Goal: Task Accomplishment & Management: Complete application form

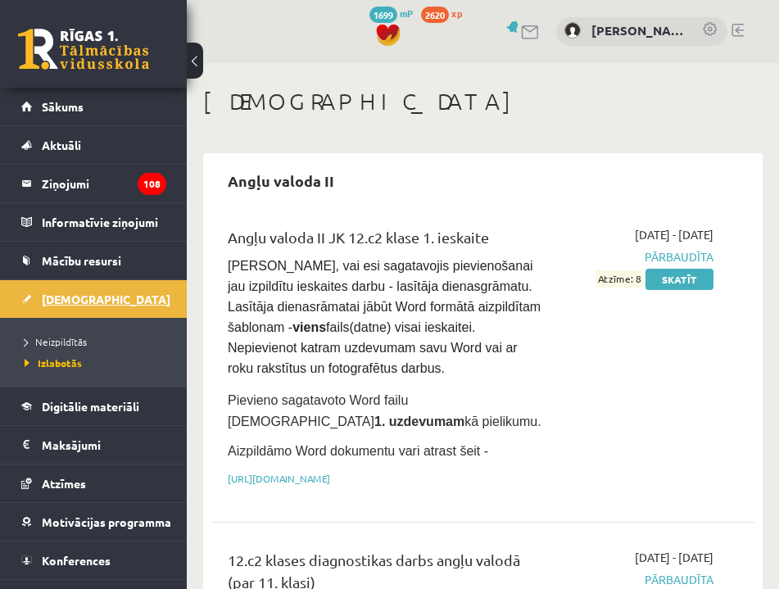
click at [73, 297] on span "[DEMOGRAPHIC_DATA]" at bounding box center [106, 299] width 129 height 15
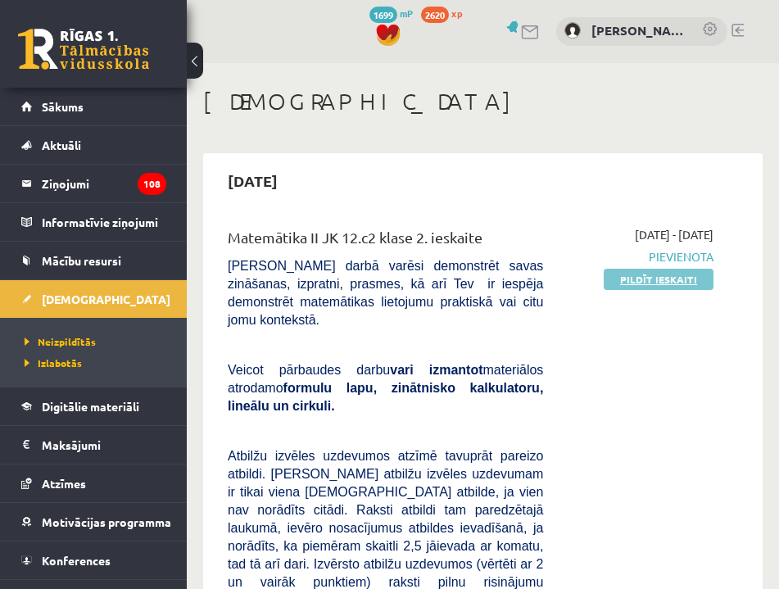
click at [671, 277] on link "Pildīt ieskaiti" at bounding box center [659, 279] width 110 height 21
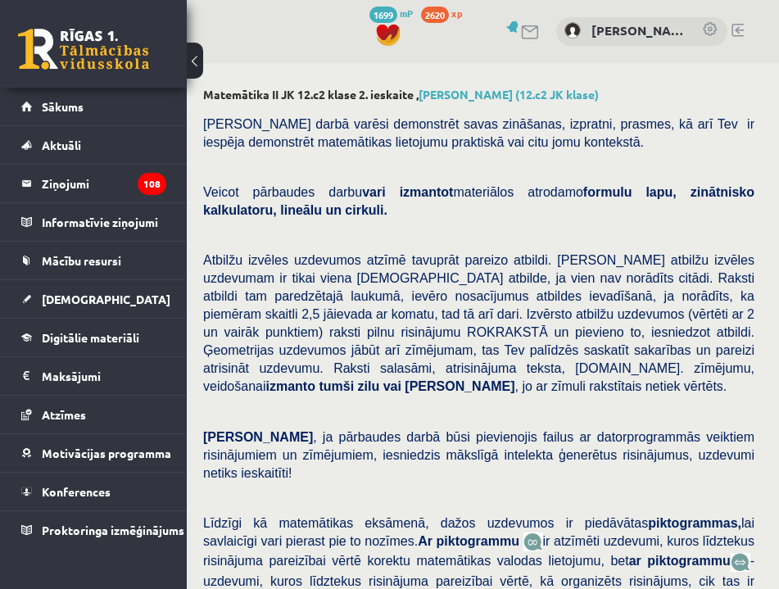
scroll to position [601, 0]
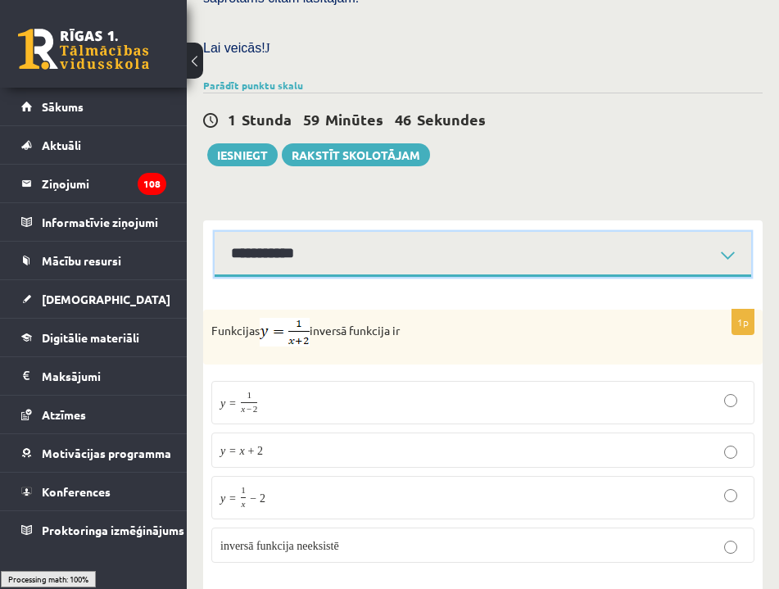
scroll to position [596, 0]
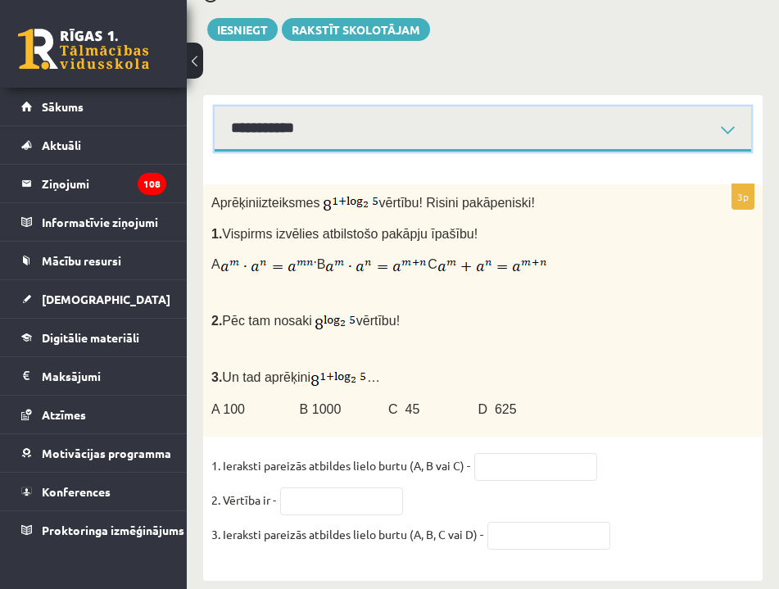
scroll to position [726, 0]
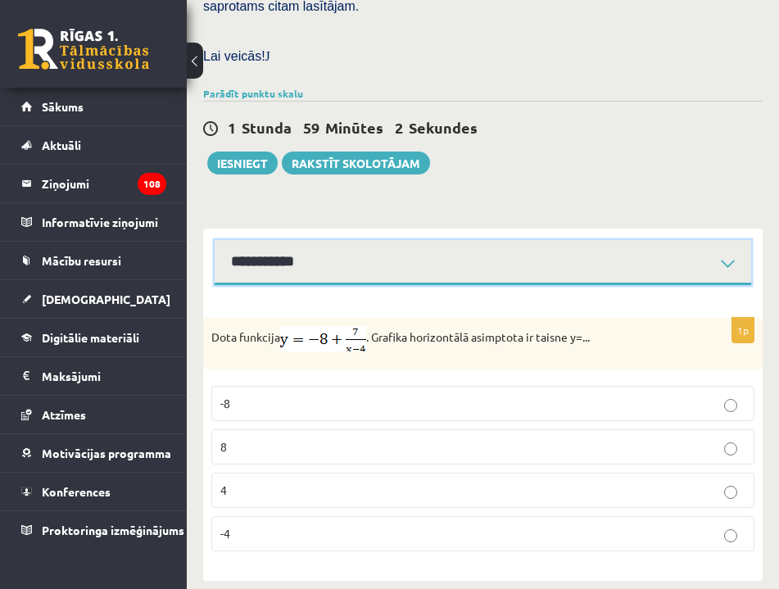
scroll to position [592, 0]
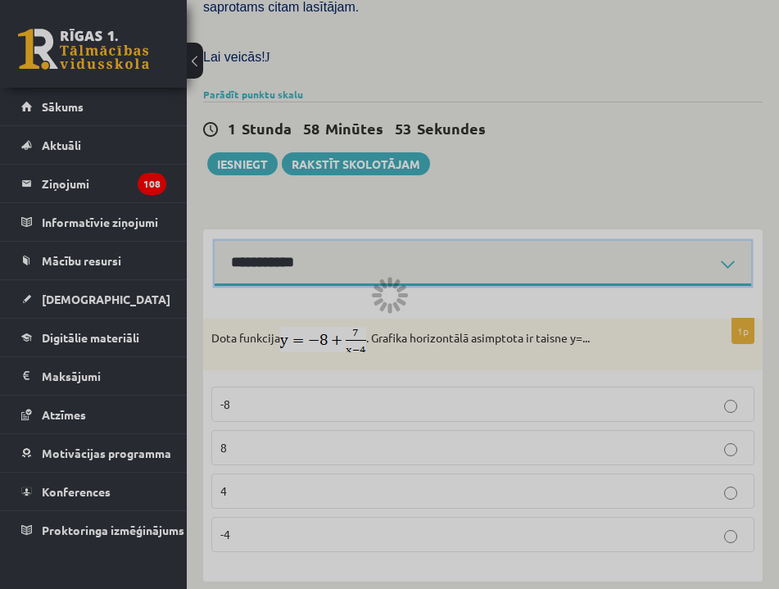
scroll to position [582, 0]
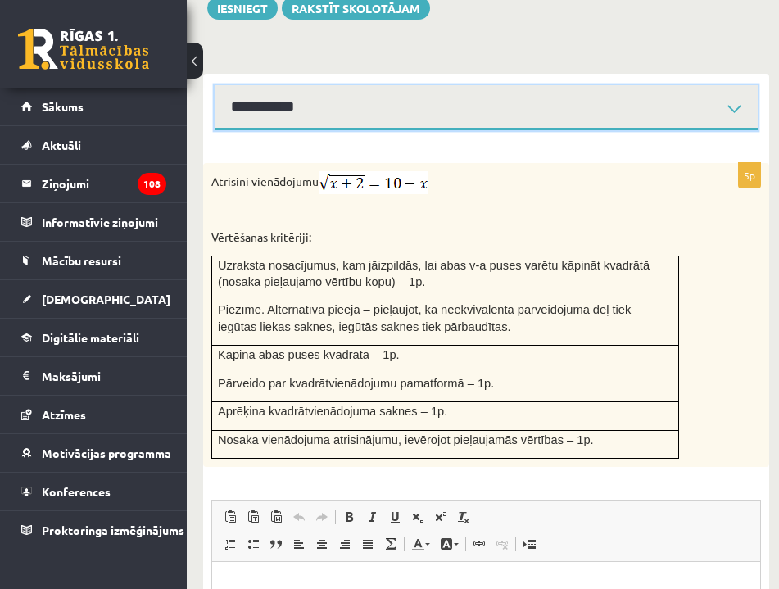
scroll to position [748, 1]
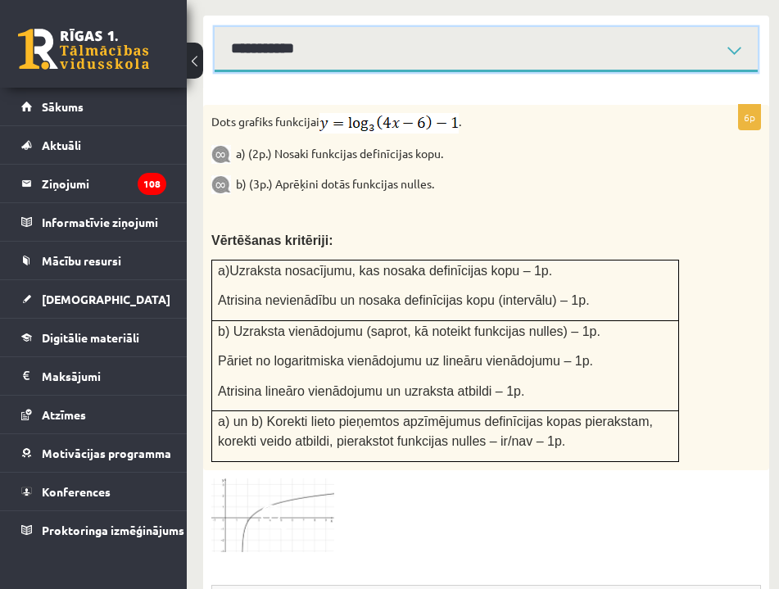
scroll to position [809, 0]
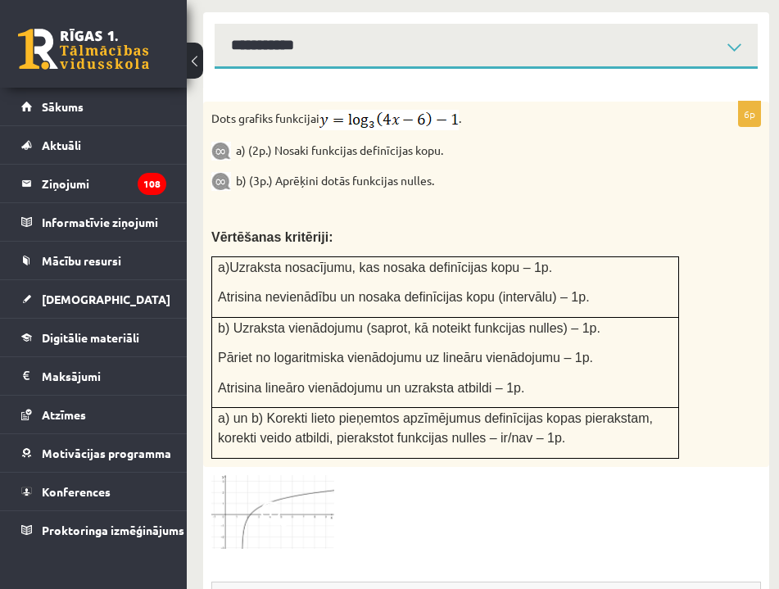
click at [269, 501] on span at bounding box center [273, 514] width 26 height 26
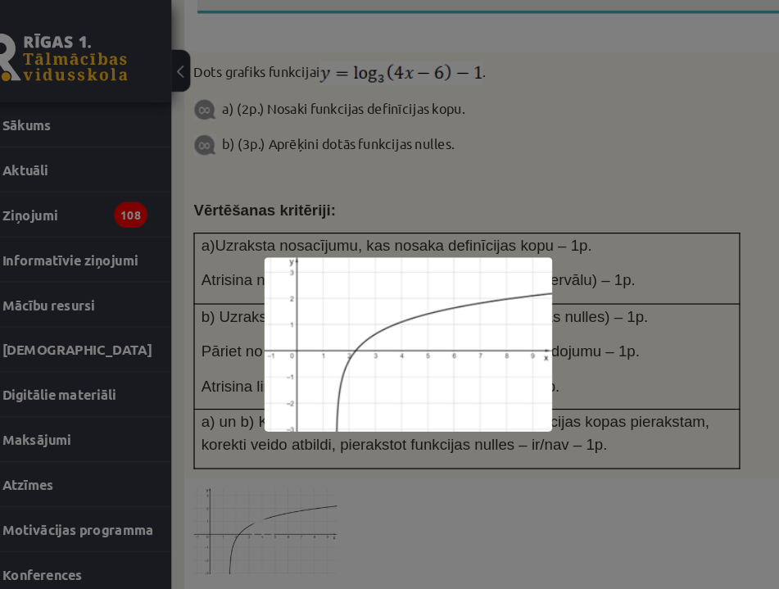
scroll to position [0, 0]
click at [442, 408] on div at bounding box center [389, 294] width 779 height 589
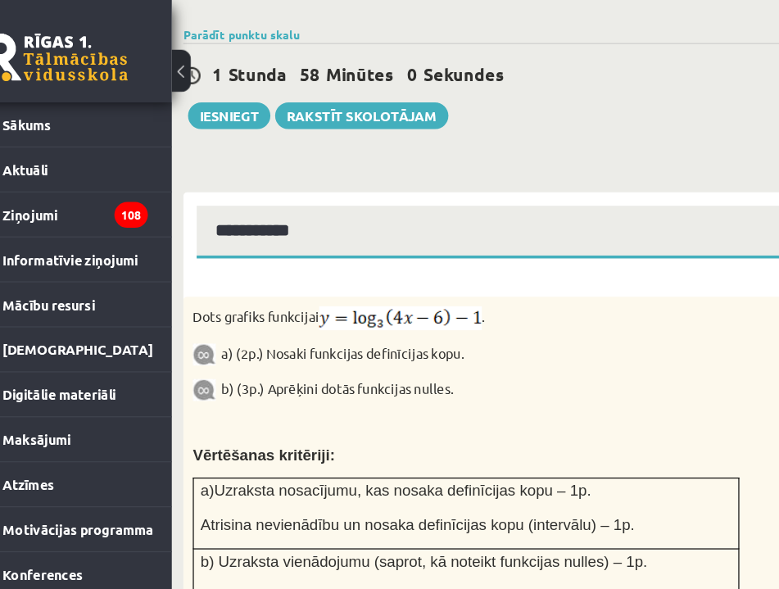
scroll to position [622, 0]
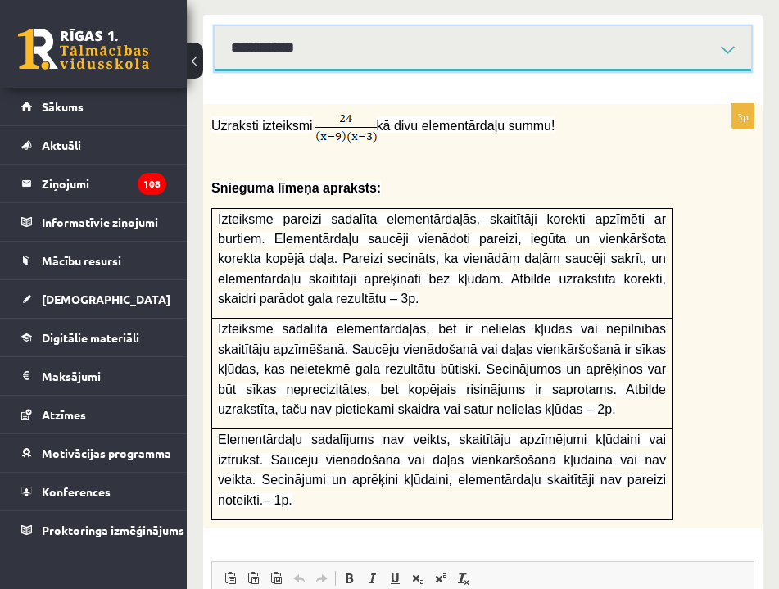
scroll to position [804, 0]
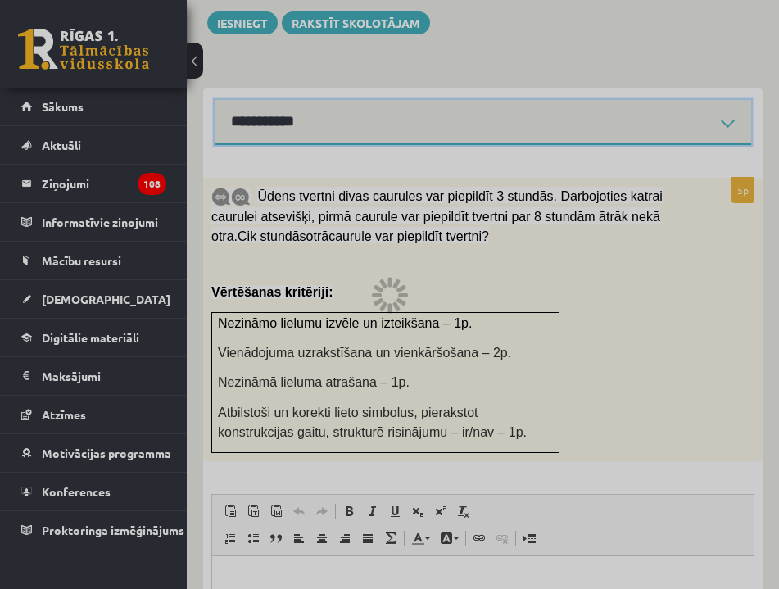
scroll to position [596, 0]
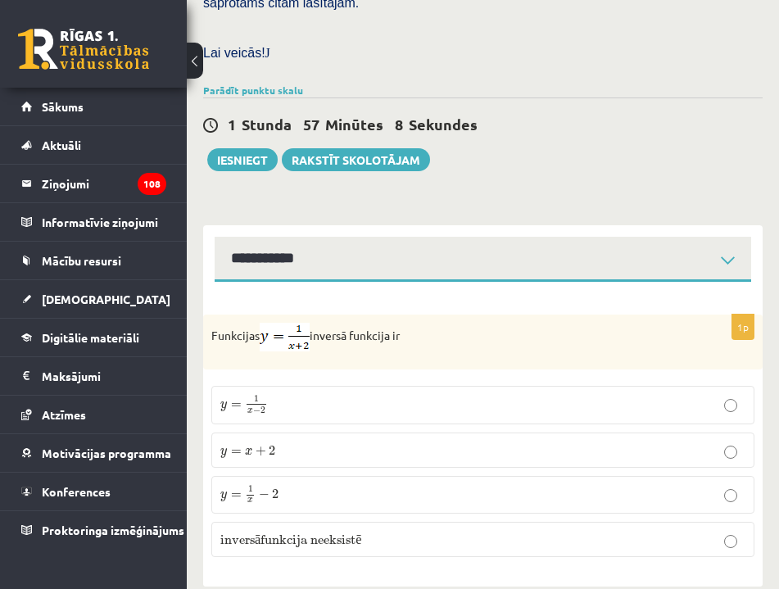
click at [315, 485] on p "y = 1 x − 2 y = 1 x − 2" at bounding box center [482, 494] width 525 height 19
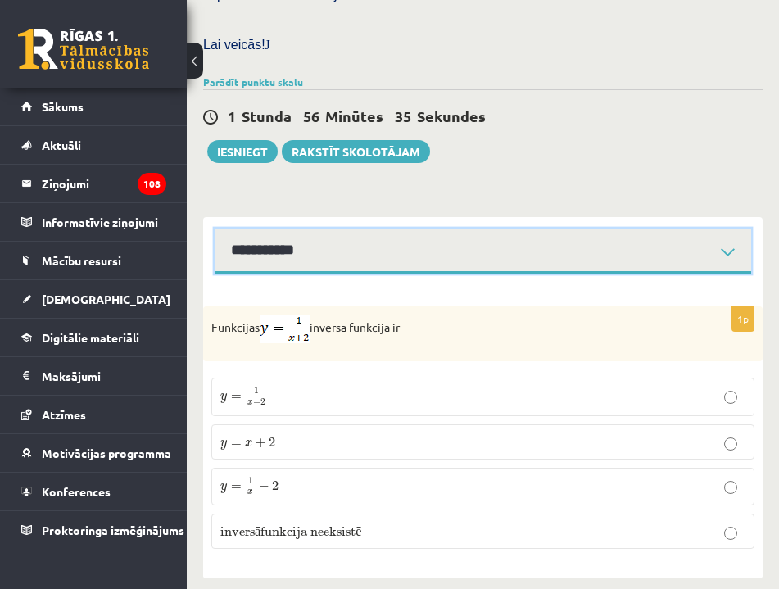
scroll to position [602, 0]
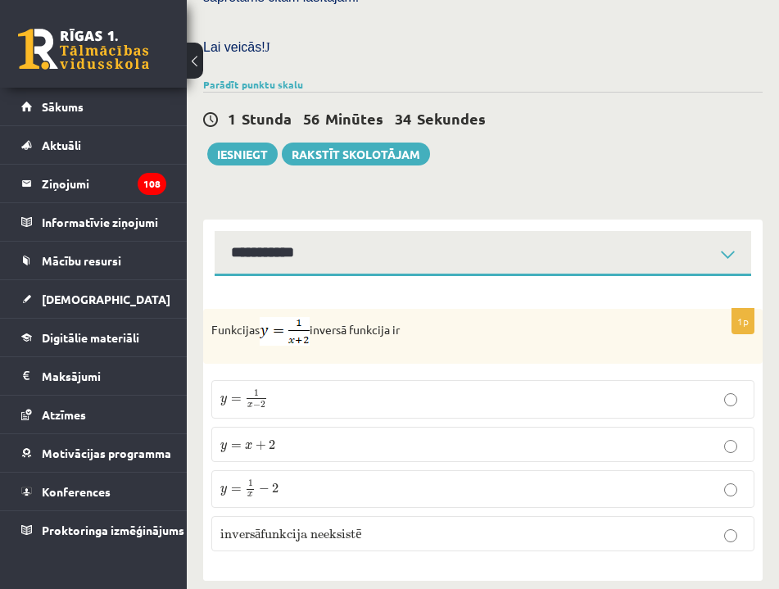
click at [297, 479] on p "y = 1 x − 2 y = 1 x − 2" at bounding box center [482, 488] width 525 height 19
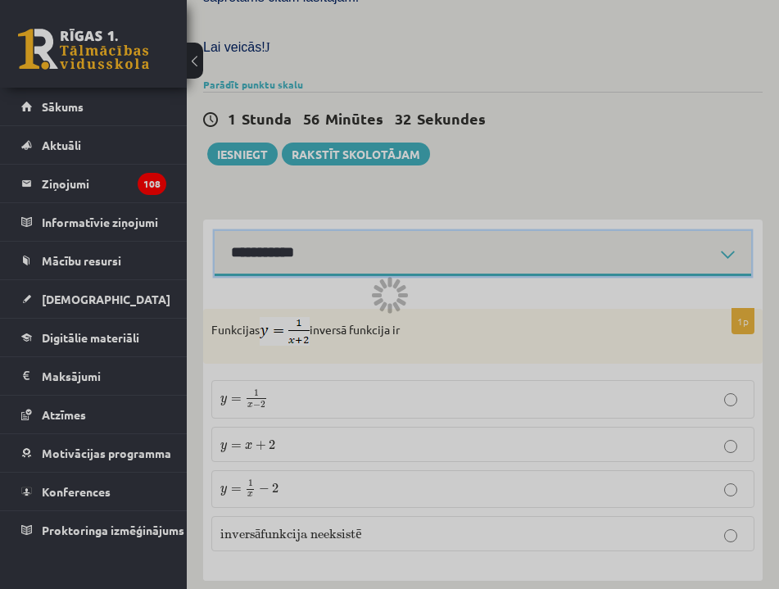
scroll to position [593, 0]
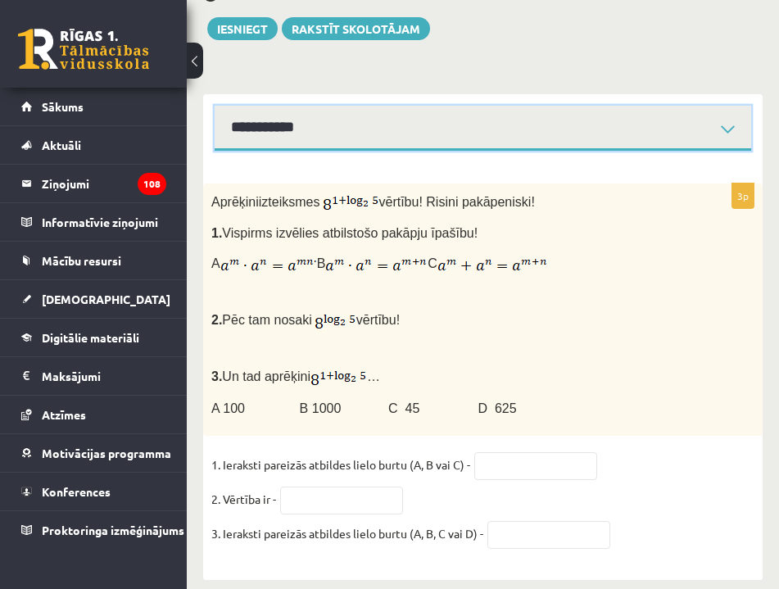
scroll to position [727, 0]
select select "**********"
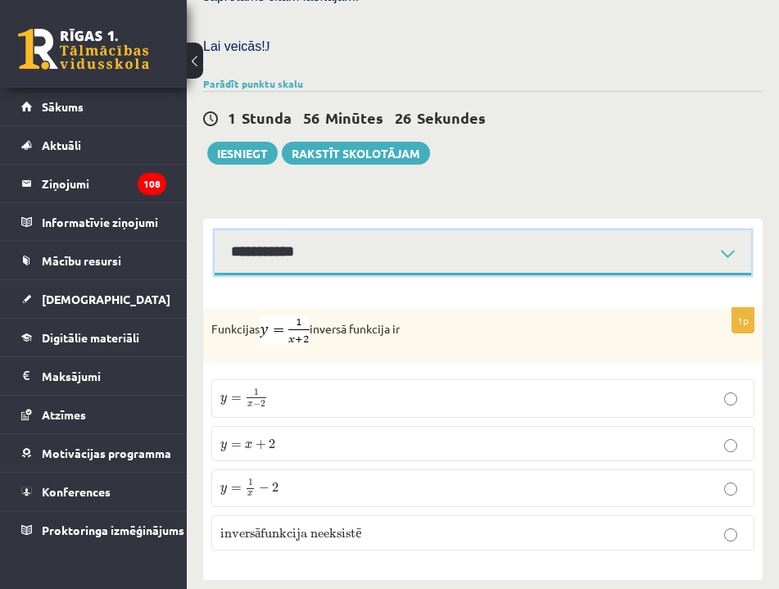
scroll to position [602, 0]
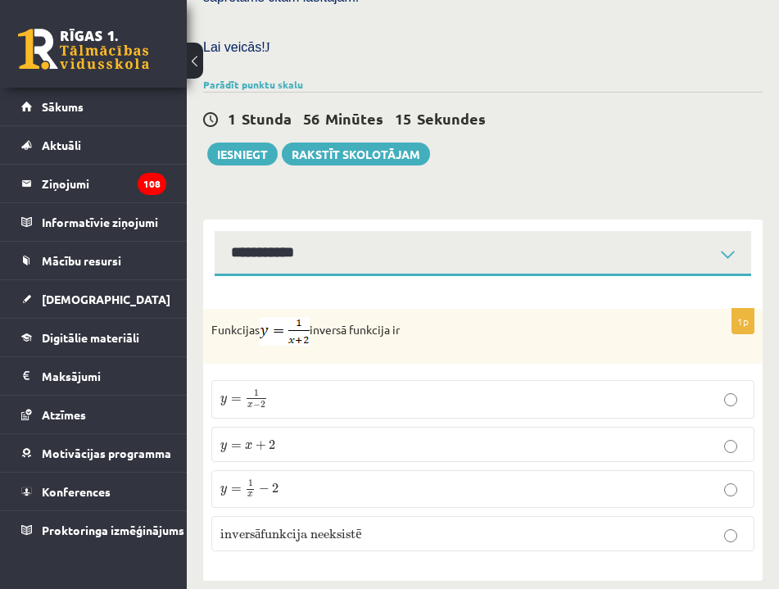
click at [272, 483] on span "2" at bounding box center [275, 488] width 7 height 10
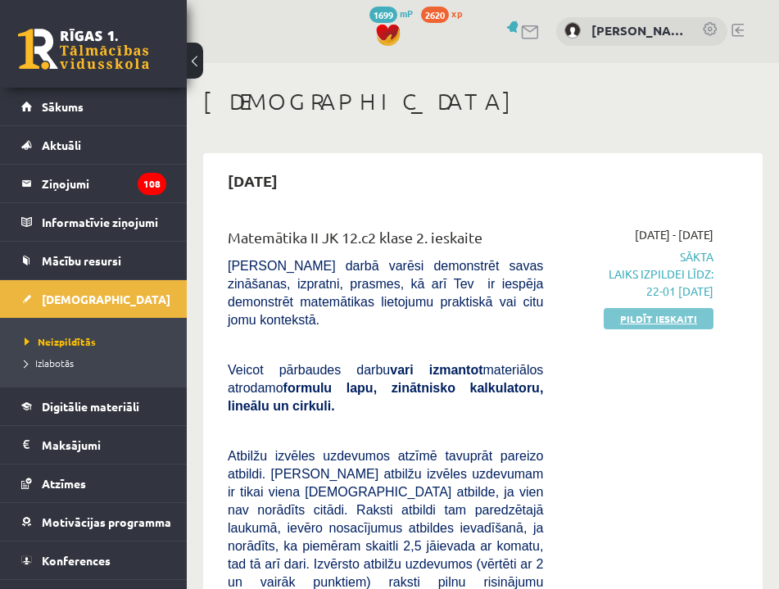
click at [674, 310] on link "Pildīt ieskaiti" at bounding box center [659, 318] width 110 height 21
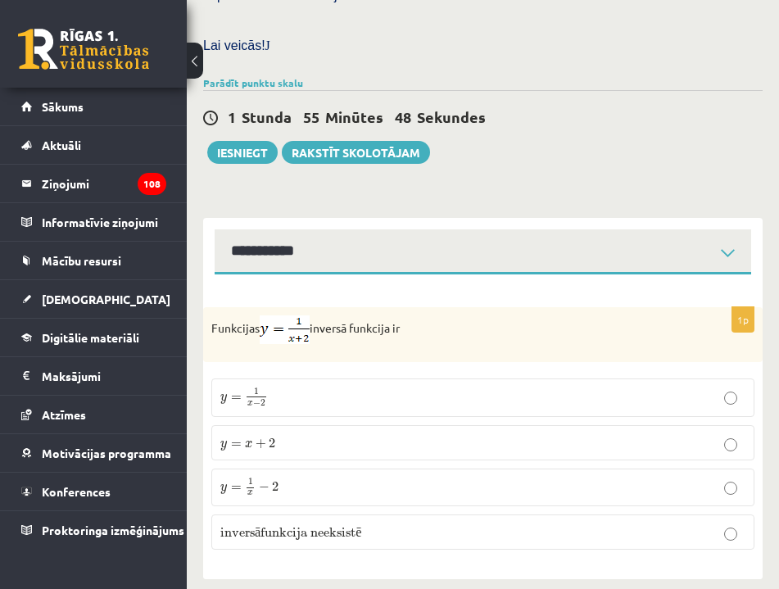
scroll to position [601, 0]
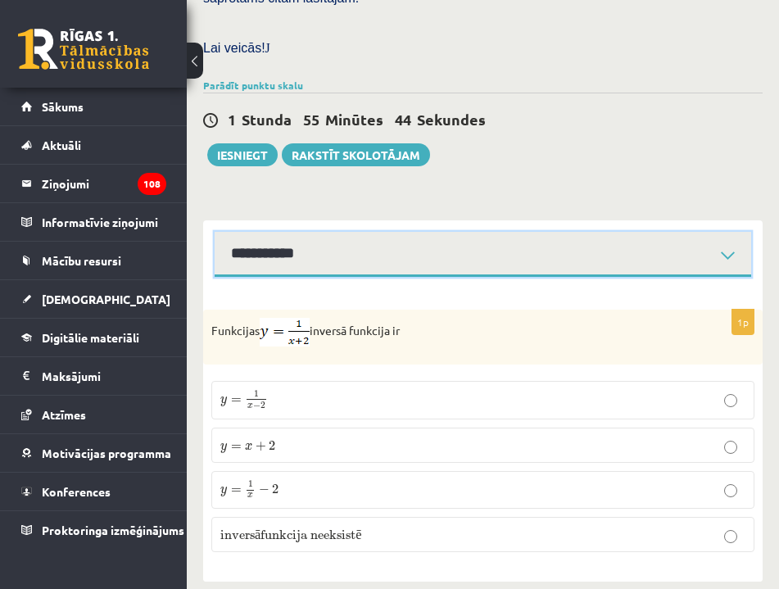
select select "**********"
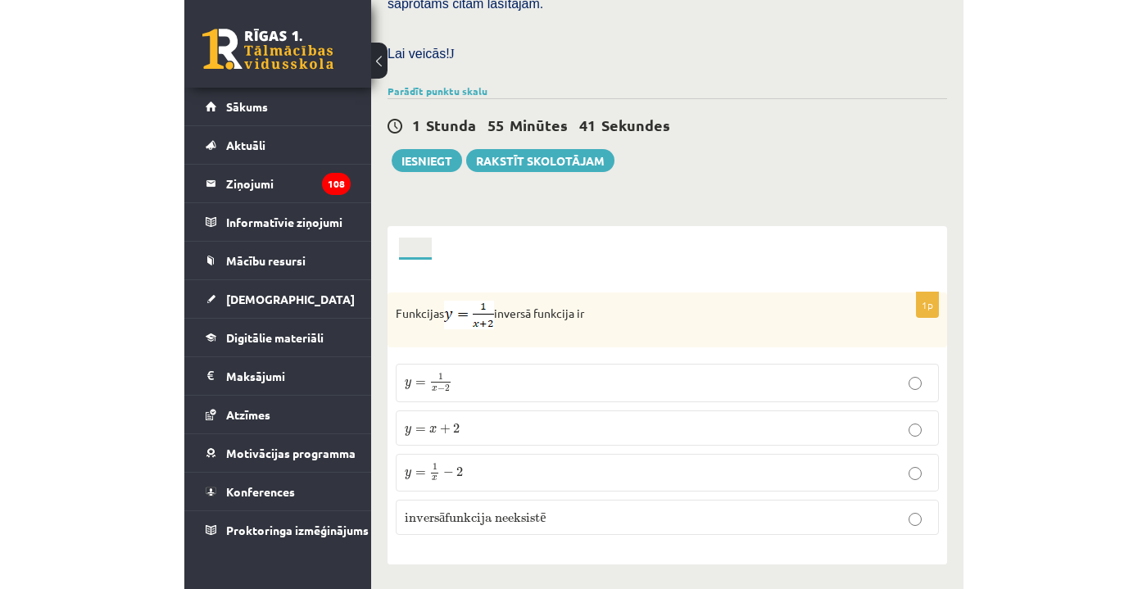
scroll to position [567, 0]
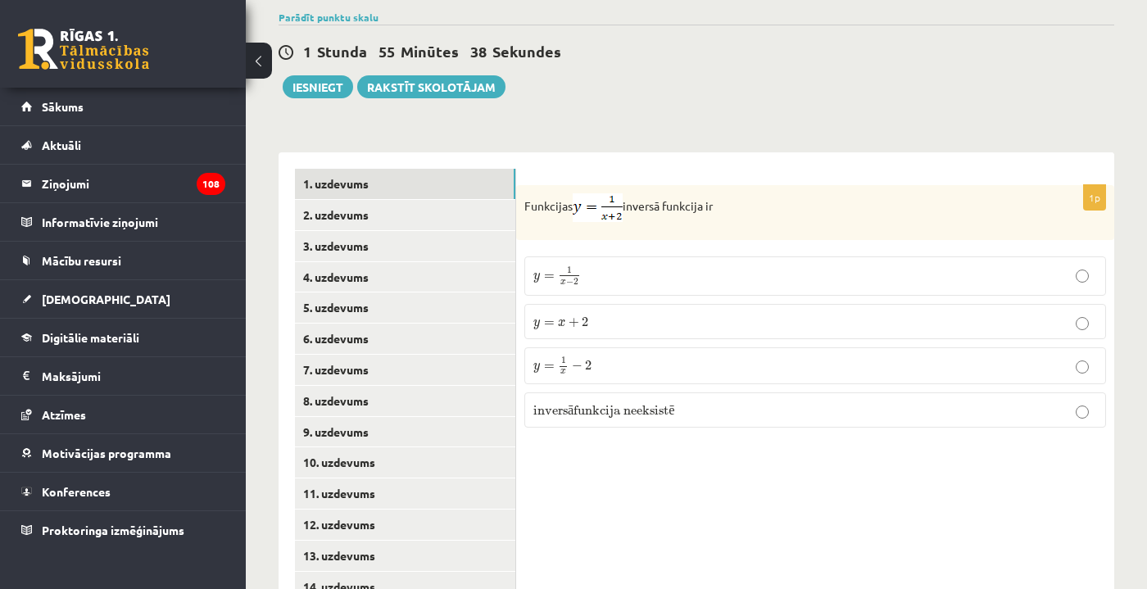
click at [686, 356] on p "y = 1 x − 2 y = 1 x − 2" at bounding box center [815, 365] width 564 height 19
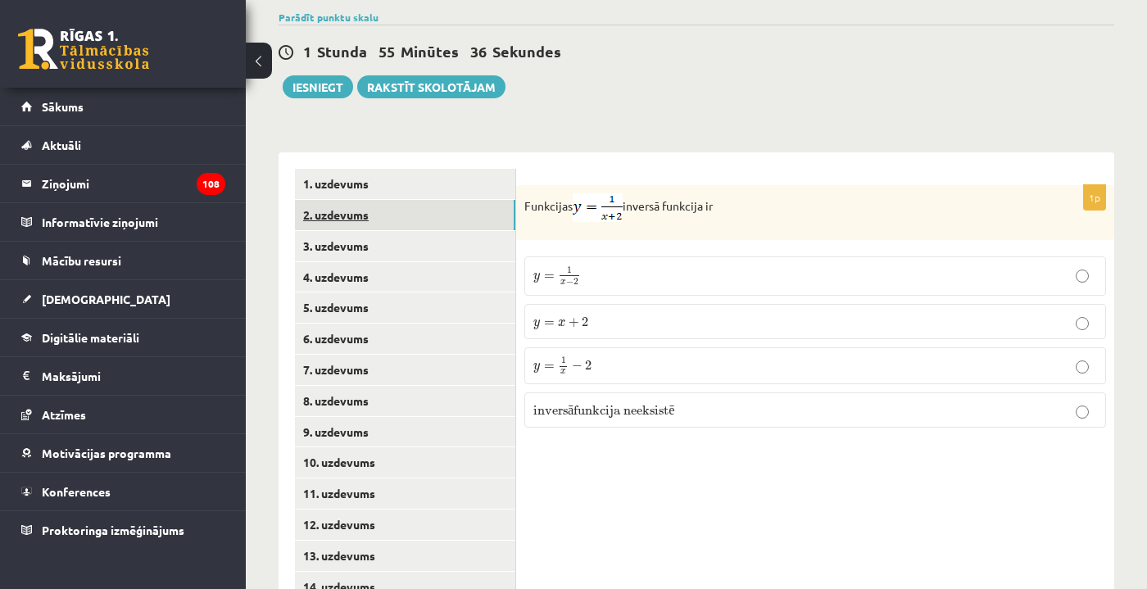
click at [360, 200] on link "2. uzdevums" at bounding box center [405, 215] width 220 height 30
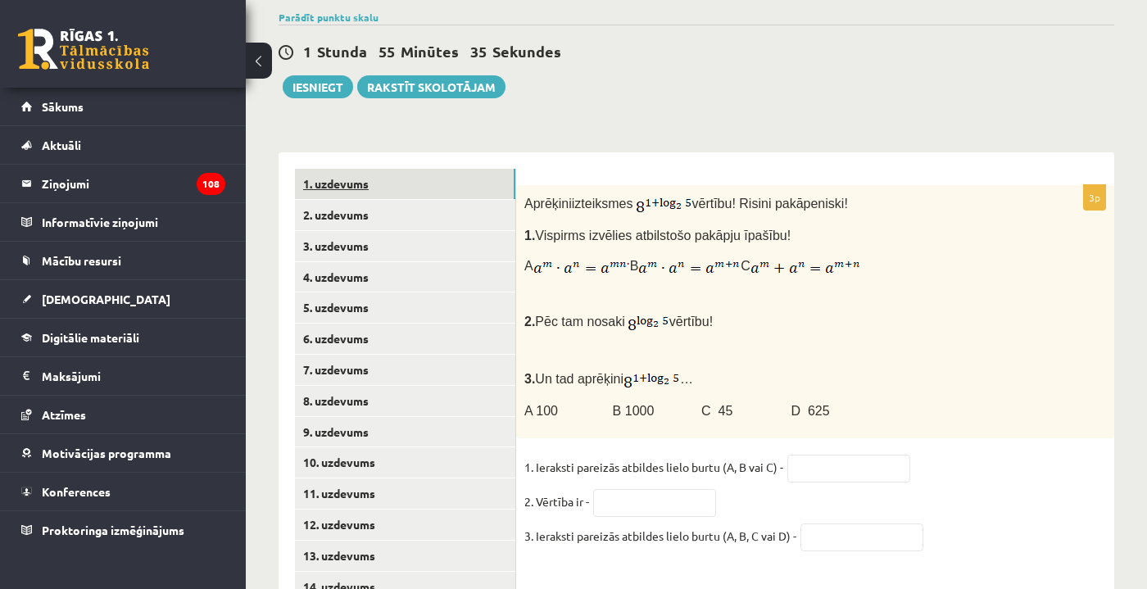
click at [451, 169] on link "1. uzdevums" at bounding box center [405, 184] width 220 height 30
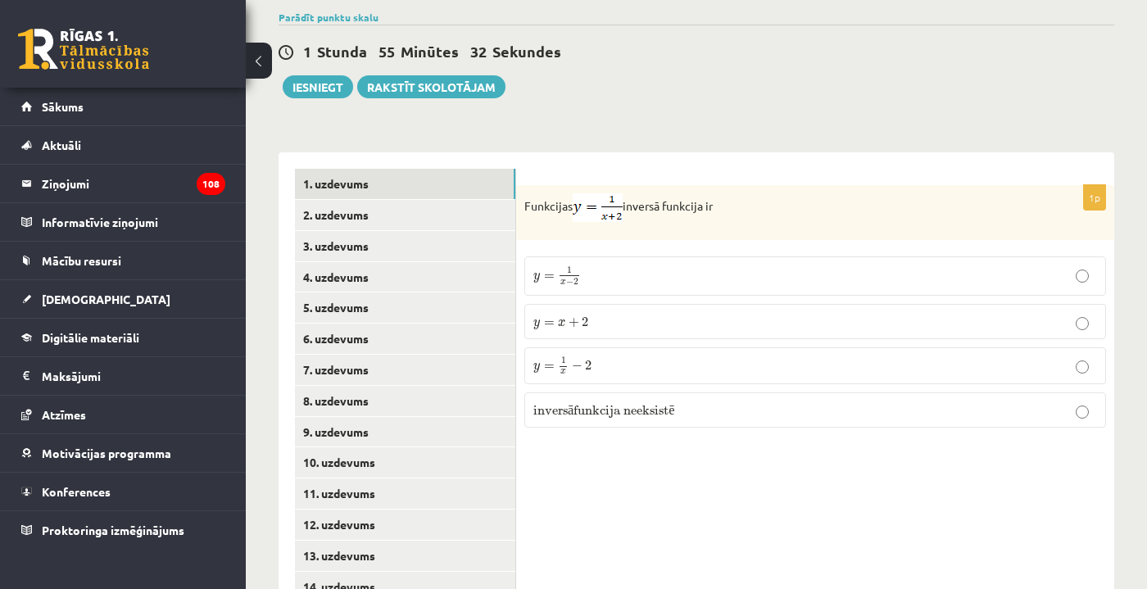
click at [778, 356] on p "y = 1 x − 2 y = 1 x − 2" at bounding box center [815, 365] width 564 height 19
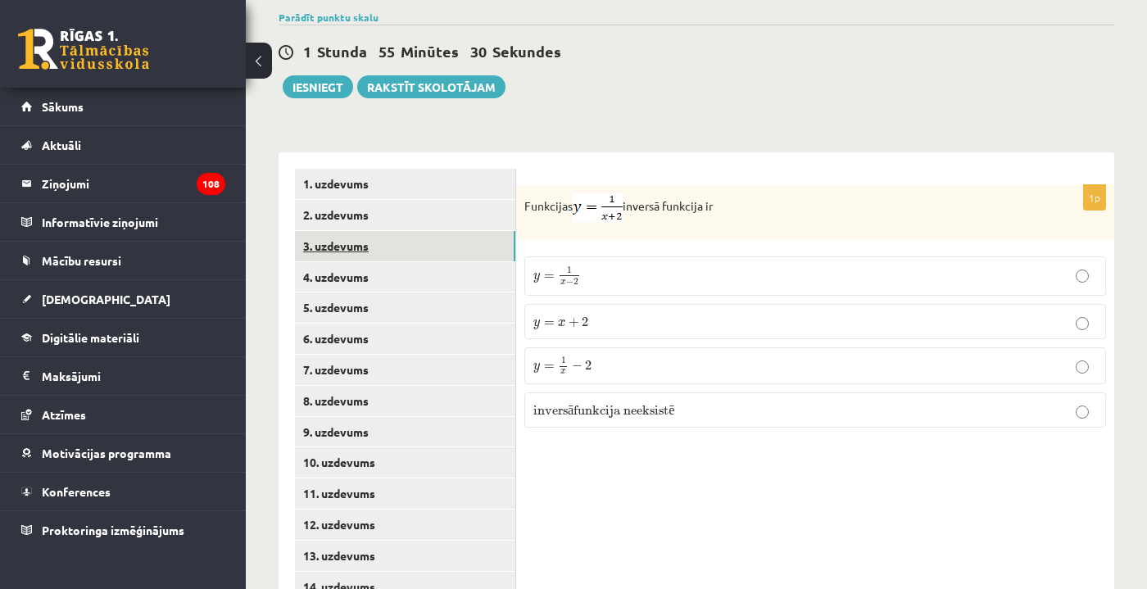
click at [456, 231] on link "3. uzdevums" at bounding box center [405, 246] width 220 height 30
click at [458, 200] on link "2. uzdevums" at bounding box center [405, 215] width 220 height 30
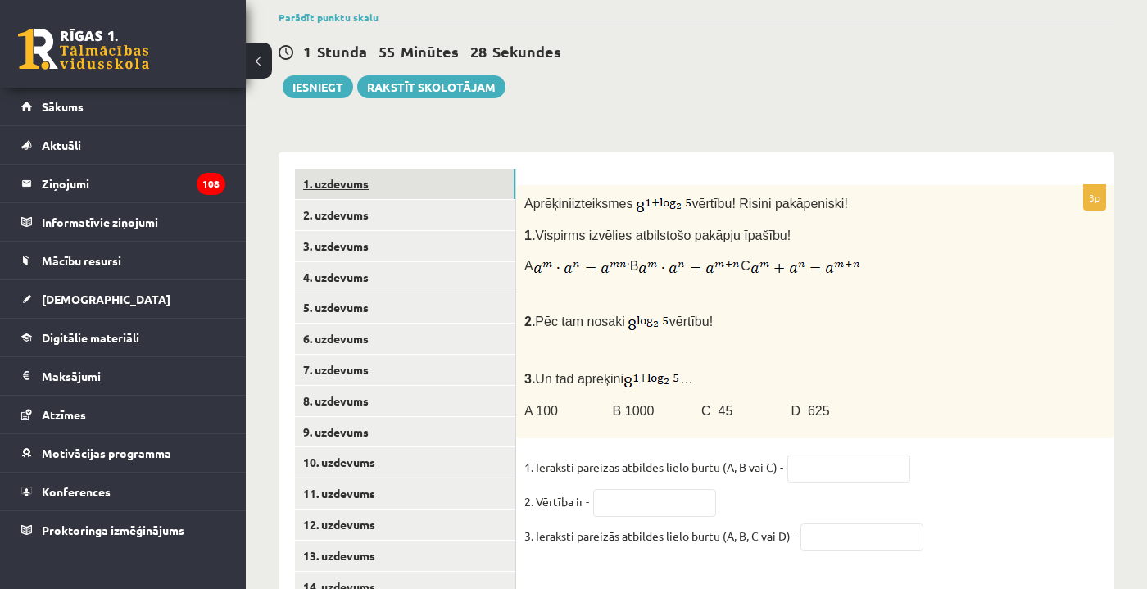
click at [492, 169] on link "1. uzdevums" at bounding box center [405, 184] width 220 height 30
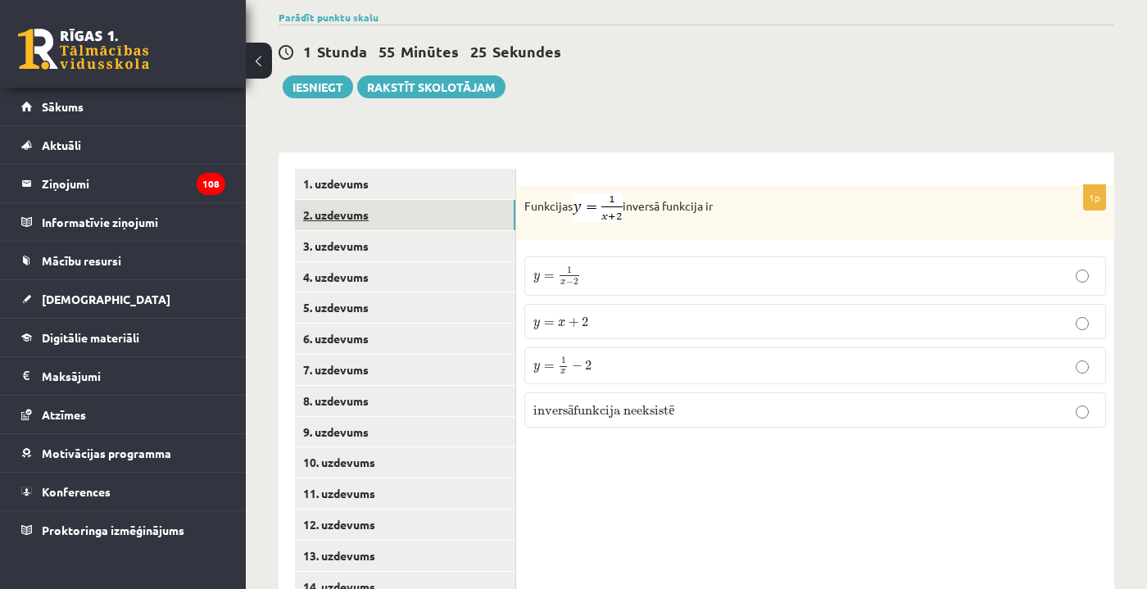
click at [489, 200] on link "2. uzdevums" at bounding box center [405, 215] width 220 height 30
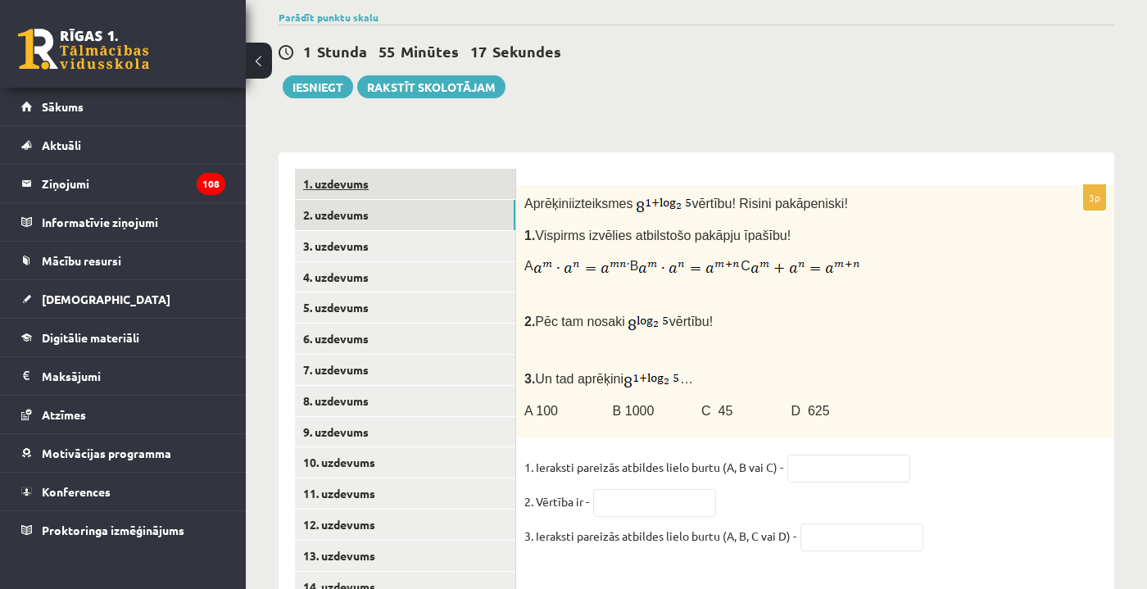
click at [442, 169] on link "1. uzdevums" at bounding box center [405, 184] width 220 height 30
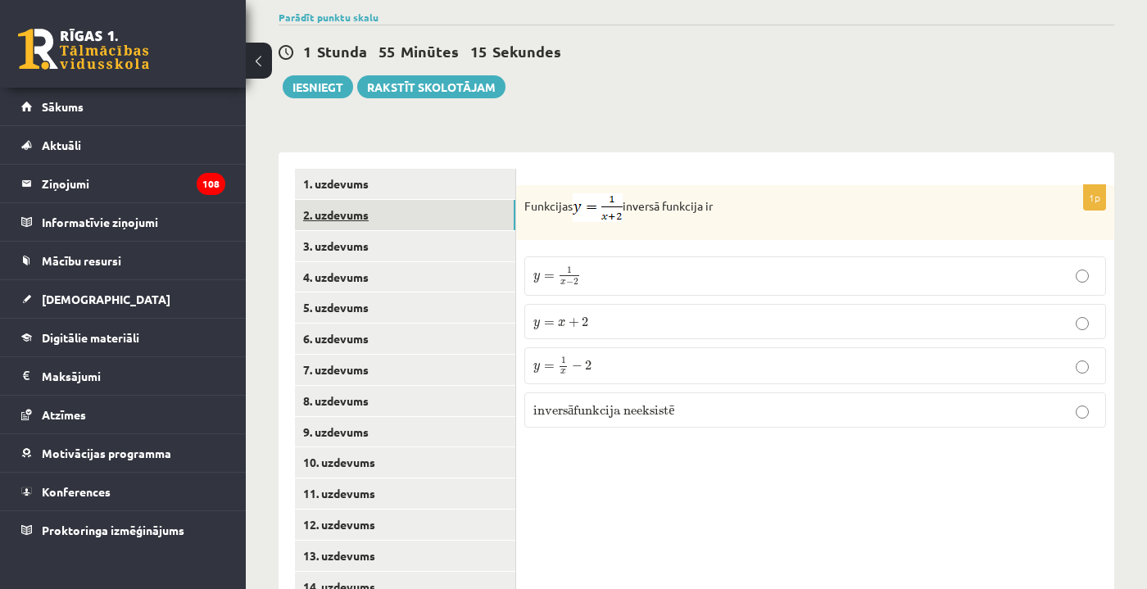
click at [438, 200] on link "2. uzdevums" at bounding box center [405, 215] width 220 height 30
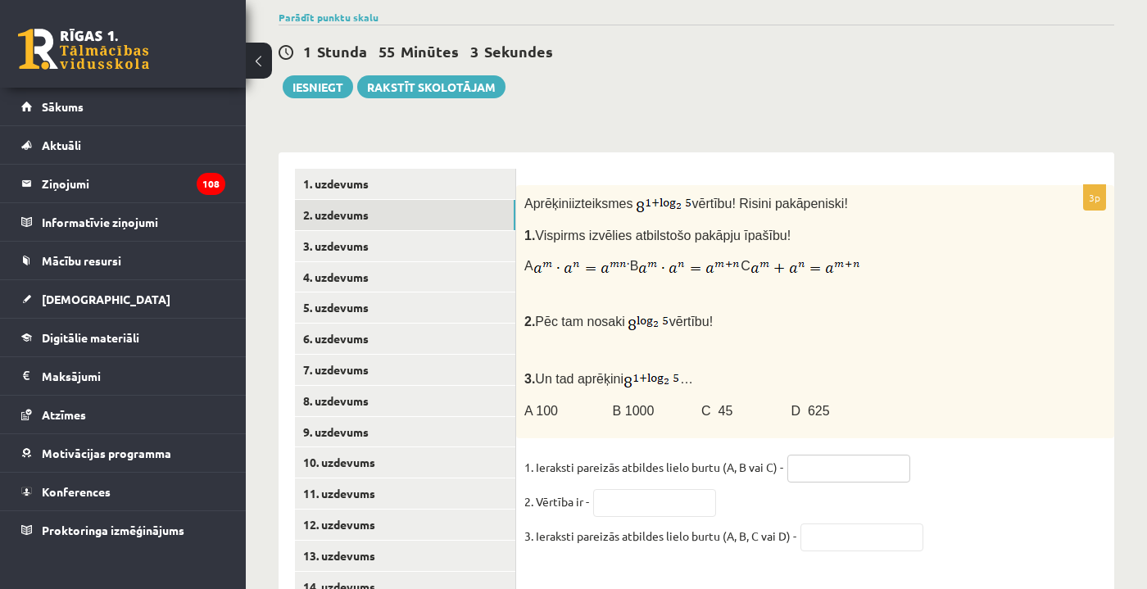
click at [778, 455] on input "text" at bounding box center [848, 469] width 123 height 28
type input "*"
click at [666, 489] on input "text" at bounding box center [654, 503] width 123 height 28
click at [462, 169] on link "1. uzdevums" at bounding box center [405, 184] width 220 height 30
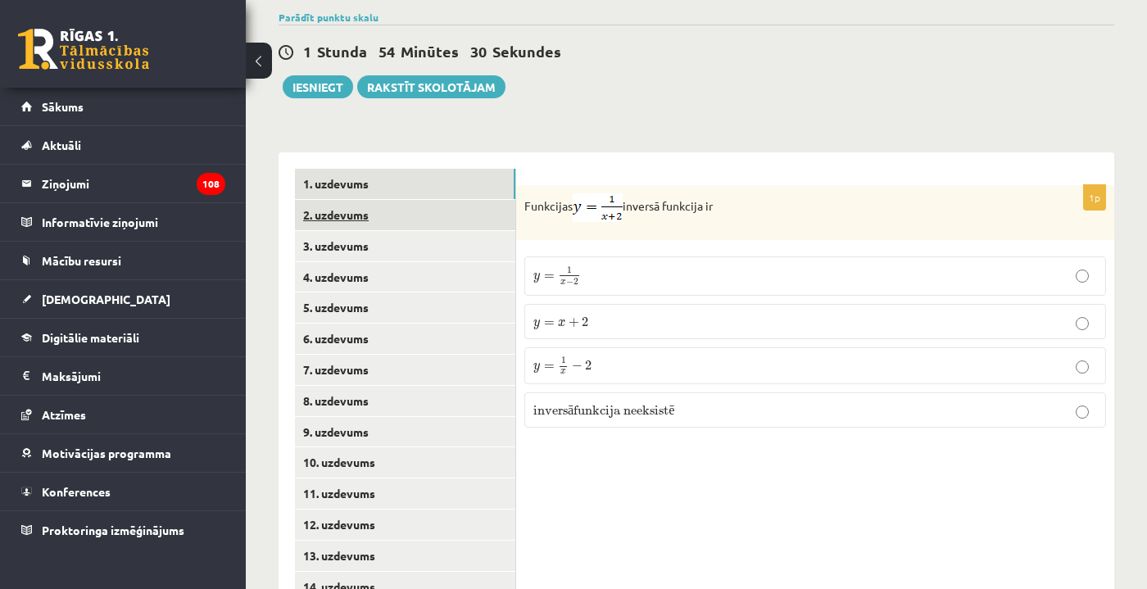
click at [446, 200] on link "2. uzdevums" at bounding box center [405, 215] width 220 height 30
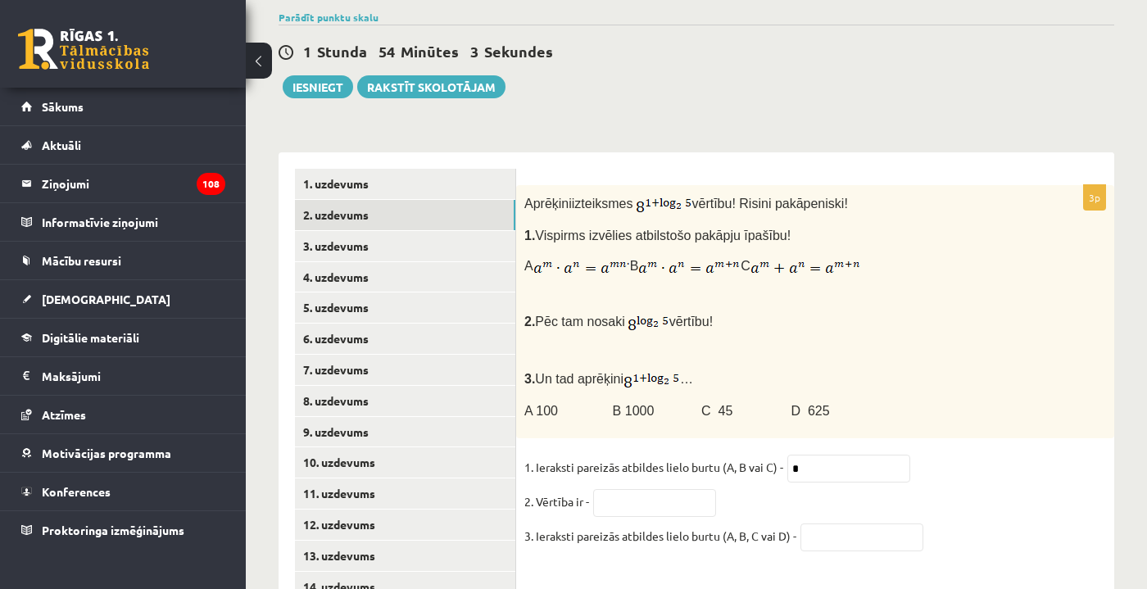
click at [696, 456] on fieldset "1. Ieraksti pareizās atbildes lielo burtu (A, B vai C) - * 2. Vērtība ir - 3. I…" at bounding box center [815, 506] width 582 height 103
click at [687, 489] on input "text" at bounding box center [654, 503] width 123 height 28
type input "***"
click at [778, 523] on input "text" at bounding box center [861, 537] width 123 height 28
type input "*"
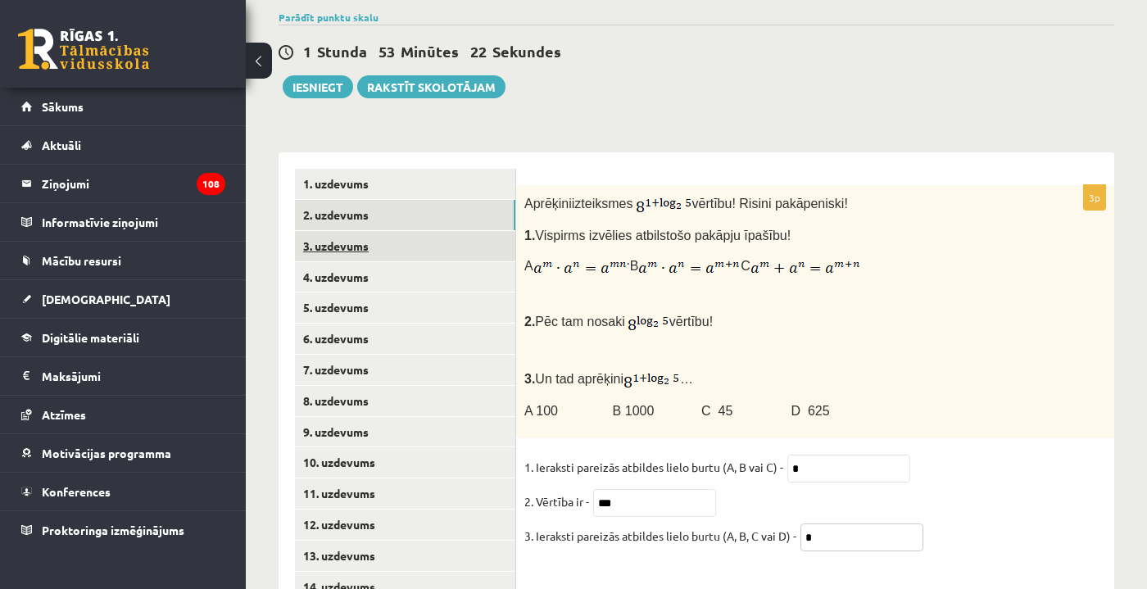
type input "*"
click at [445, 231] on link "3. uzdevums" at bounding box center [405, 246] width 220 height 30
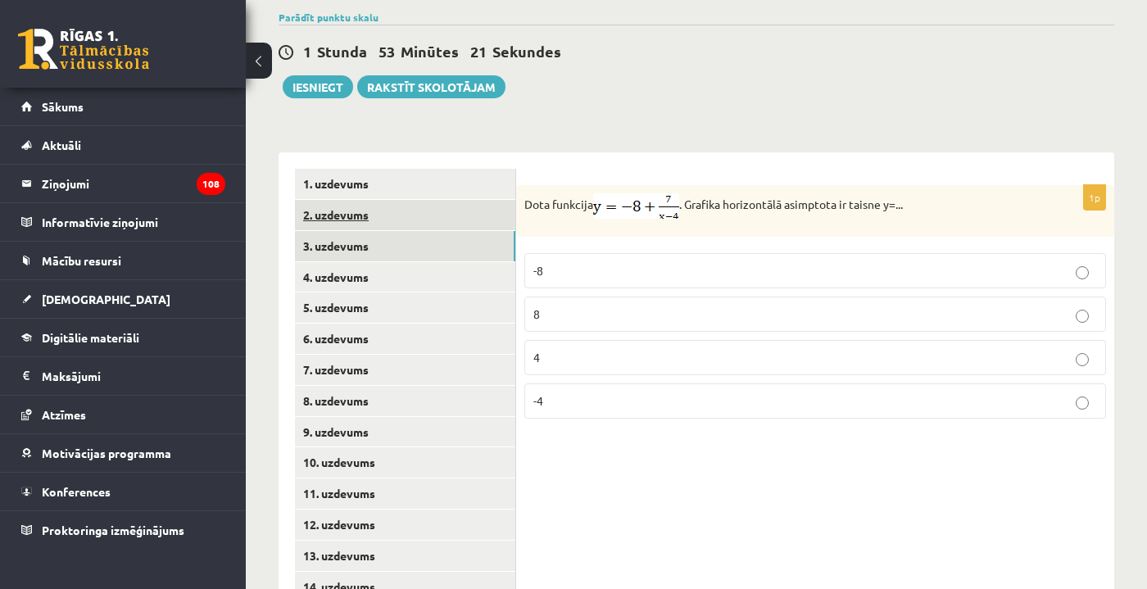
click at [451, 200] on link "2. uzdevums" at bounding box center [405, 215] width 220 height 30
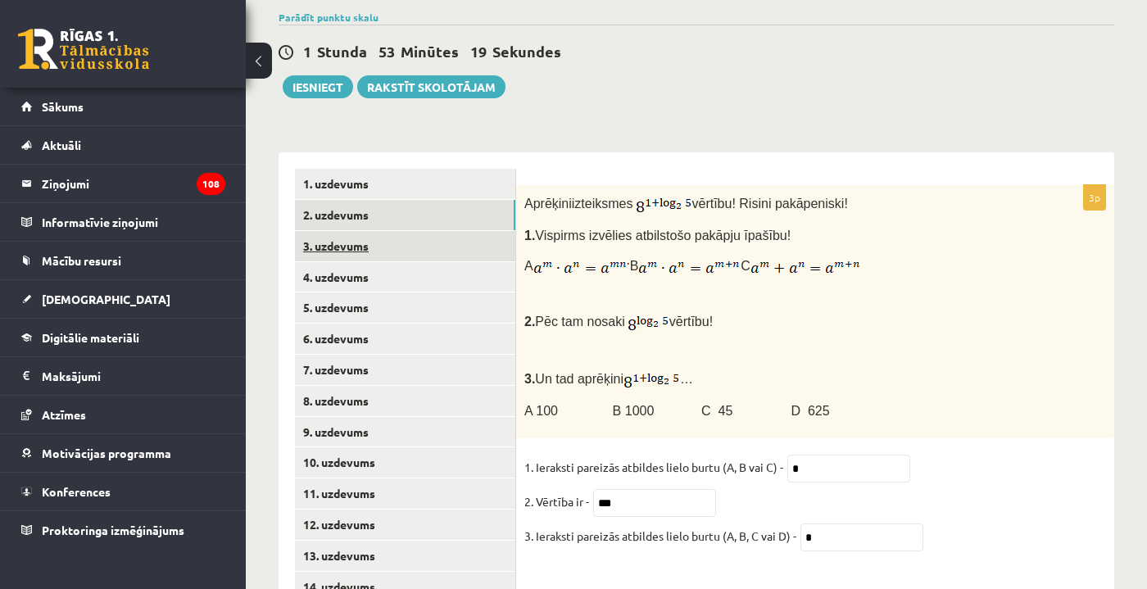
click at [452, 231] on link "3. uzdevums" at bounding box center [405, 246] width 220 height 30
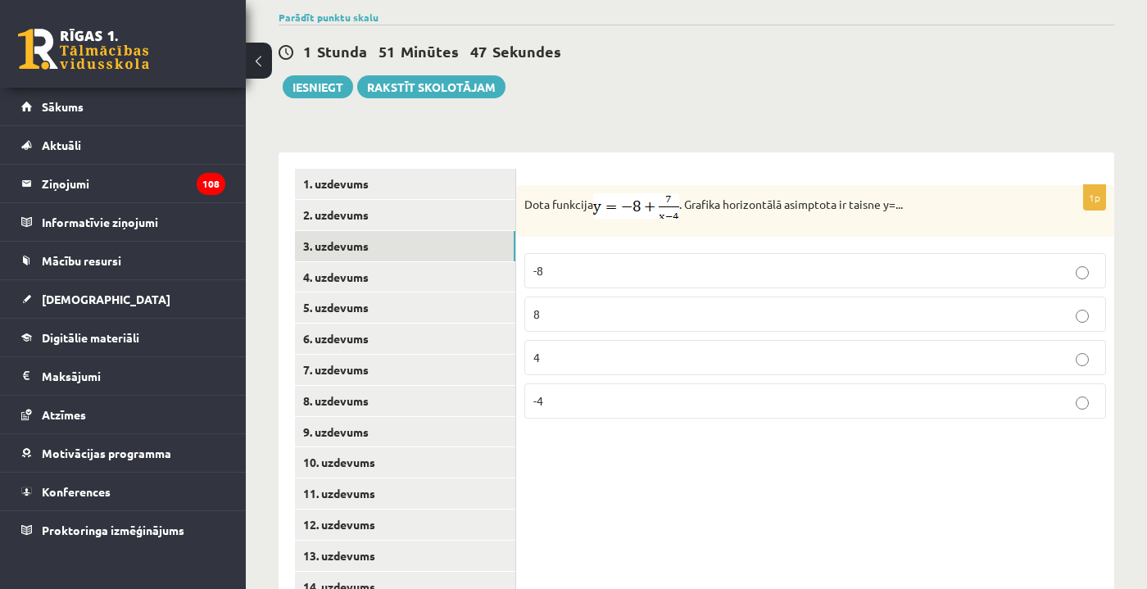
click at [596, 262] on p "-8" at bounding box center [815, 270] width 564 height 17
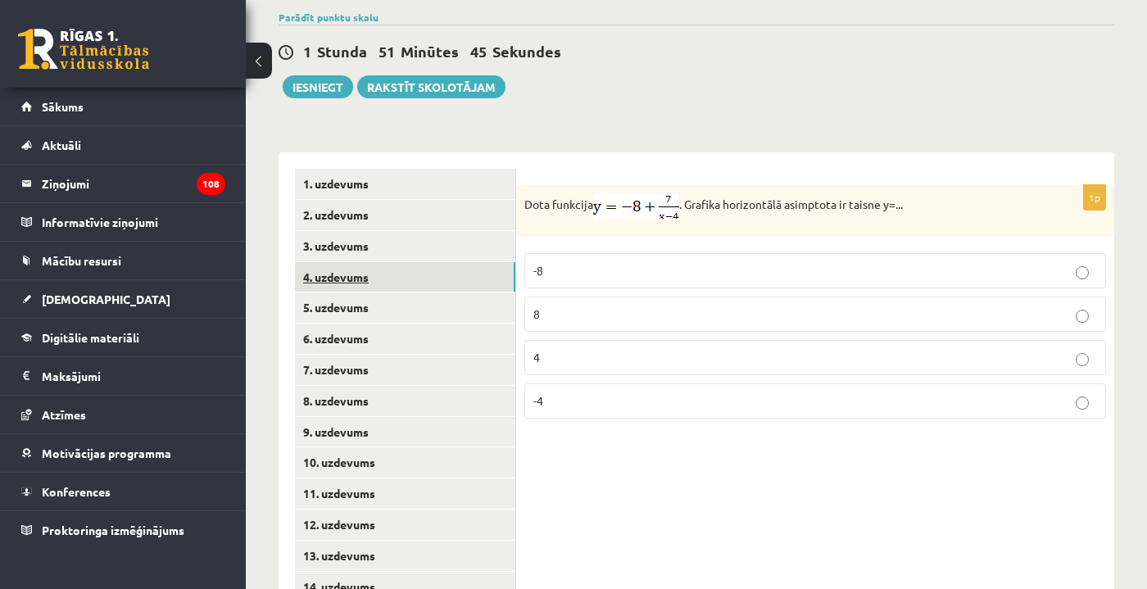
click at [468, 262] on link "4. uzdevums" at bounding box center [405, 277] width 220 height 30
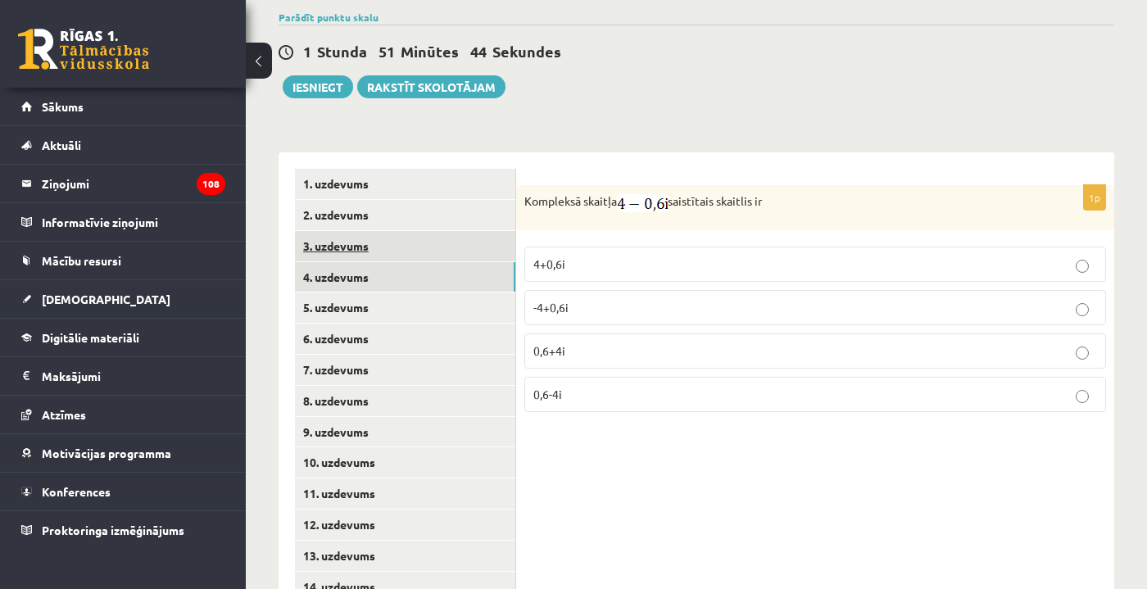
click at [485, 231] on link "3. uzdevums" at bounding box center [405, 246] width 220 height 30
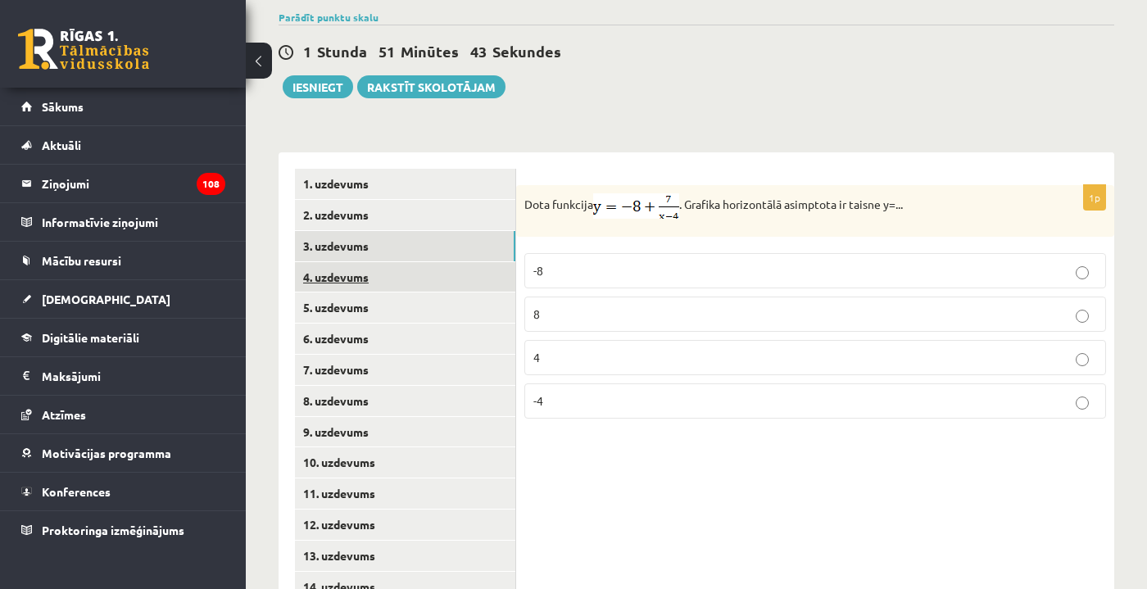
click at [482, 262] on link "4. uzdevums" at bounding box center [405, 277] width 220 height 30
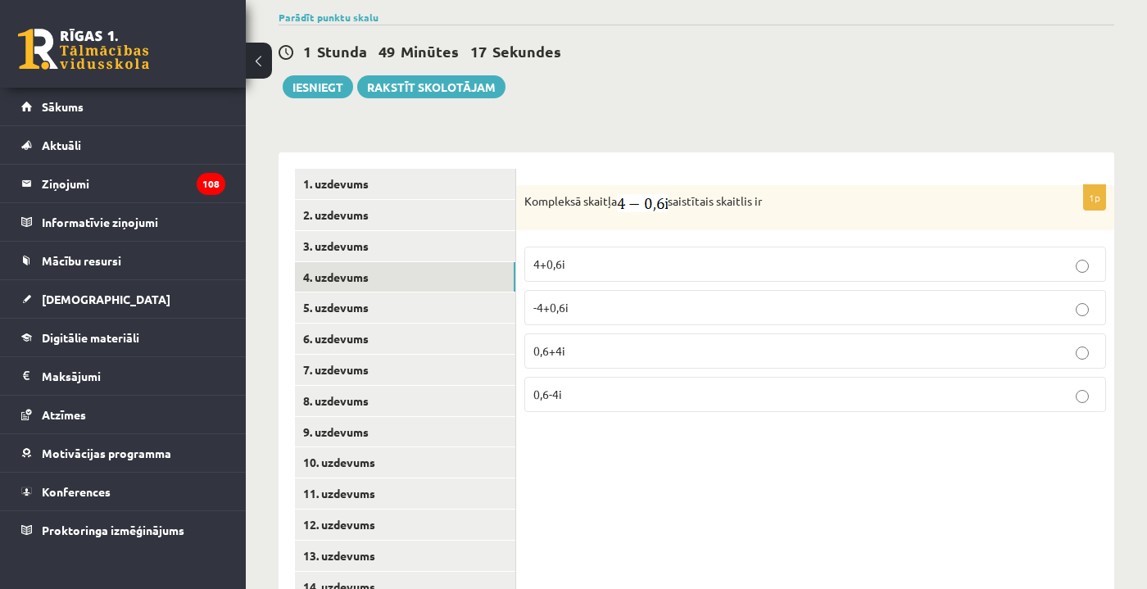
click at [698, 247] on label "4+0,6i" at bounding box center [815, 264] width 582 height 35
click at [453, 292] on link "5. uzdevums" at bounding box center [405, 307] width 220 height 30
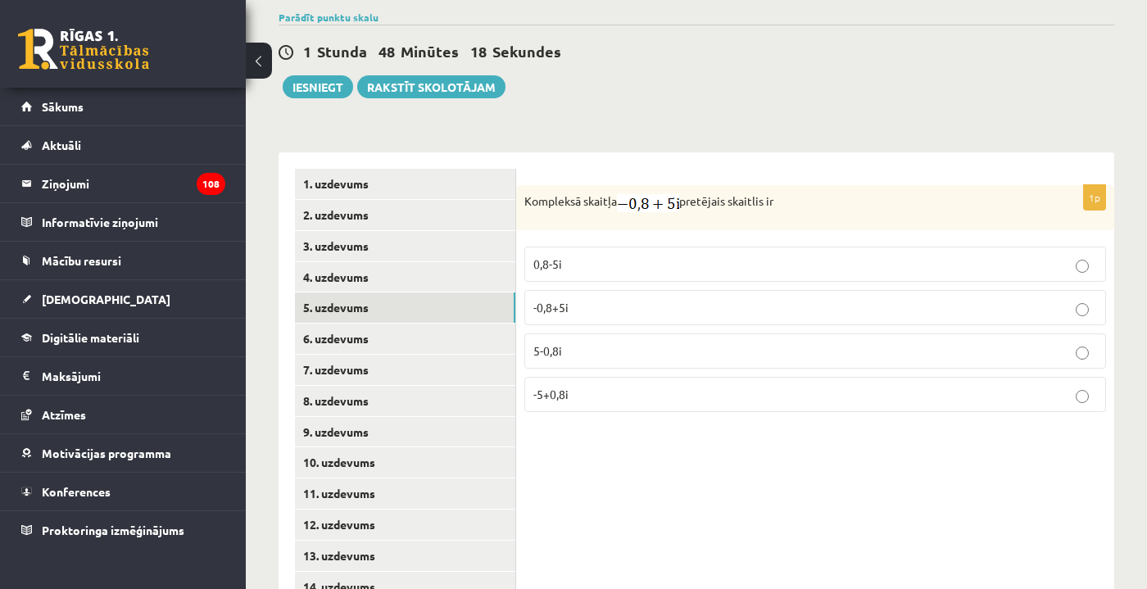
click at [564, 342] on p "5-0,8i" at bounding box center [815, 350] width 564 height 17
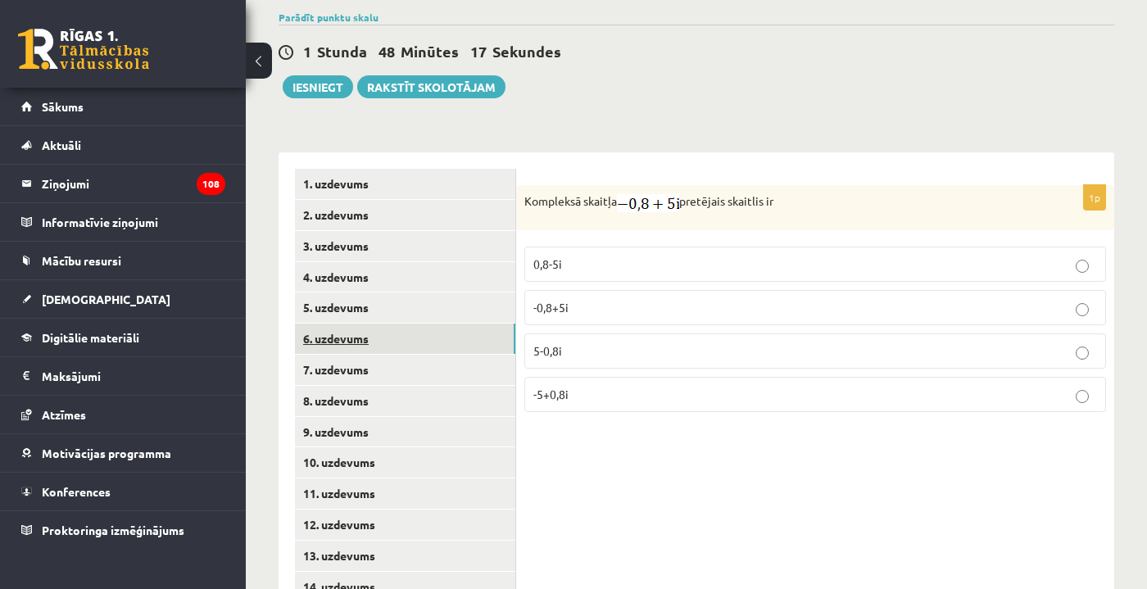
click at [440, 324] on link "6. uzdevums" at bounding box center [405, 339] width 220 height 30
click at [382, 355] on link "7. uzdevums" at bounding box center [405, 370] width 220 height 30
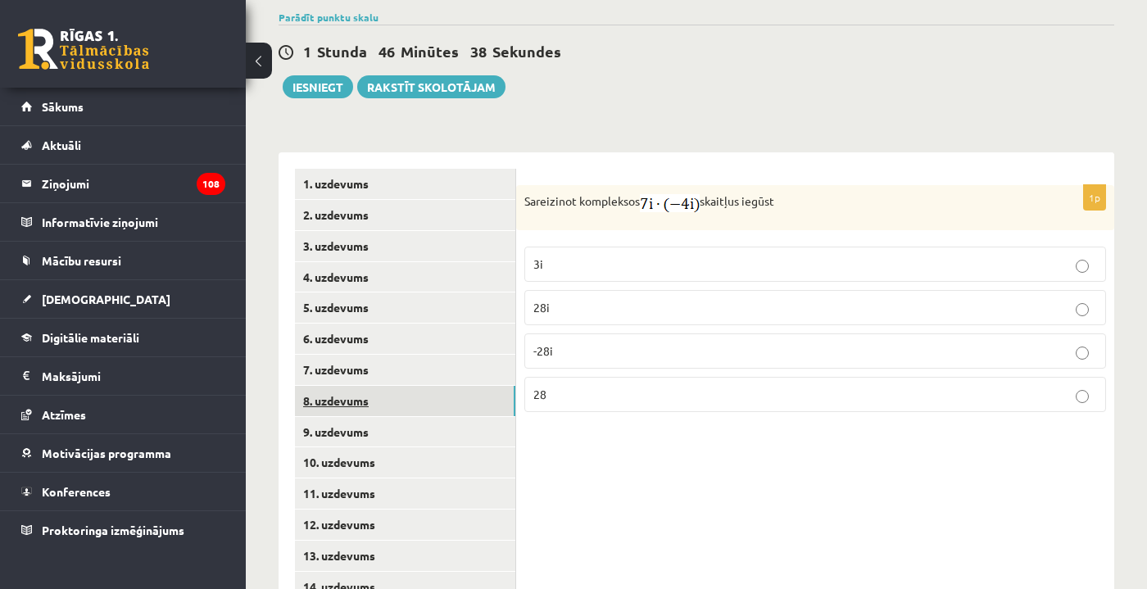
click at [384, 386] on link "8. uzdevums" at bounding box center [405, 401] width 220 height 30
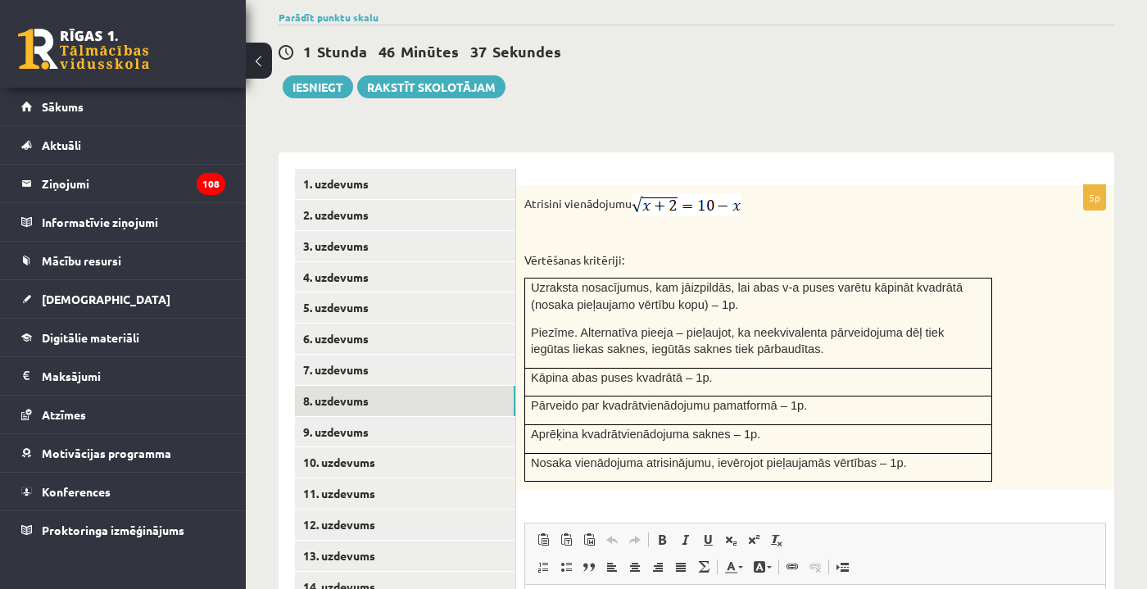
scroll to position [0, 0]
click at [393, 417] on link "9. uzdevums" at bounding box center [405, 432] width 220 height 30
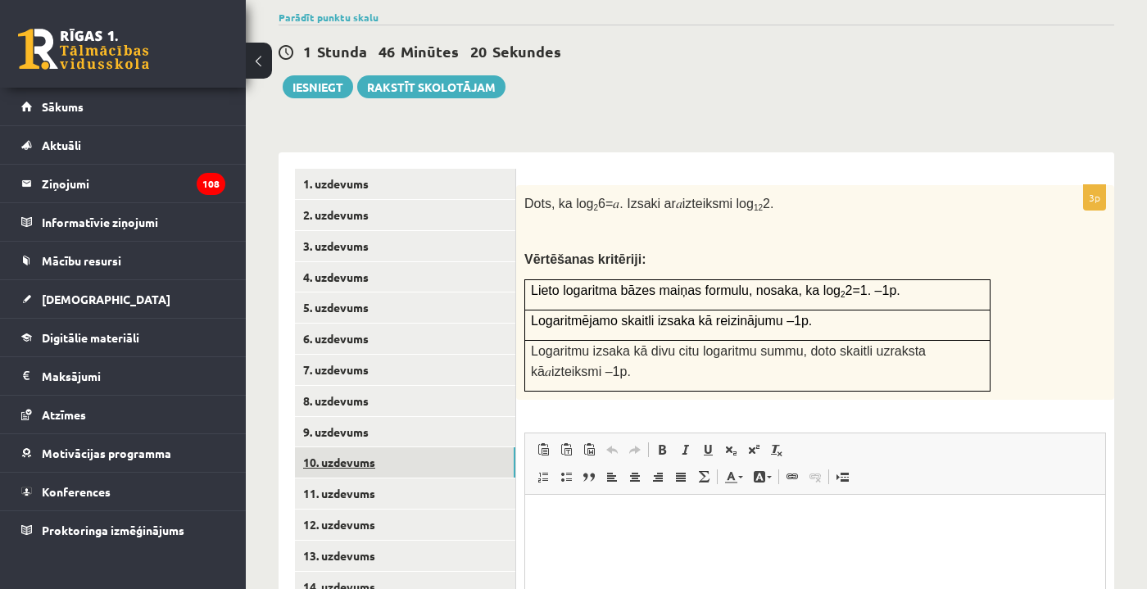
click at [423, 447] on link "10. uzdevums" at bounding box center [405, 462] width 220 height 30
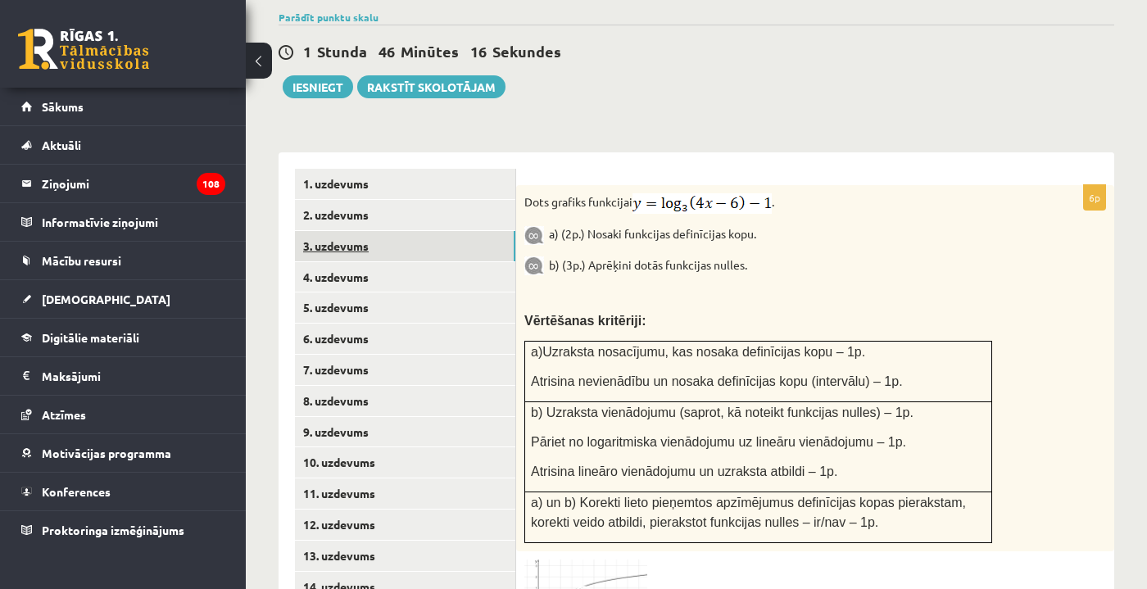
click at [383, 231] on link "3. uzdevums" at bounding box center [405, 246] width 220 height 30
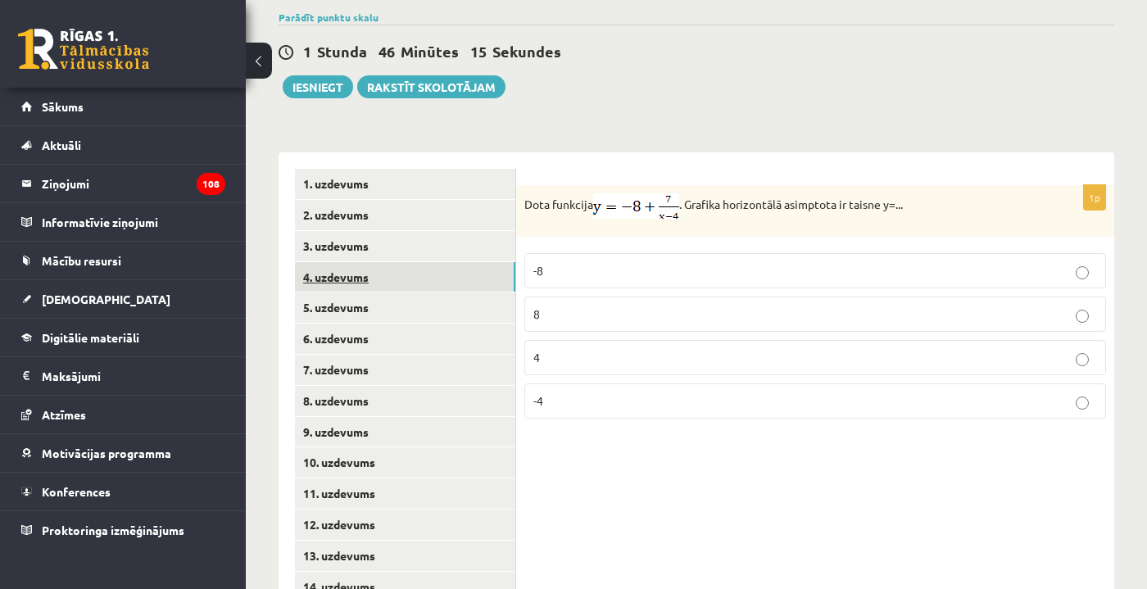
click at [389, 262] on link "4. uzdevums" at bounding box center [405, 277] width 220 height 30
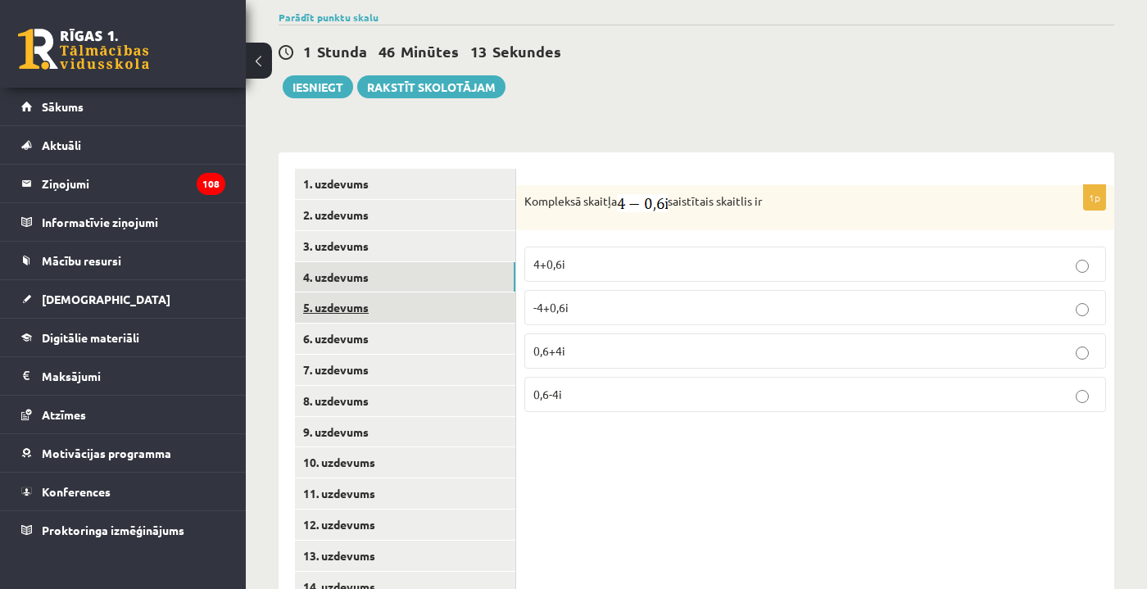
click at [407, 292] on link "5. uzdevums" at bounding box center [405, 307] width 220 height 30
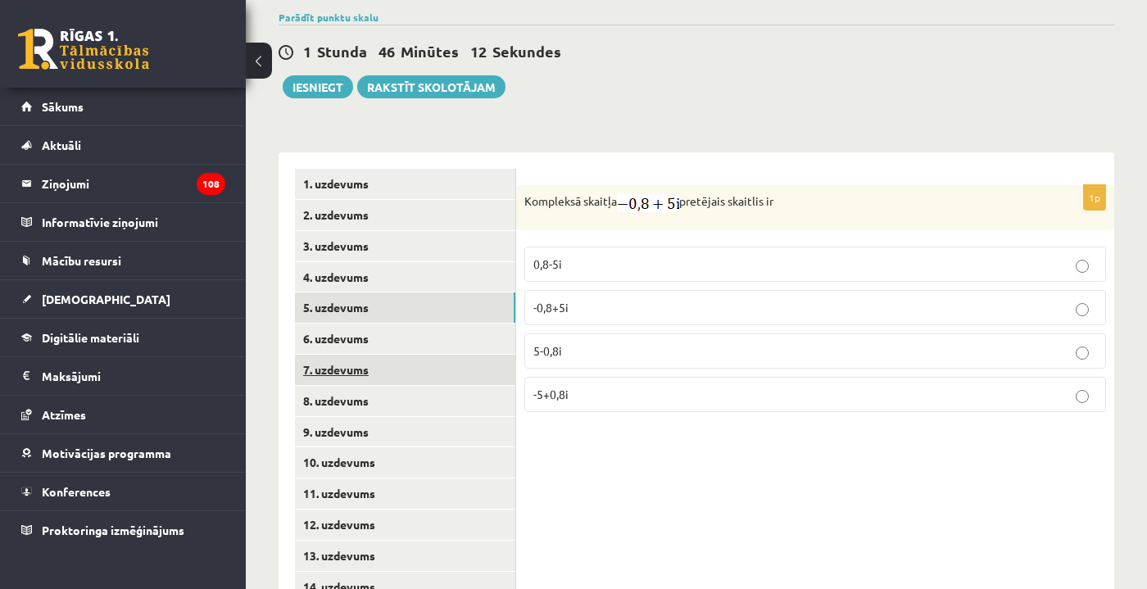
click at [409, 355] on link "7. uzdevums" at bounding box center [405, 370] width 220 height 30
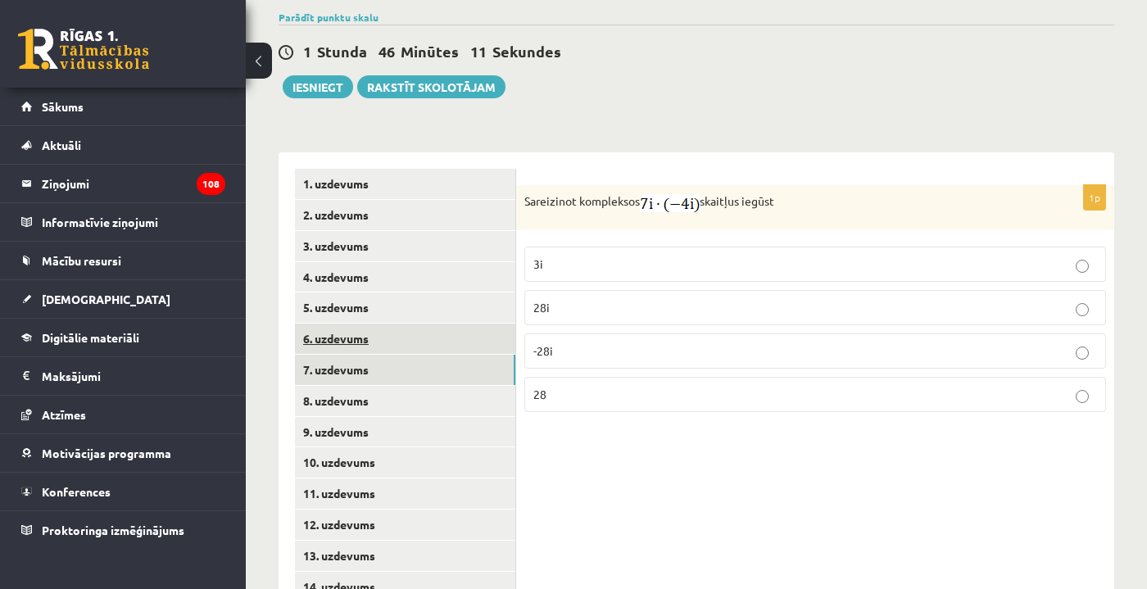
click at [409, 324] on link "6. uzdevums" at bounding box center [405, 339] width 220 height 30
click at [577, 253] on p "- 3i" at bounding box center [815, 261] width 564 height 17
click at [433, 355] on link "7. uzdevums" at bounding box center [405, 370] width 220 height 30
click at [583, 299] on p "28i" at bounding box center [815, 307] width 564 height 17
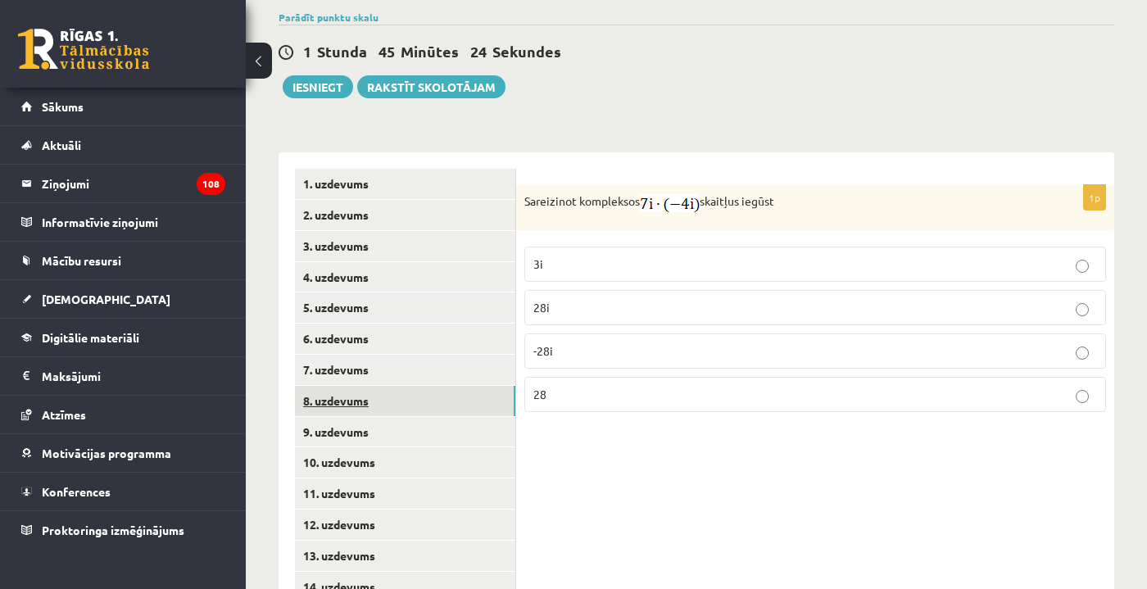
click at [428, 386] on link "8. uzdevums" at bounding box center [405, 401] width 220 height 30
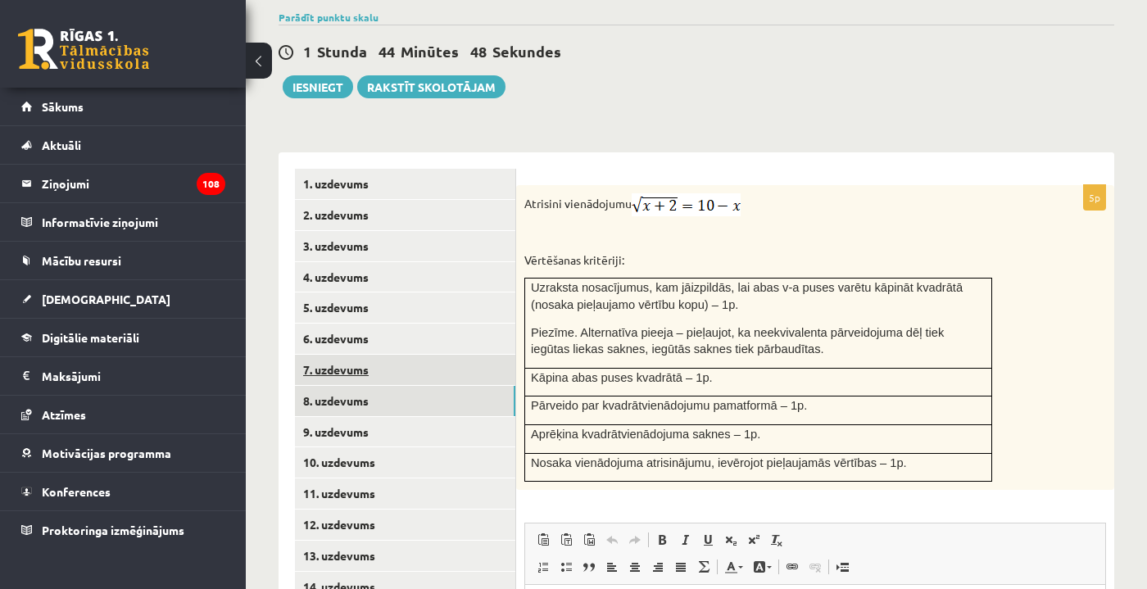
click at [392, 355] on link "7. uzdevums" at bounding box center [405, 370] width 220 height 30
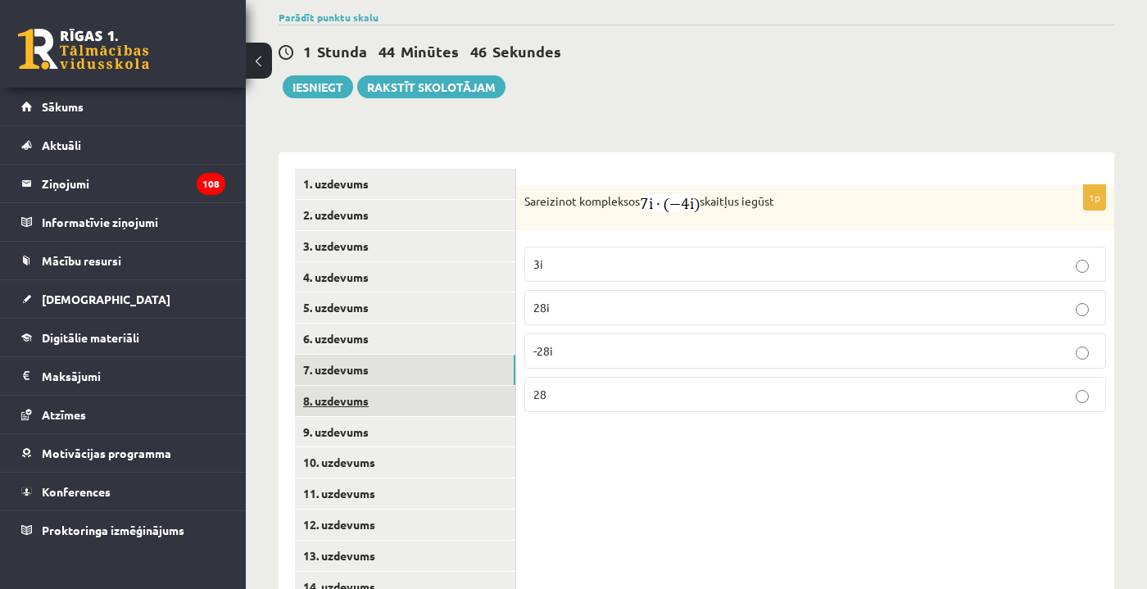
click at [399, 386] on link "8. uzdevums" at bounding box center [405, 401] width 220 height 30
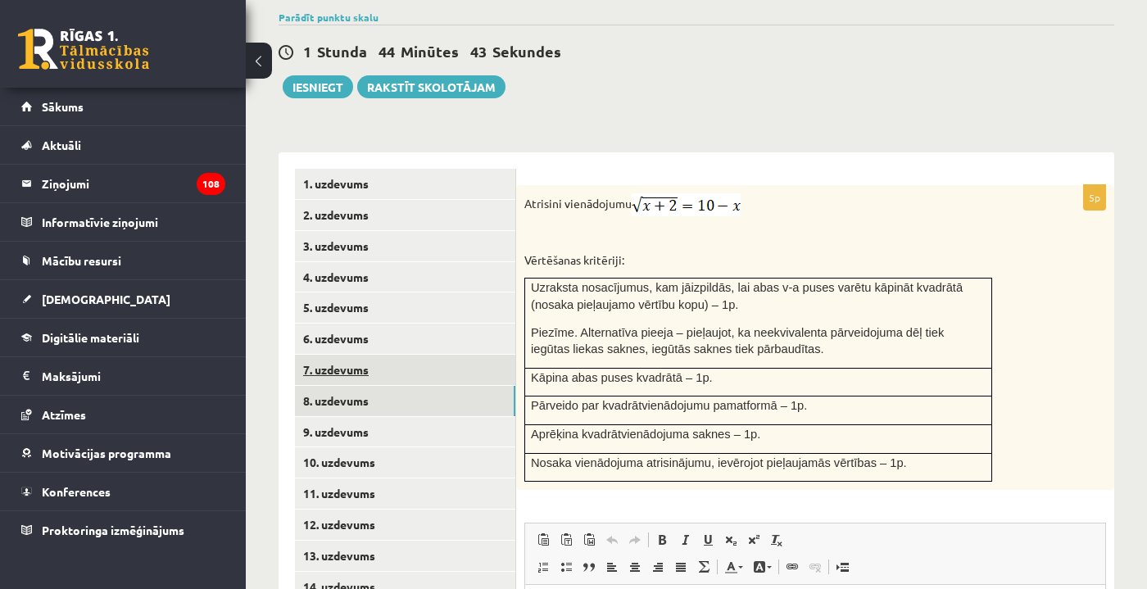
click at [379, 355] on link "7. uzdevums" at bounding box center [405, 370] width 220 height 30
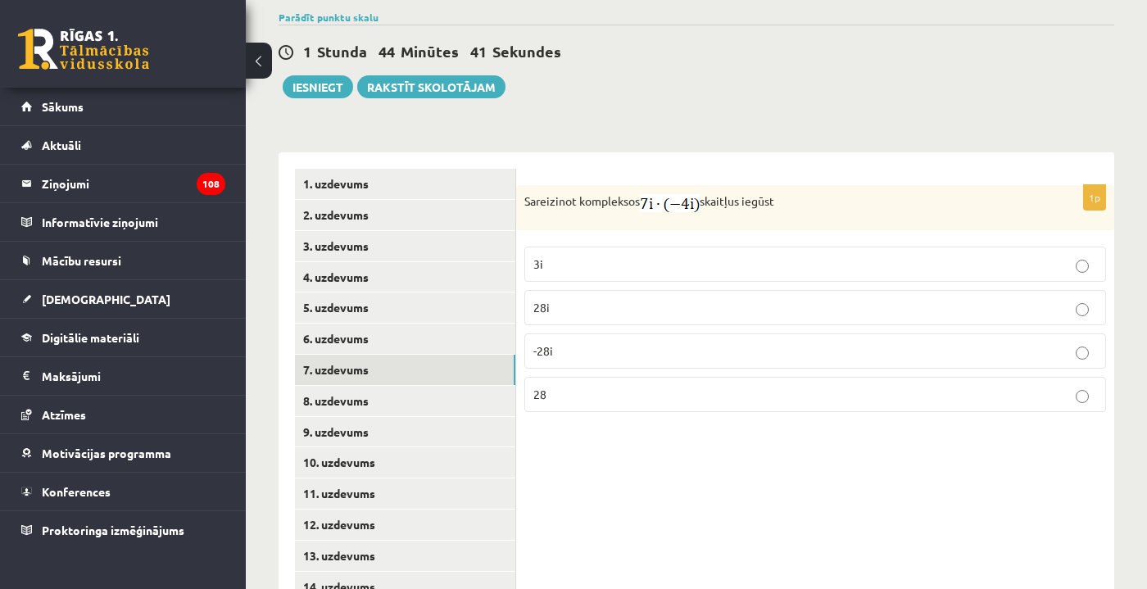
click at [566, 386] on p "28" at bounding box center [815, 394] width 564 height 17
click at [457, 386] on link "8. uzdevums" at bounding box center [405, 401] width 220 height 30
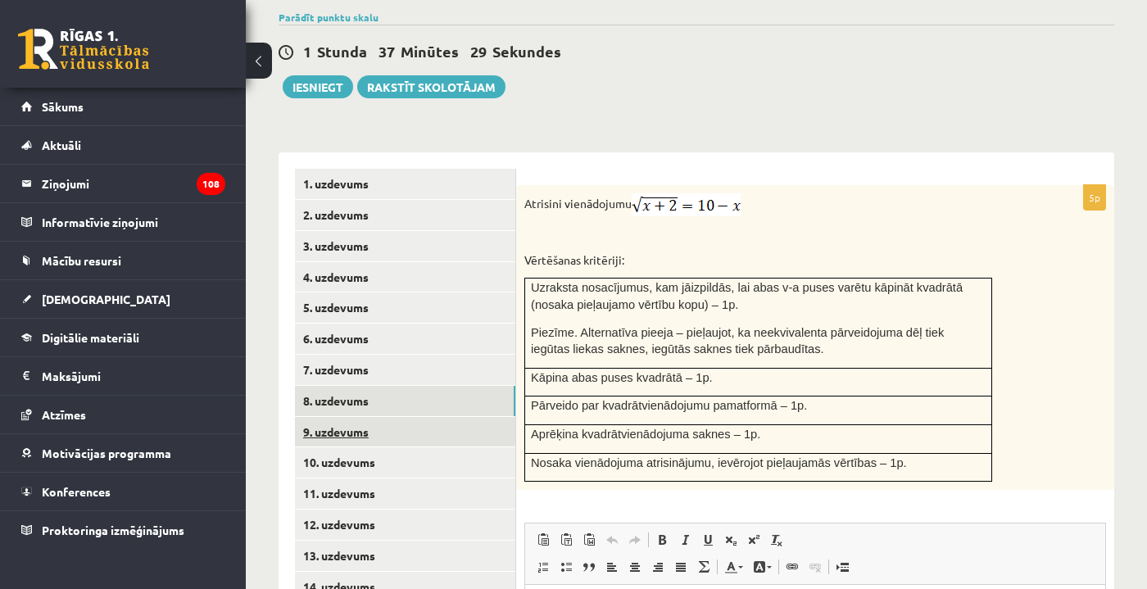
click at [397, 417] on link "9. uzdevums" at bounding box center [405, 432] width 220 height 30
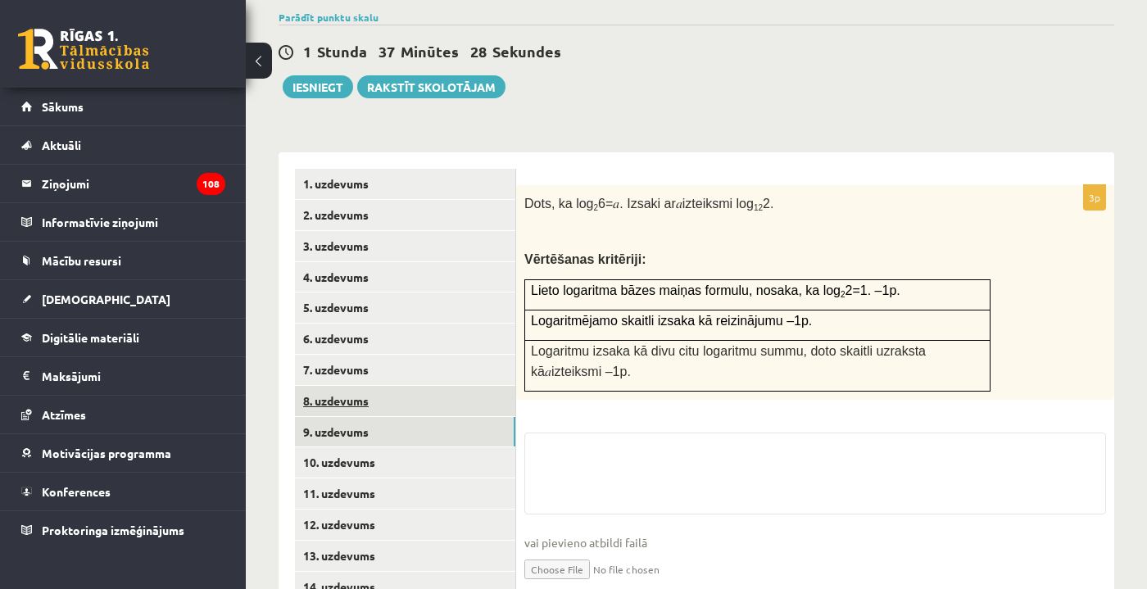
click at [404, 386] on link "8. uzdevums" at bounding box center [405, 401] width 220 height 30
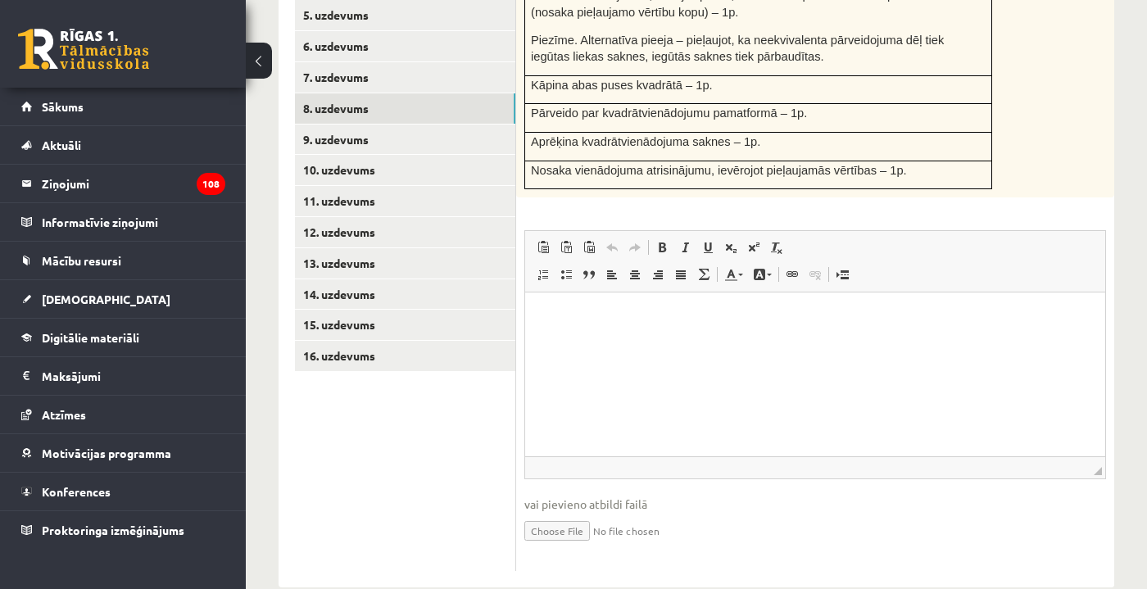
scroll to position [858, 0]
click at [572, 514] on input "file" at bounding box center [815, 531] width 582 height 34
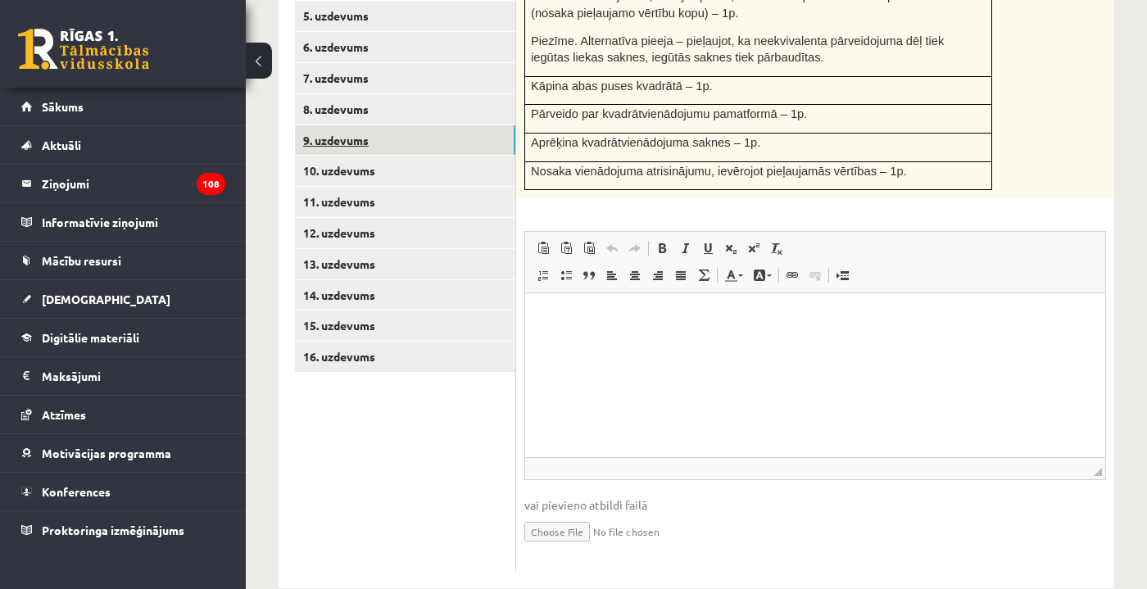
click at [438, 125] on link "9. uzdevums" at bounding box center [405, 140] width 220 height 30
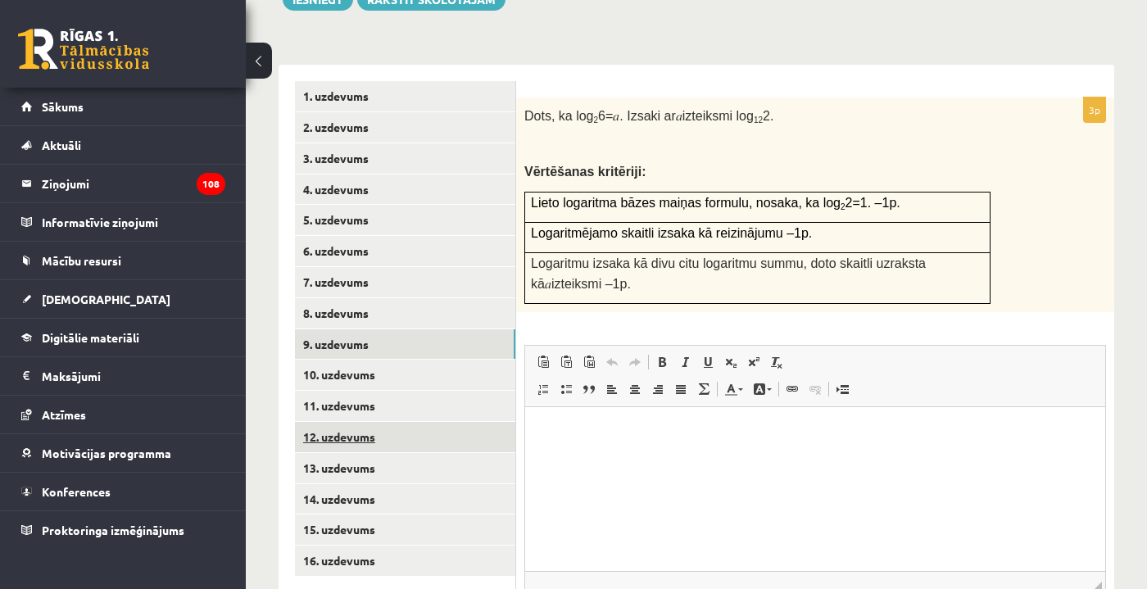
scroll to position [0, 0]
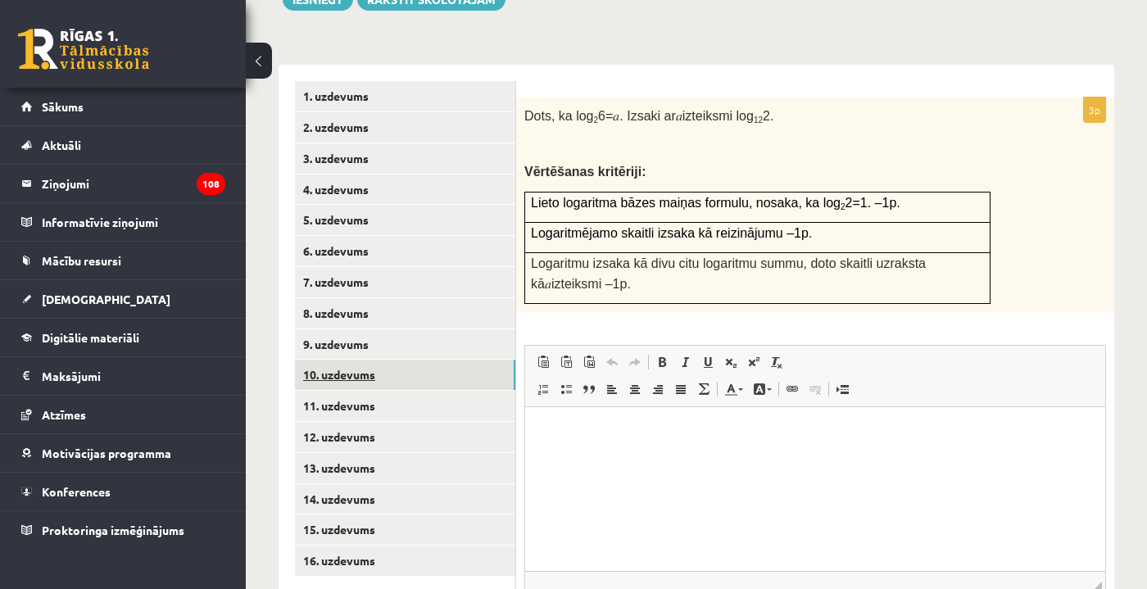
click at [419, 360] on link "10. uzdevums" at bounding box center [405, 375] width 220 height 30
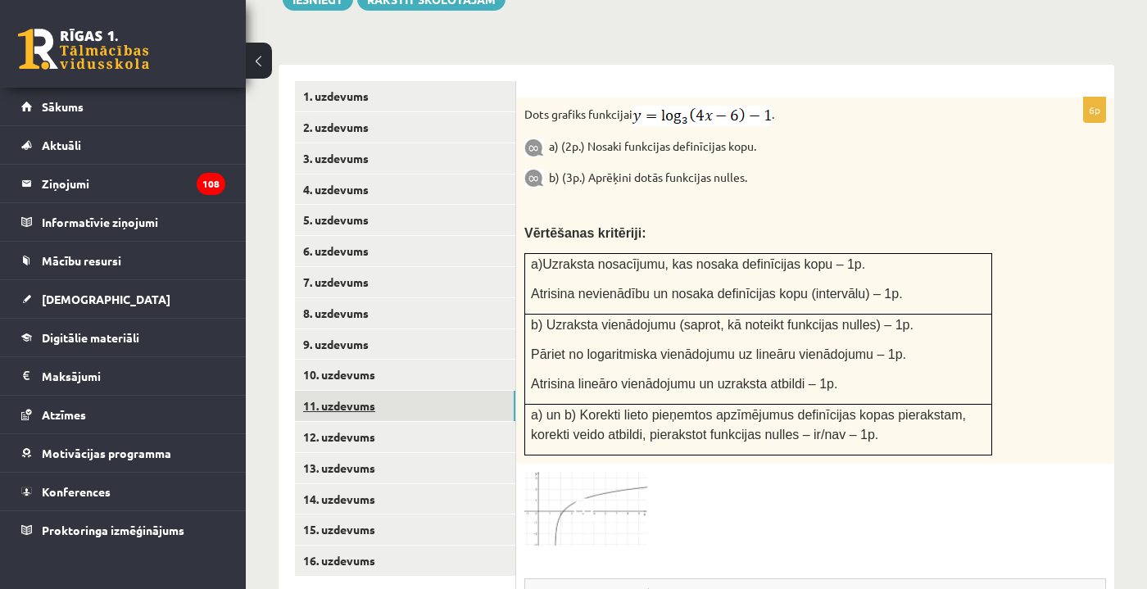
click at [476, 391] on link "11. uzdevums" at bounding box center [405, 406] width 220 height 30
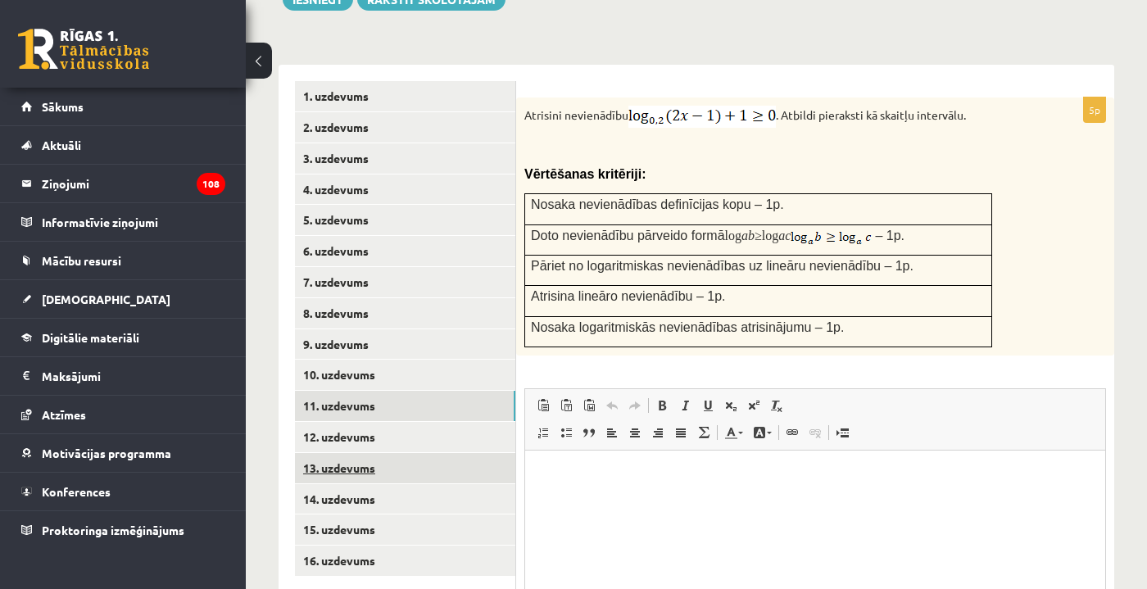
click at [444, 453] on link "13. uzdevums" at bounding box center [405, 468] width 220 height 30
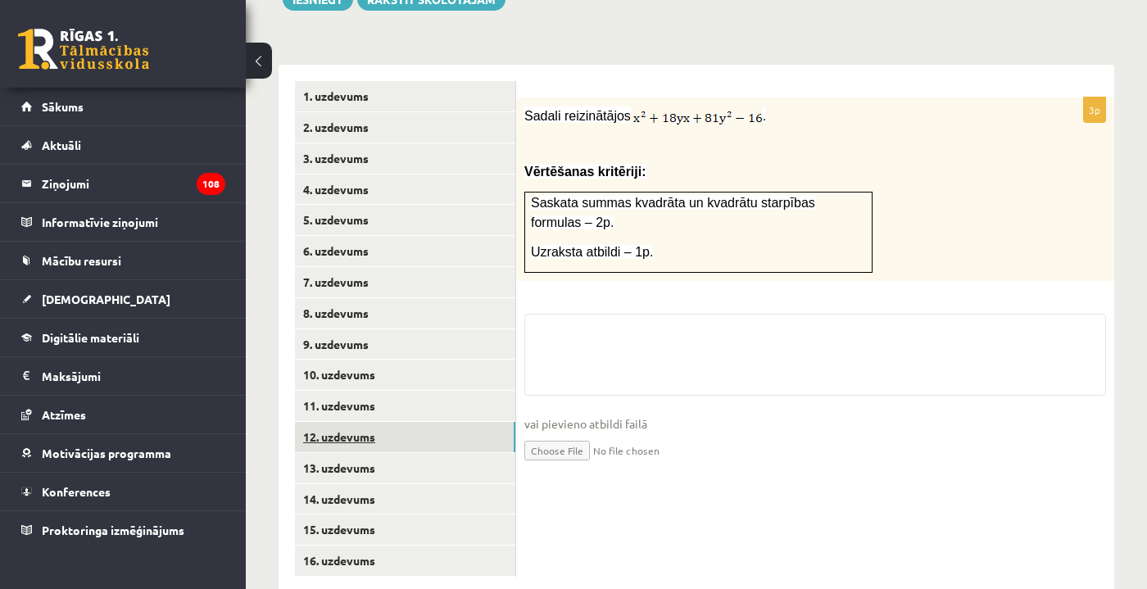
click at [445, 422] on link "12. uzdevums" at bounding box center [405, 437] width 220 height 30
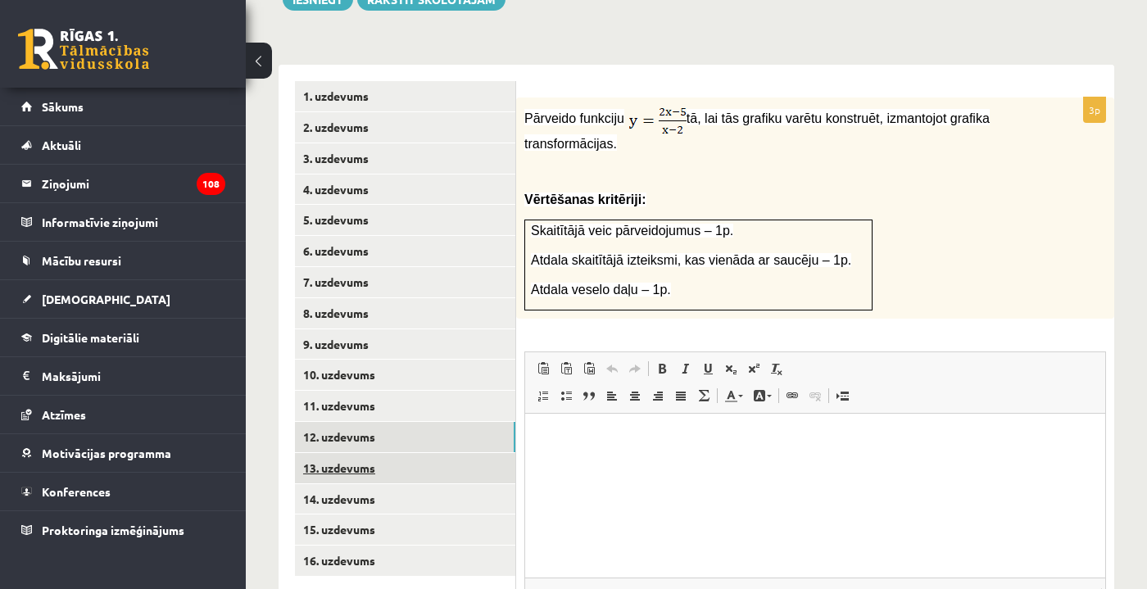
click at [412, 453] on link "13. uzdevums" at bounding box center [405, 468] width 220 height 30
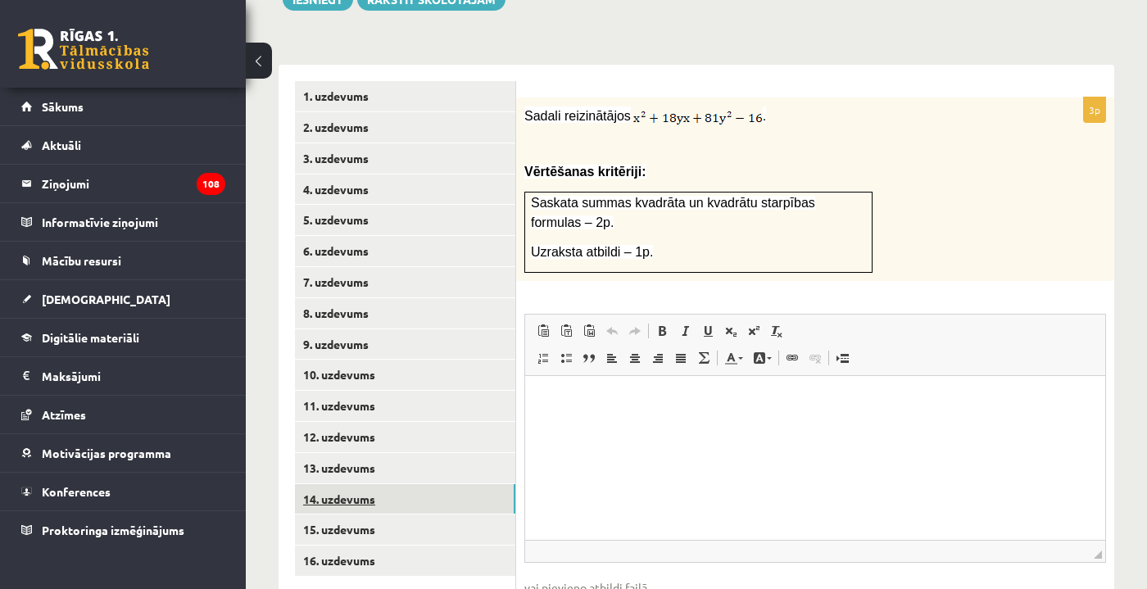
click at [405, 484] on link "14. uzdevums" at bounding box center [405, 499] width 220 height 30
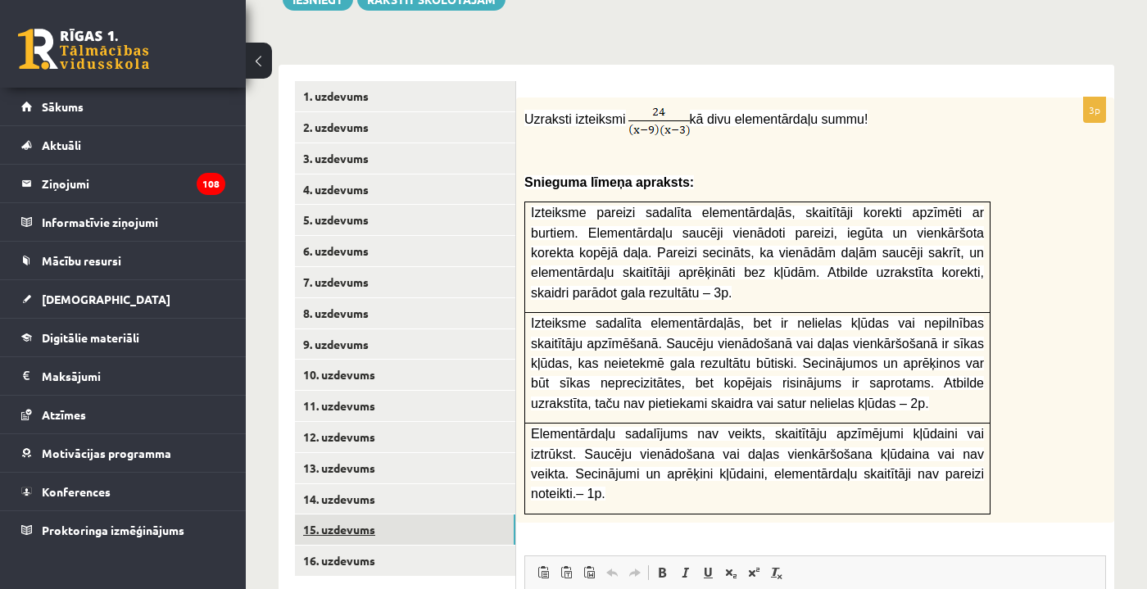
click at [396, 514] on link "15. uzdevums" at bounding box center [405, 529] width 220 height 30
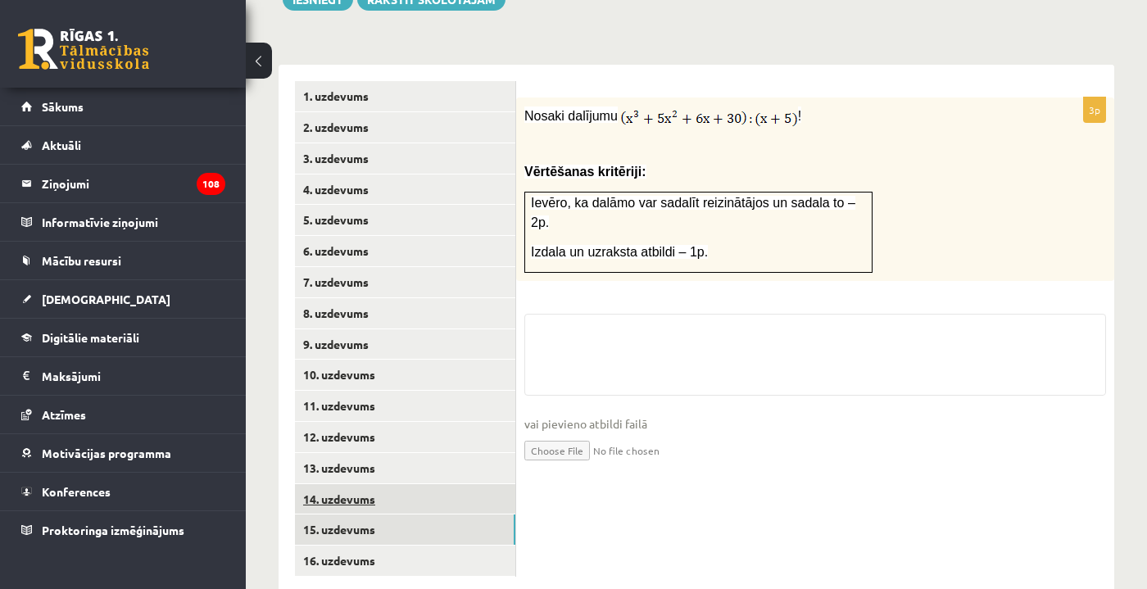
click at [408, 484] on link "14. uzdevums" at bounding box center [405, 499] width 220 height 30
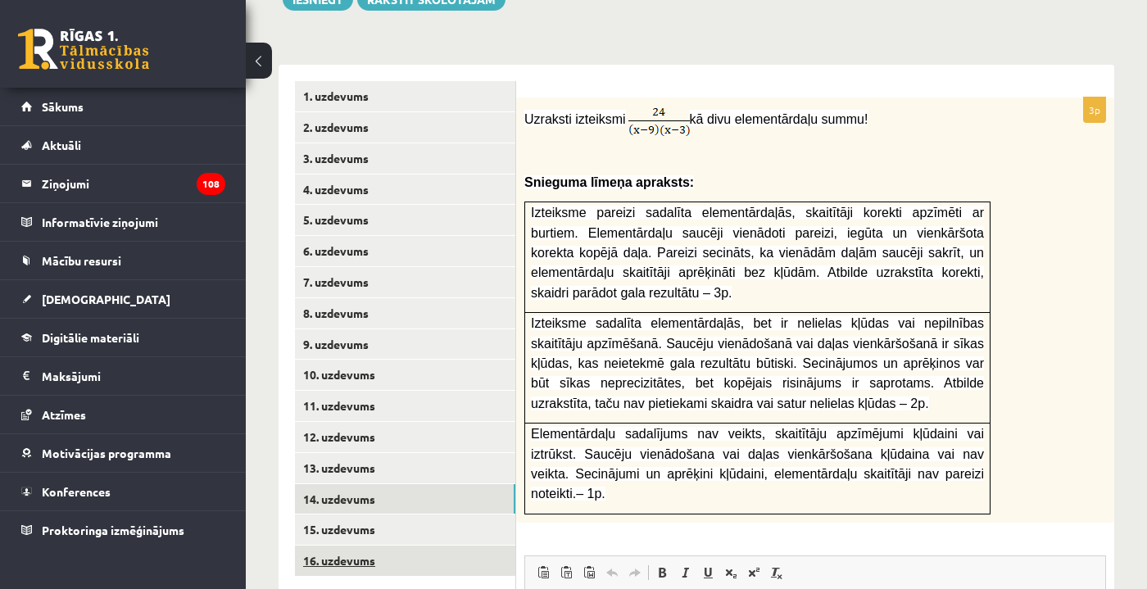
click at [352, 546] on link "16. uzdevums" at bounding box center [405, 561] width 220 height 30
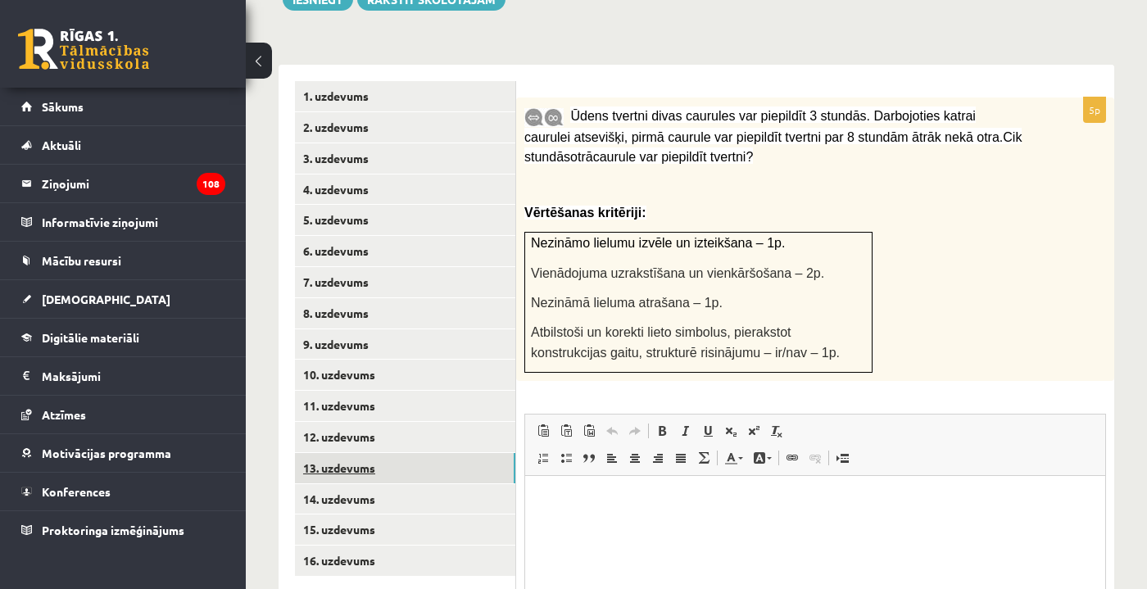
click at [431, 453] on link "13. uzdevums" at bounding box center [405, 468] width 220 height 30
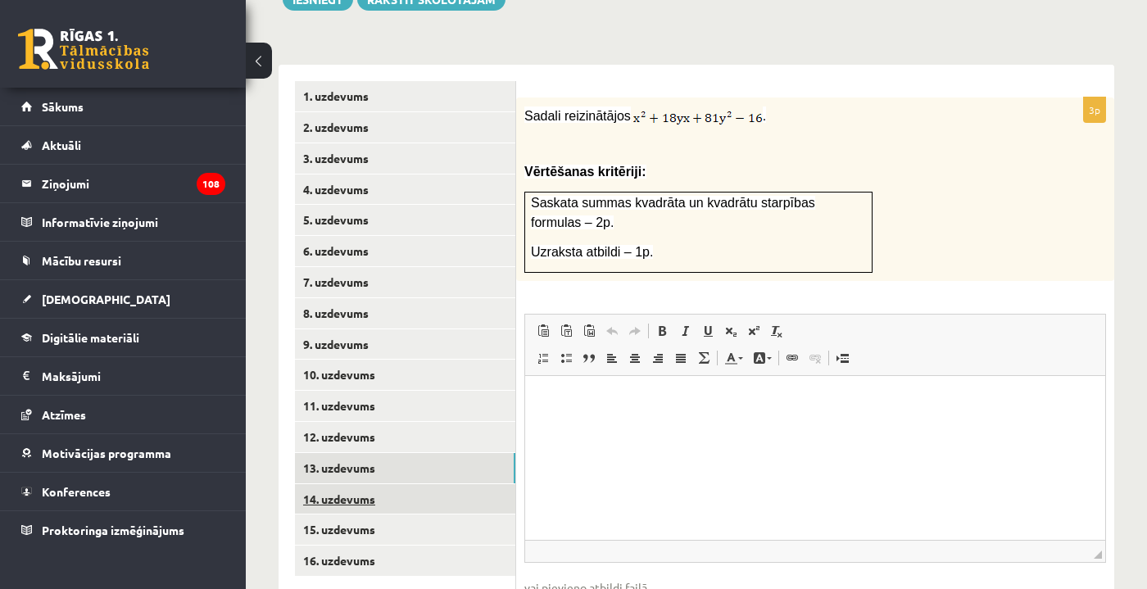
click at [479, 484] on link "14. uzdevums" at bounding box center [405, 499] width 220 height 30
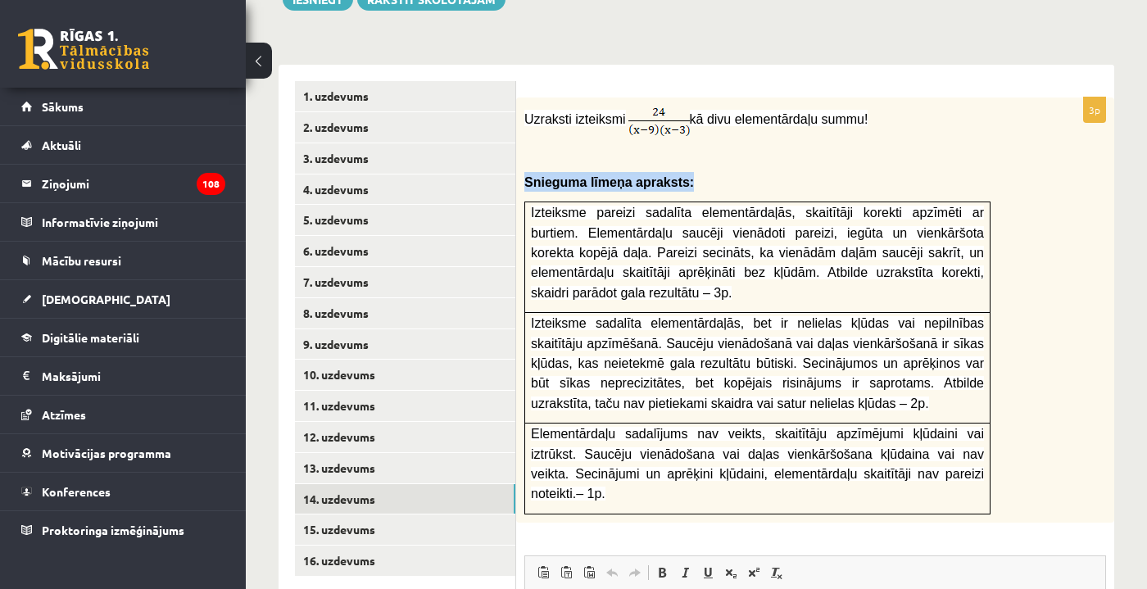
click at [778, 172] on p "Snieguma līmeņa apraksts:" at bounding box center [774, 182] width 500 height 20
click at [405, 514] on link "15. uzdevums" at bounding box center [405, 529] width 220 height 30
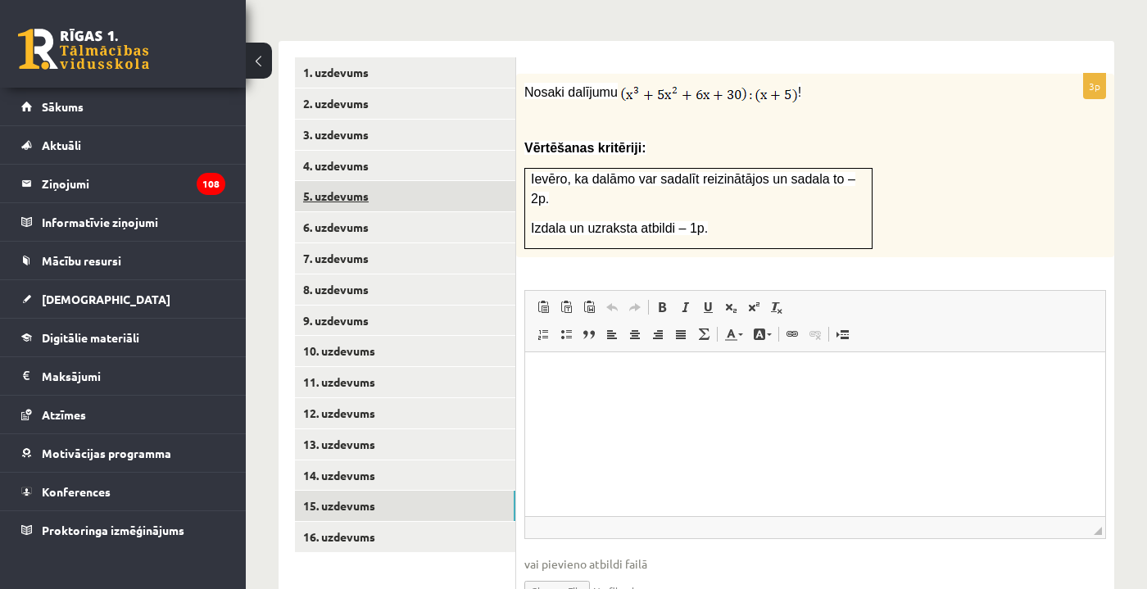
scroll to position [680, 0]
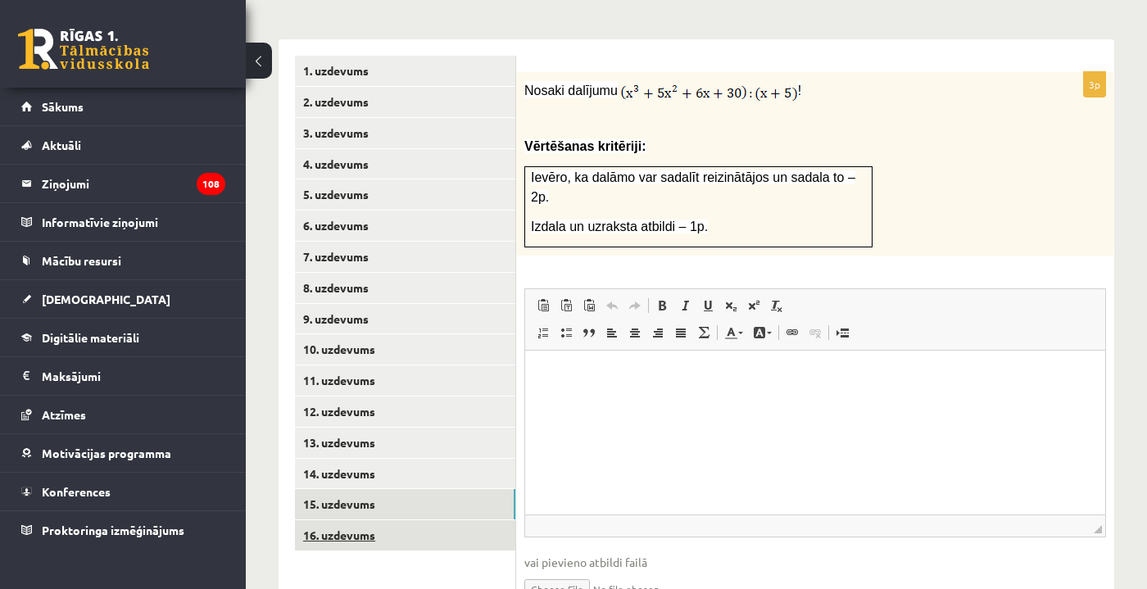
click at [465, 520] on link "16. uzdevums" at bounding box center [405, 535] width 220 height 30
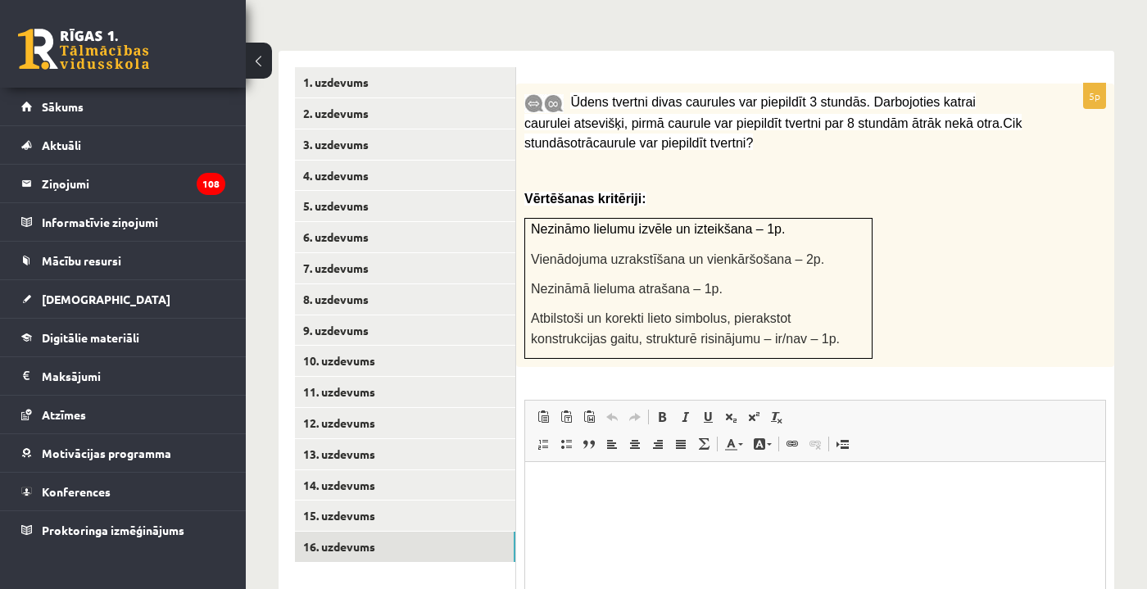
scroll to position [0, 0]
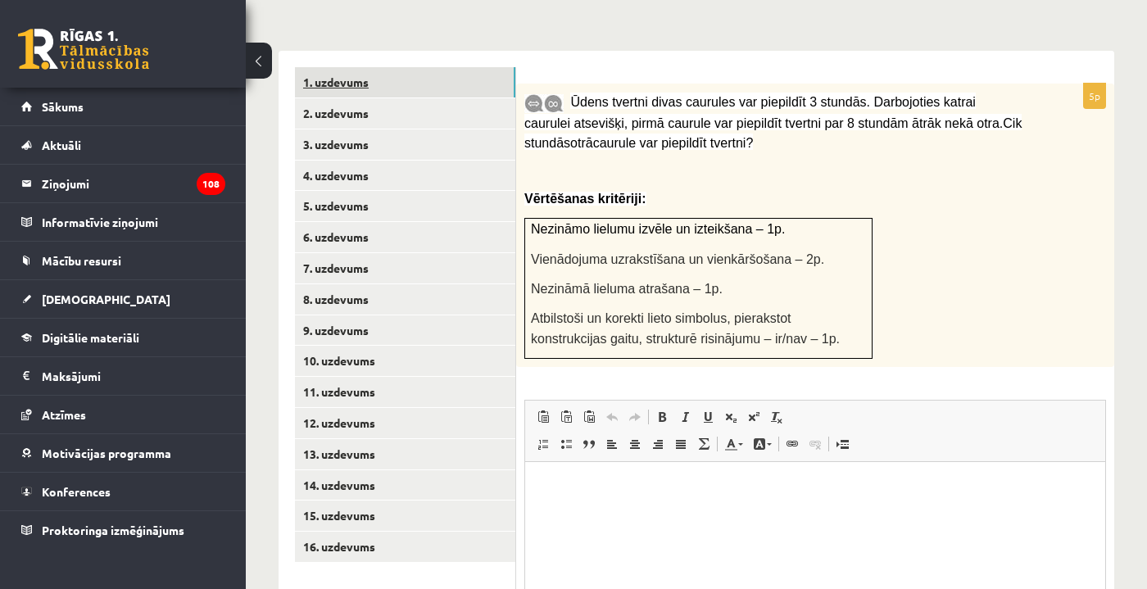
click at [370, 67] on link "1. uzdevums" at bounding box center [405, 82] width 220 height 30
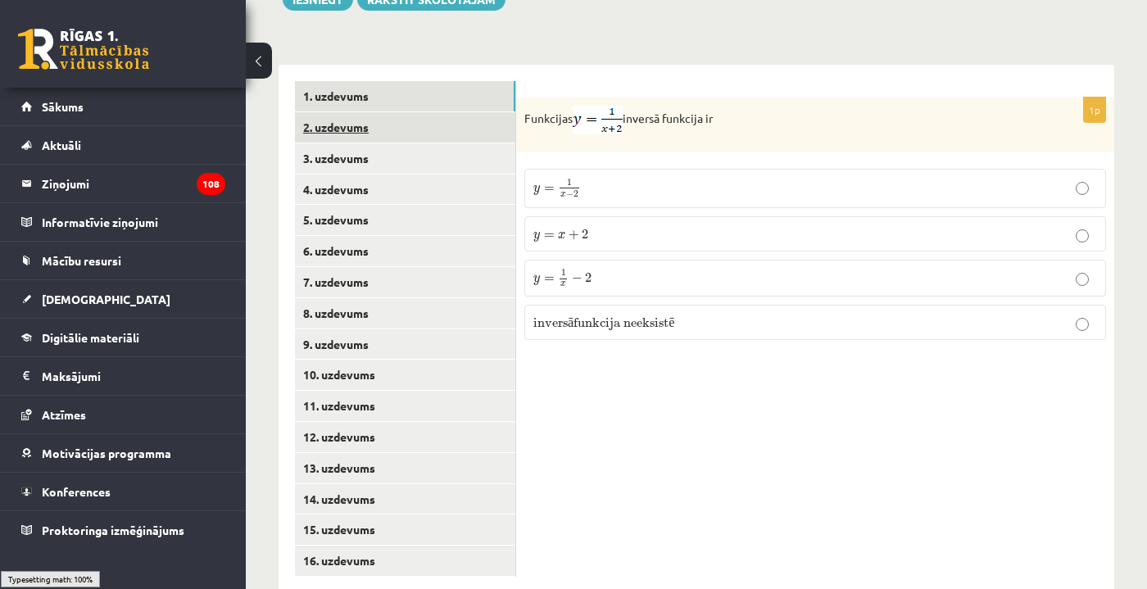
click at [419, 112] on link "2. uzdevums" at bounding box center [405, 127] width 220 height 30
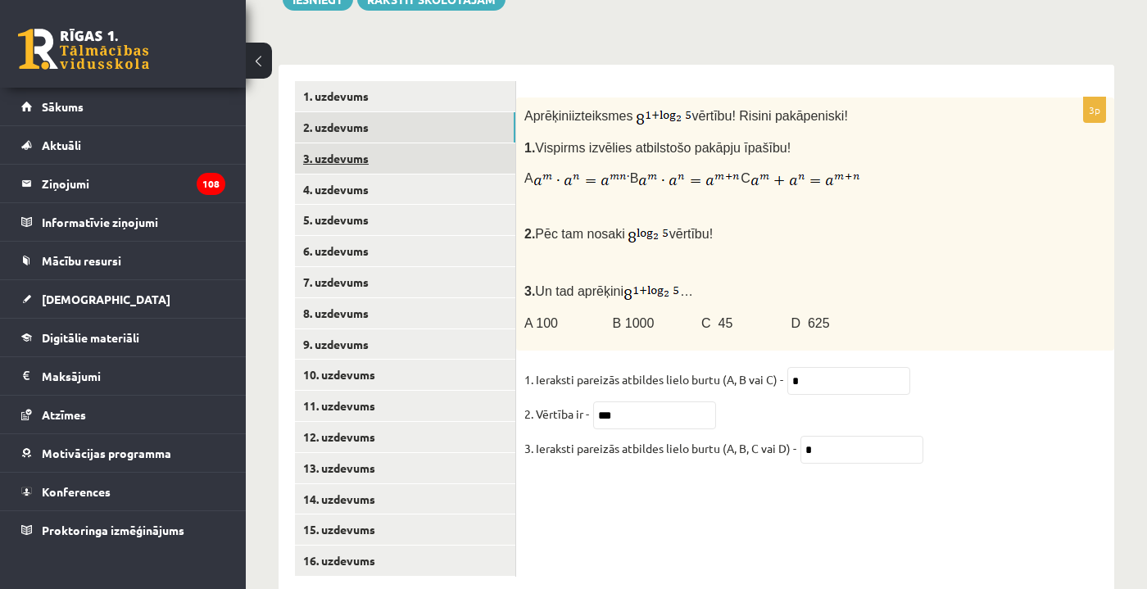
click at [425, 143] on link "3. uzdevums" at bounding box center [405, 158] width 220 height 30
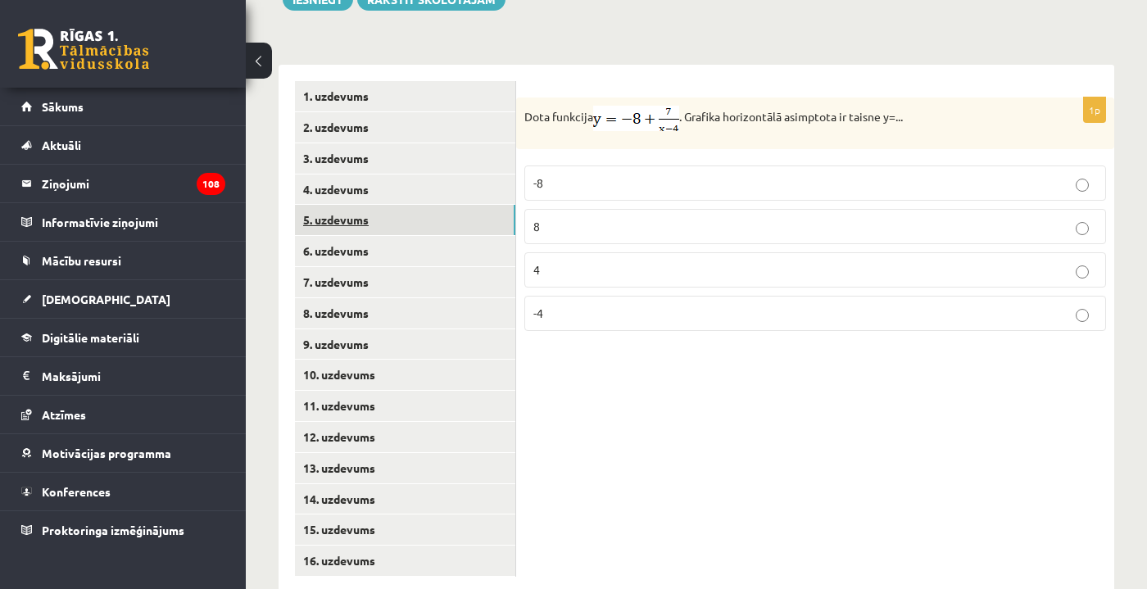
click at [435, 205] on link "5. uzdevums" at bounding box center [405, 220] width 220 height 30
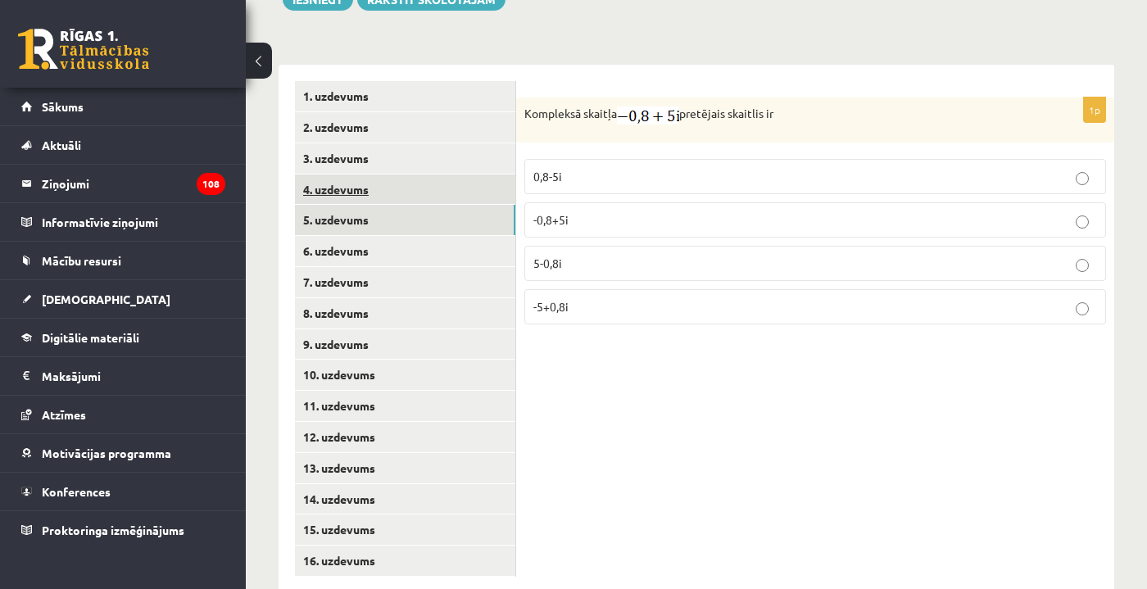
click at [434, 174] on link "4. uzdevums" at bounding box center [405, 189] width 220 height 30
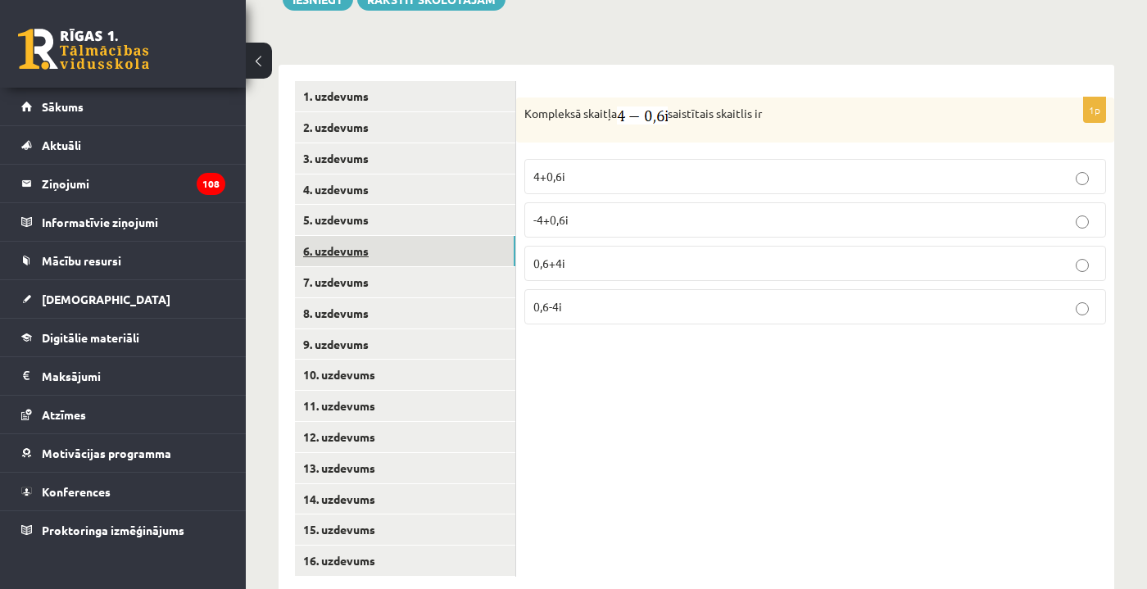
click at [458, 236] on link "6. uzdevums" at bounding box center [405, 251] width 220 height 30
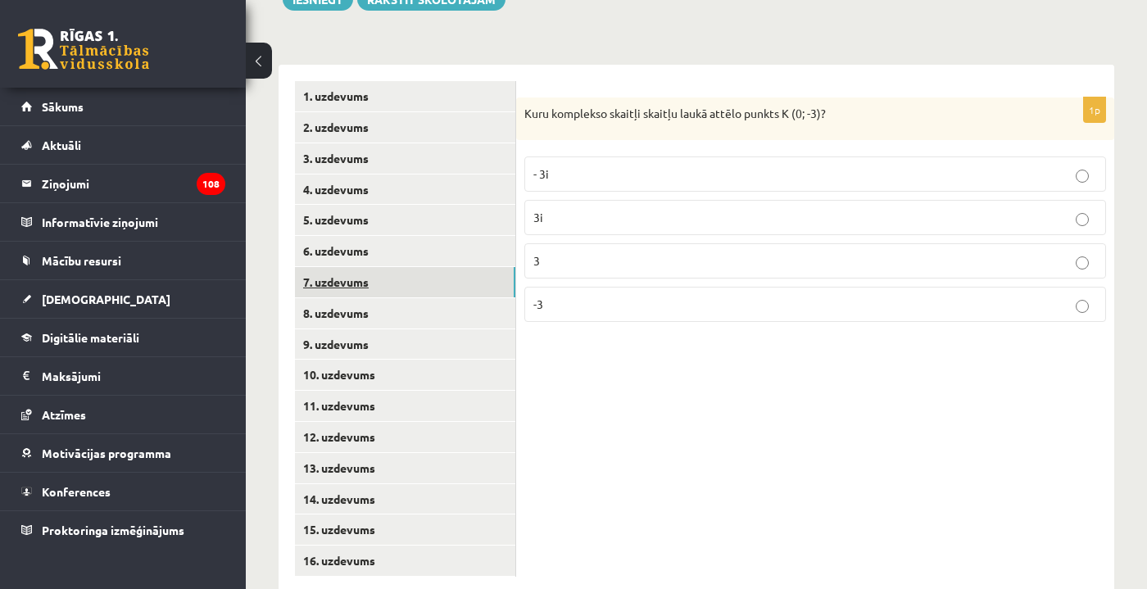
click at [464, 267] on link "7. uzdevums" at bounding box center [405, 282] width 220 height 30
click at [468, 298] on link "8. uzdevums" at bounding box center [405, 313] width 220 height 30
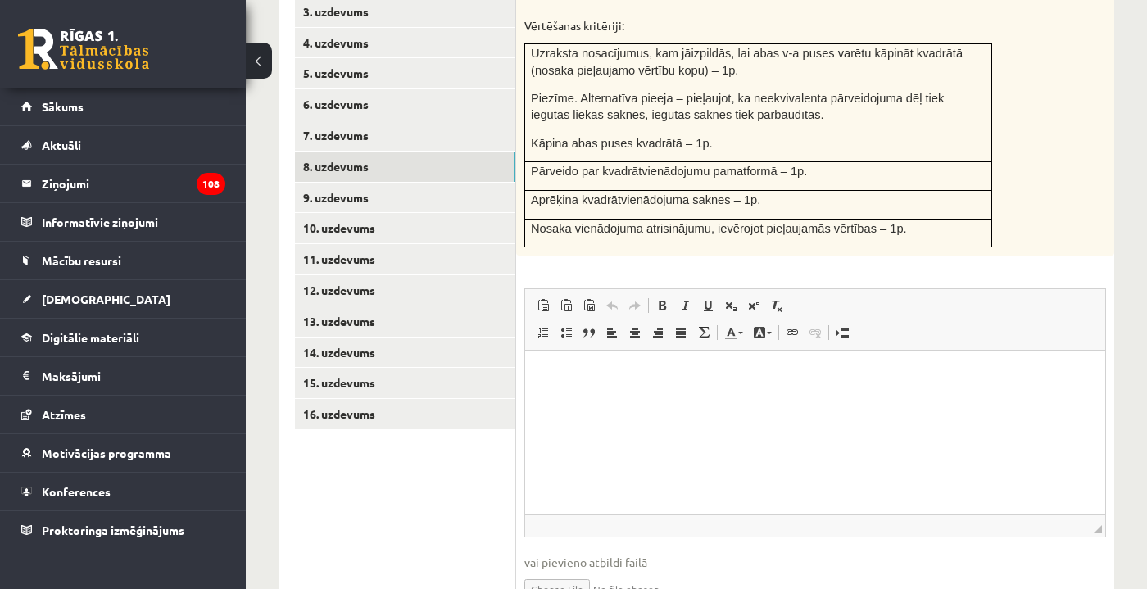
scroll to position [831, 0]
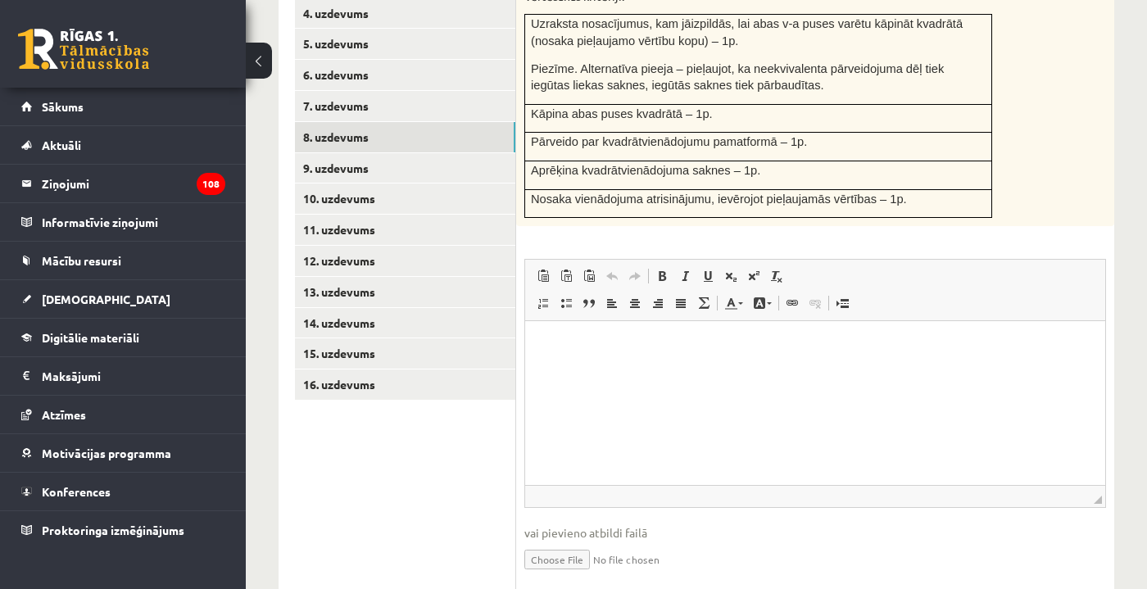
click at [572, 541] on input "file" at bounding box center [815, 558] width 582 height 34
click at [563, 541] on input "file" at bounding box center [815, 558] width 582 height 34
click at [570, 541] on input "file" at bounding box center [815, 558] width 582 height 34
type input "**********"
click at [650, 541] on input "file" at bounding box center [815, 558] width 582 height 34
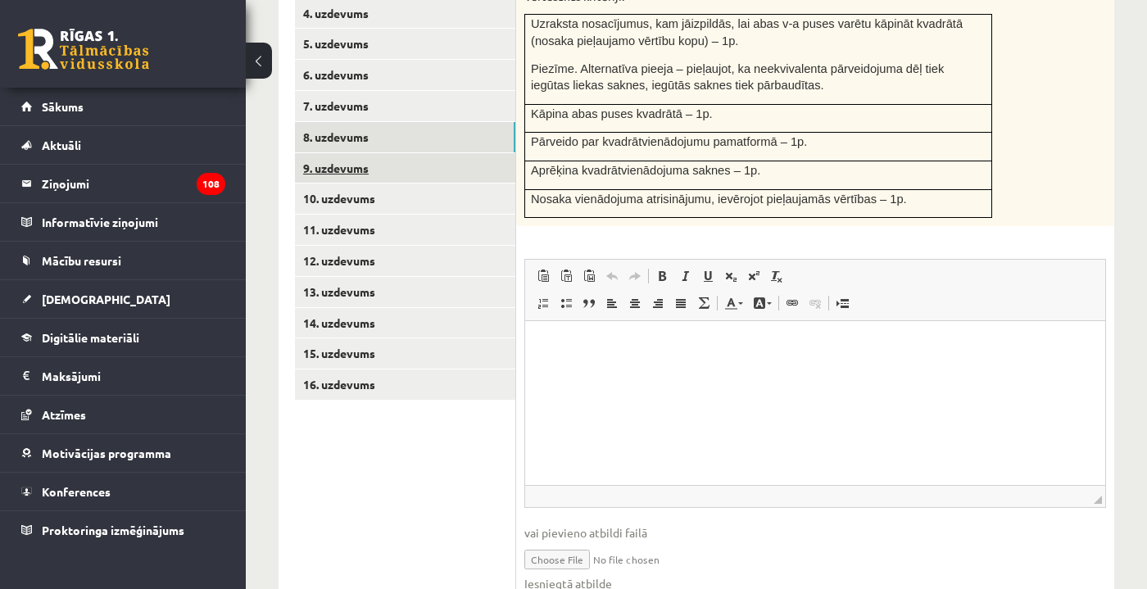
click at [432, 153] on link "9. uzdevums" at bounding box center [405, 168] width 220 height 30
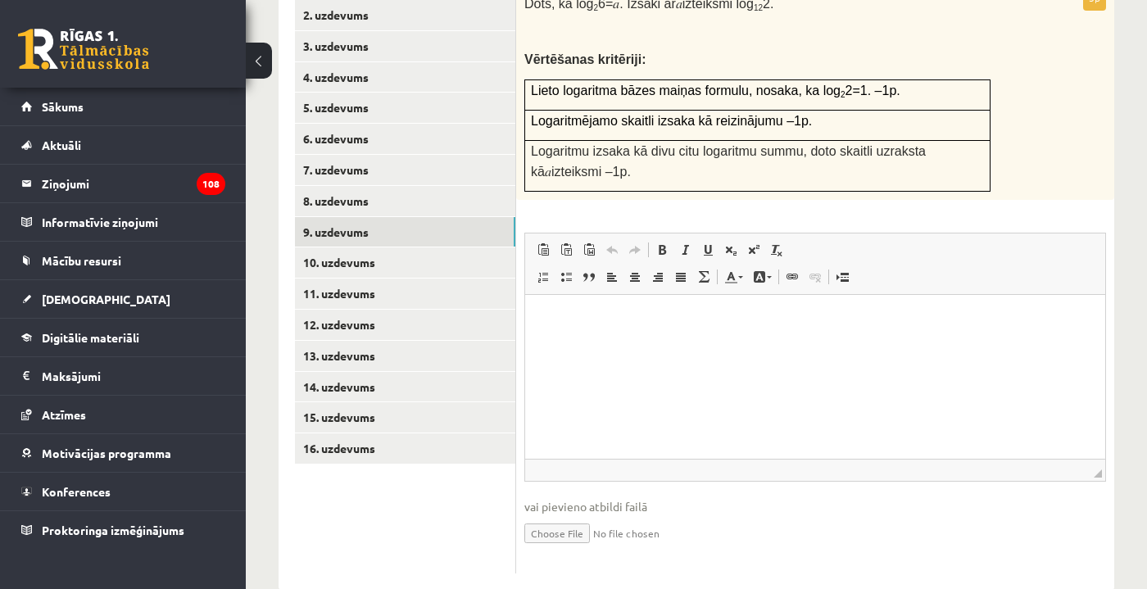
scroll to position [766, 0]
click at [569, 516] on input "file" at bounding box center [815, 533] width 582 height 34
type input "**********"
drag, startPoint x: 404, startPoint y: 201, endPoint x: 409, endPoint y: 222, distance: 21.9
click at [408, 220] on ul "1. uzdevums 2. uzdevums 3. uzdevums 4. uzdevums 5. uzdevums 6. uzdevums 7. uzde…" at bounding box center [405, 281] width 221 height 622
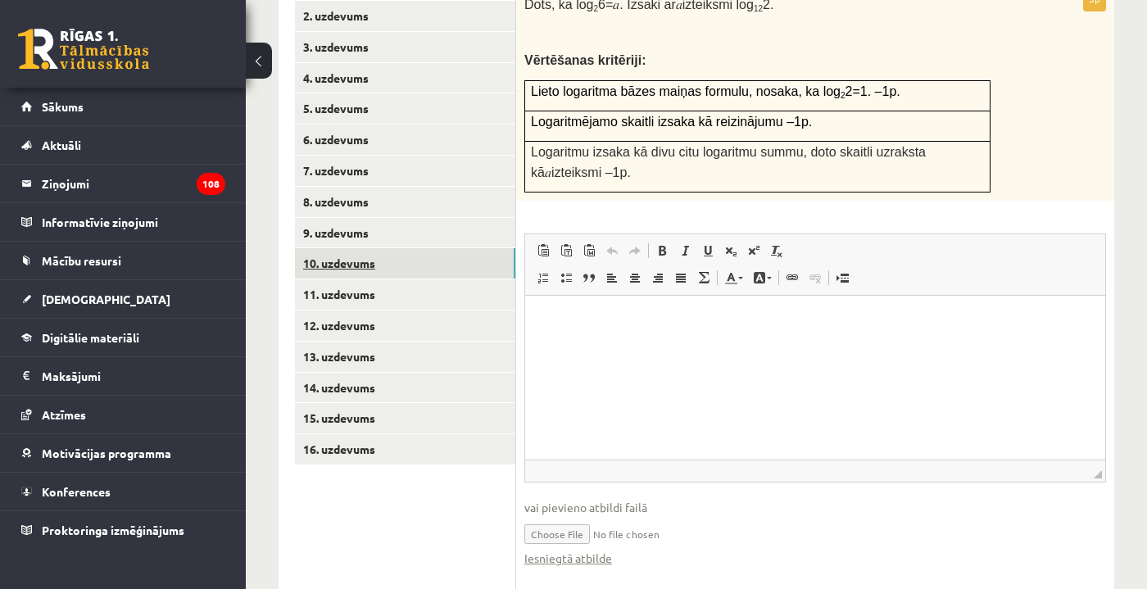
click at [414, 248] on link "10. uzdevums" at bounding box center [405, 263] width 220 height 30
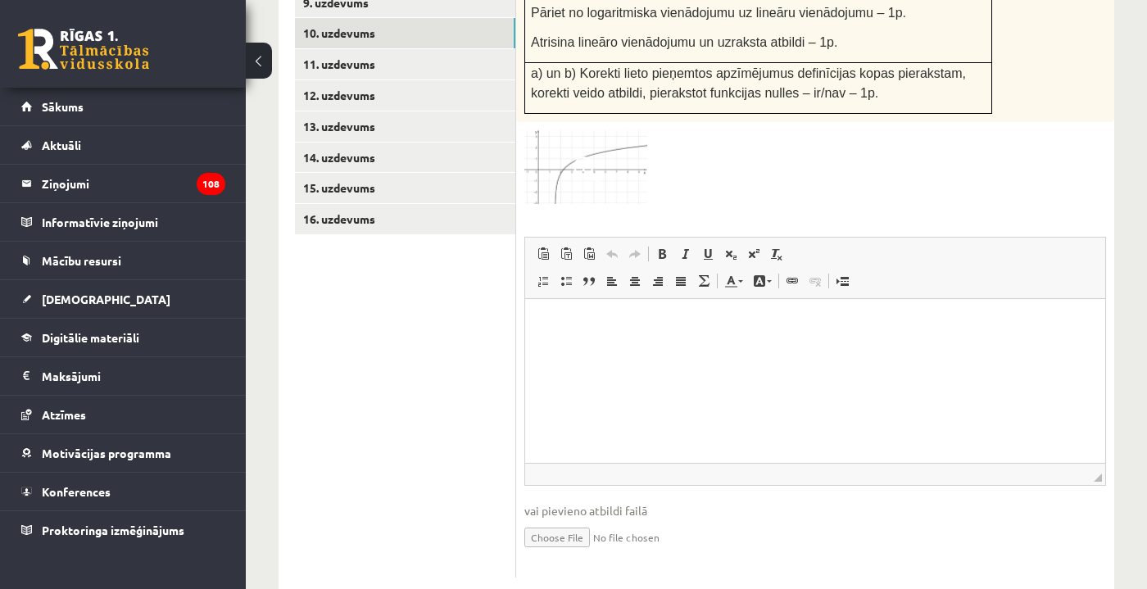
scroll to position [995, 0]
click at [580, 520] on input "file" at bounding box center [815, 537] width 582 height 34
type input "**********"
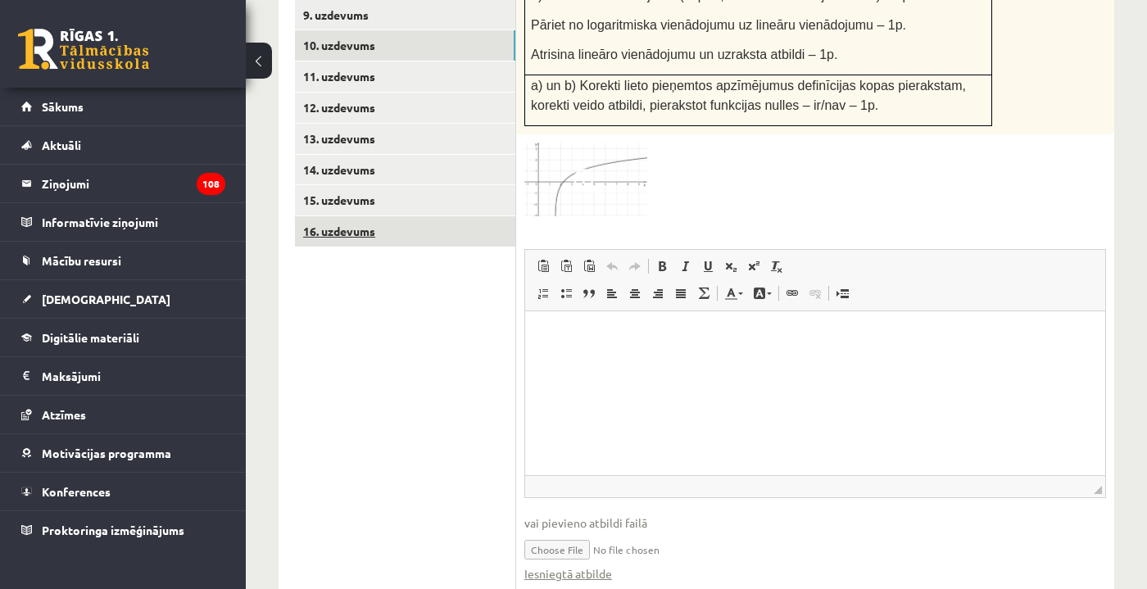
scroll to position [985, 0]
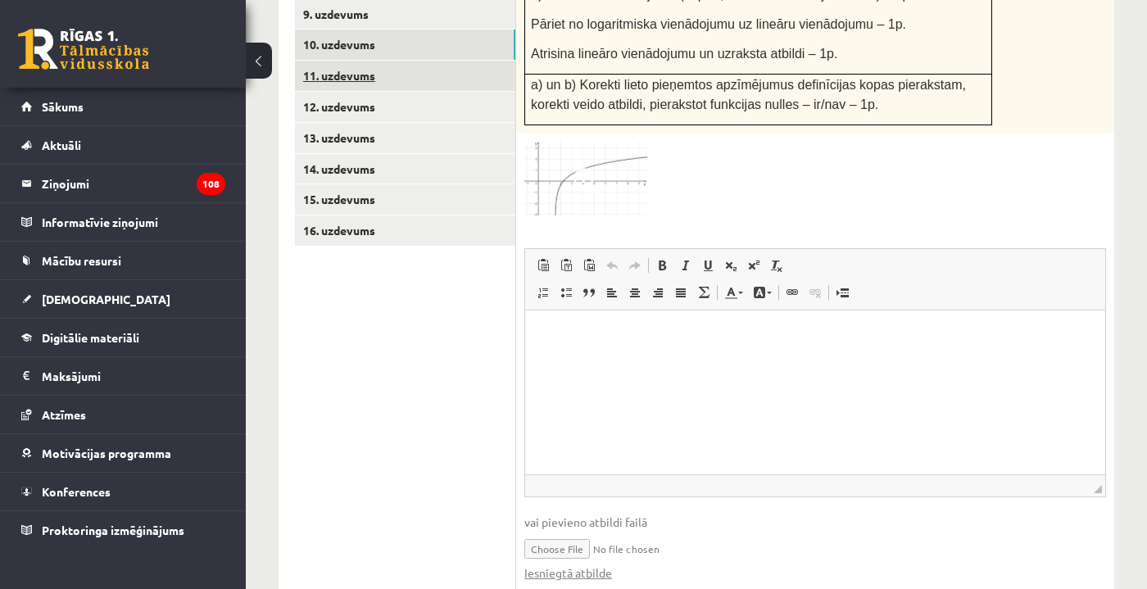
click at [469, 61] on link "11. uzdevums" at bounding box center [405, 76] width 220 height 30
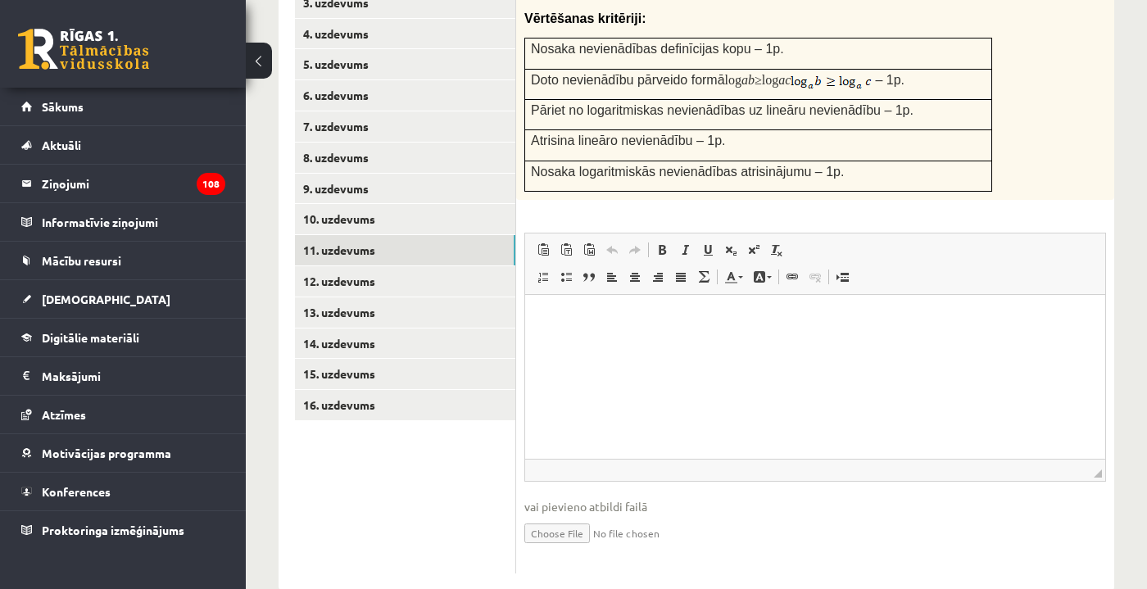
scroll to position [809, 0]
click at [581, 516] on input "file" at bounding box center [815, 533] width 582 height 34
type input "**********"
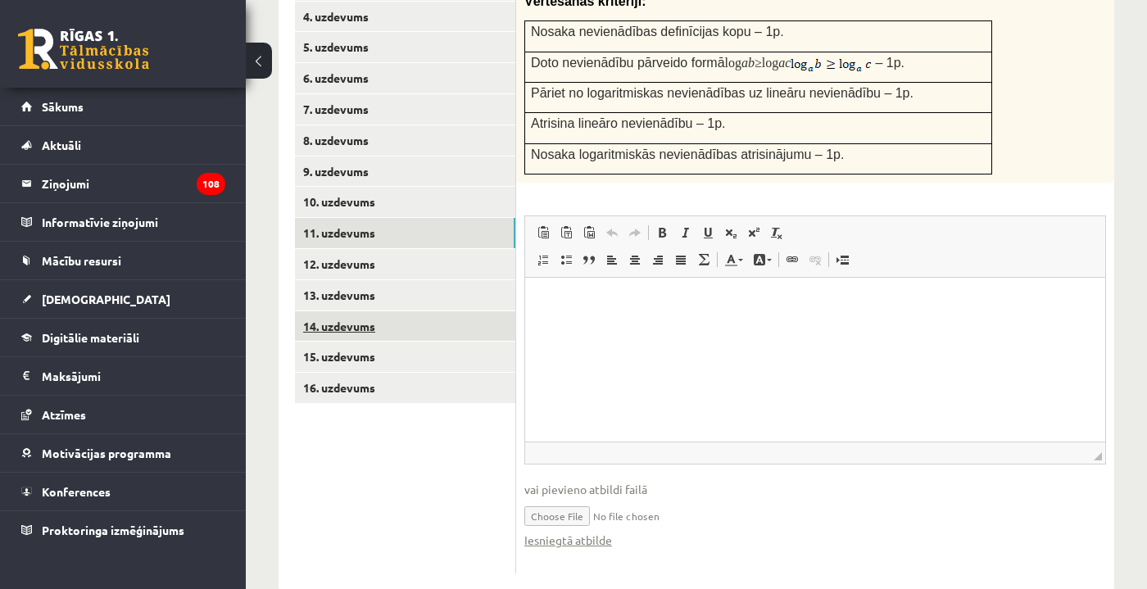
scroll to position [827, 0]
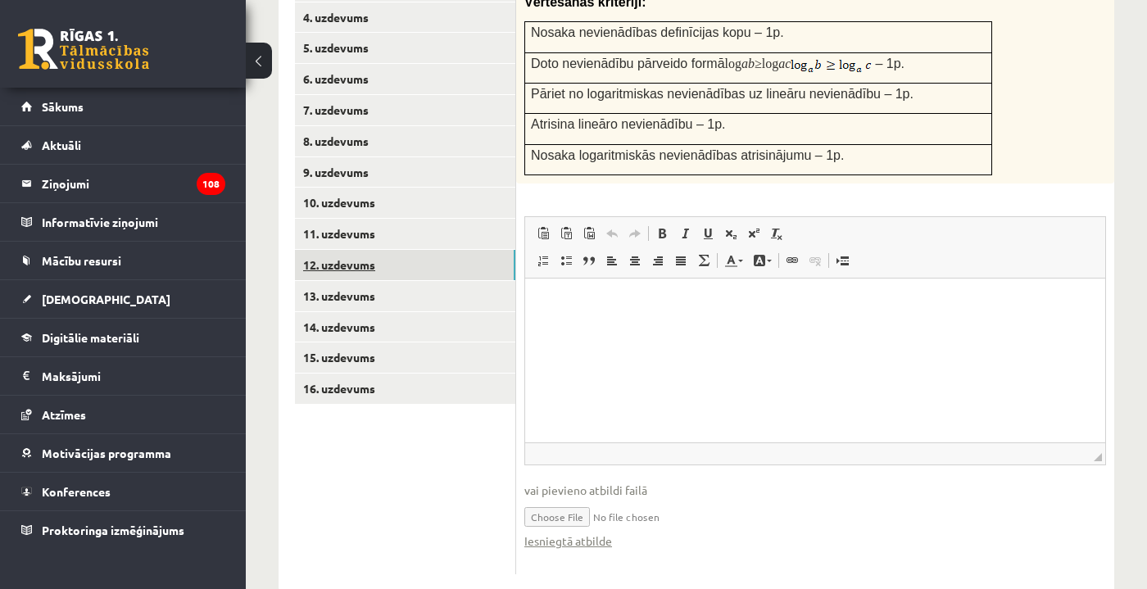
click at [378, 250] on link "12. uzdevums" at bounding box center [405, 265] width 220 height 30
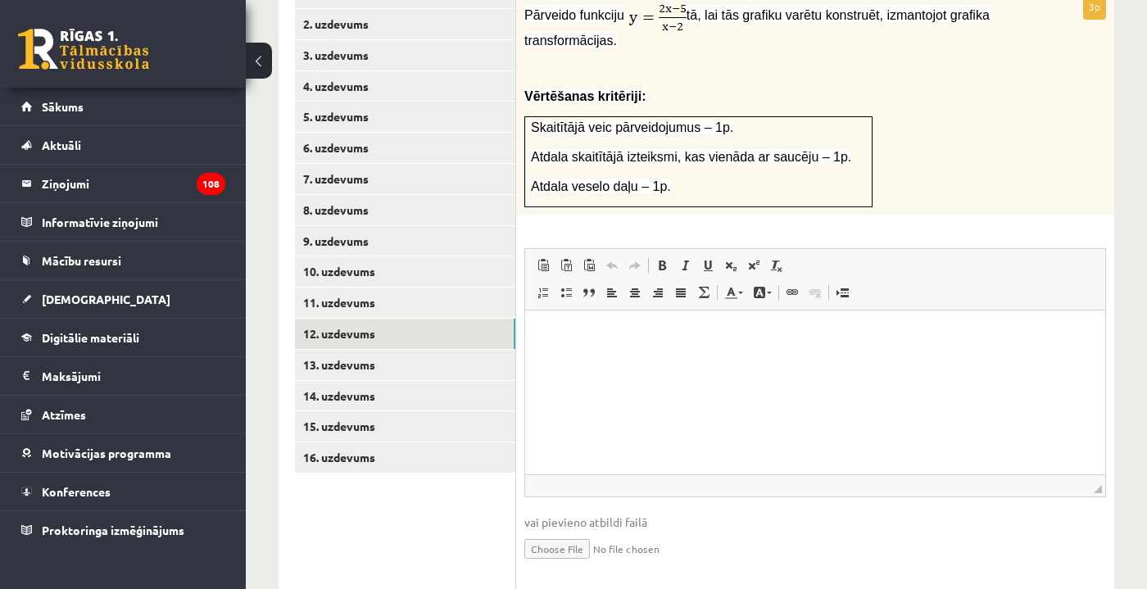
scroll to position [762, 0]
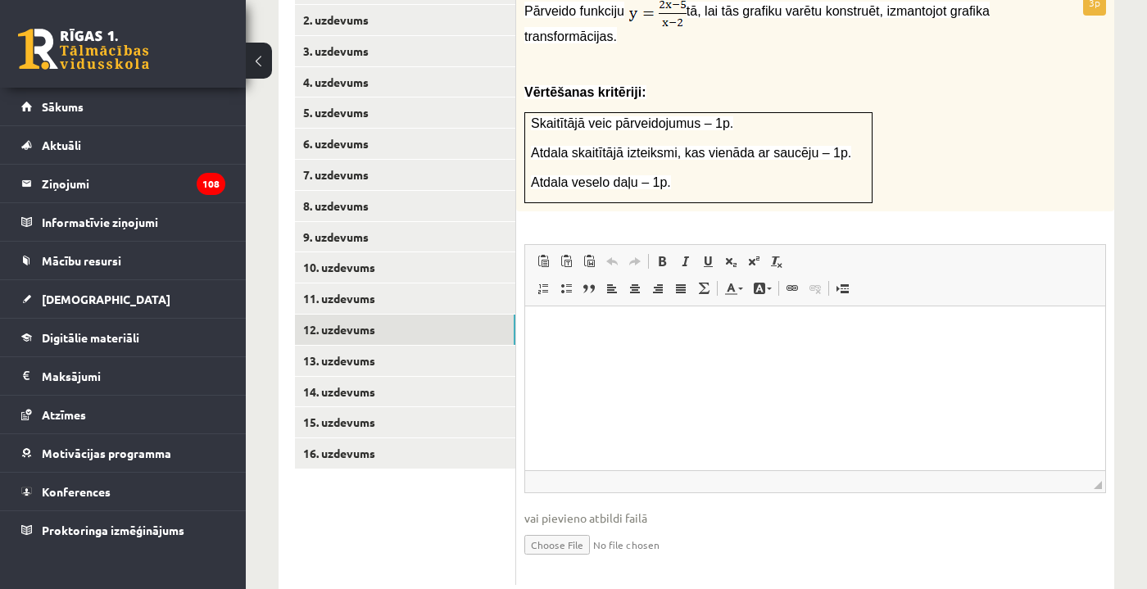
click at [573, 527] on input "file" at bounding box center [815, 544] width 582 height 34
type input "**********"
click at [439, 346] on link "13. uzdevums" at bounding box center [405, 361] width 220 height 30
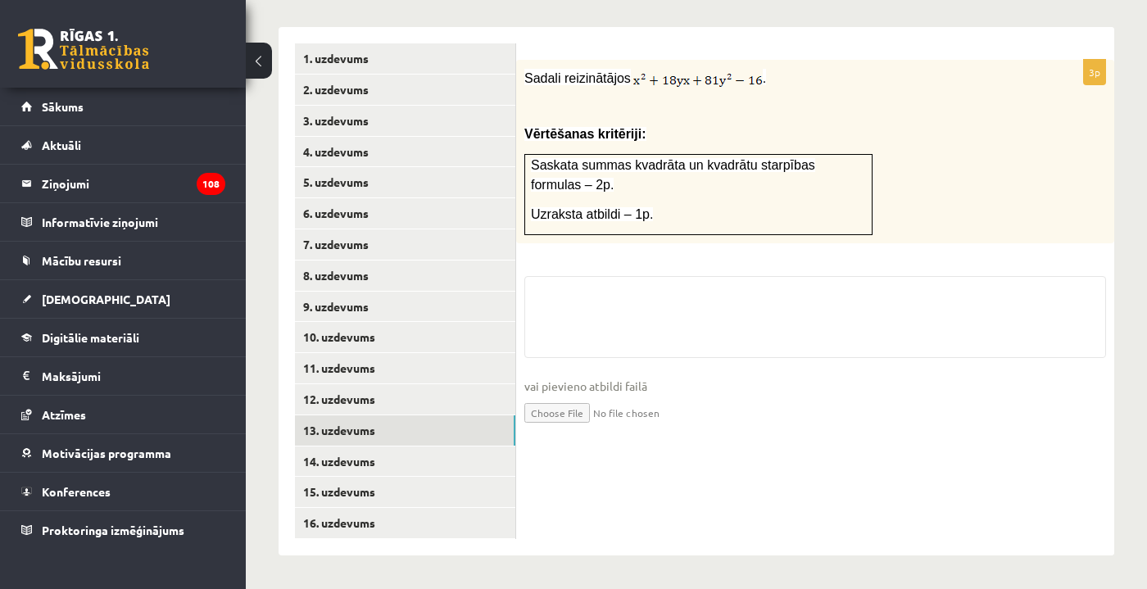
scroll to position [654, 0]
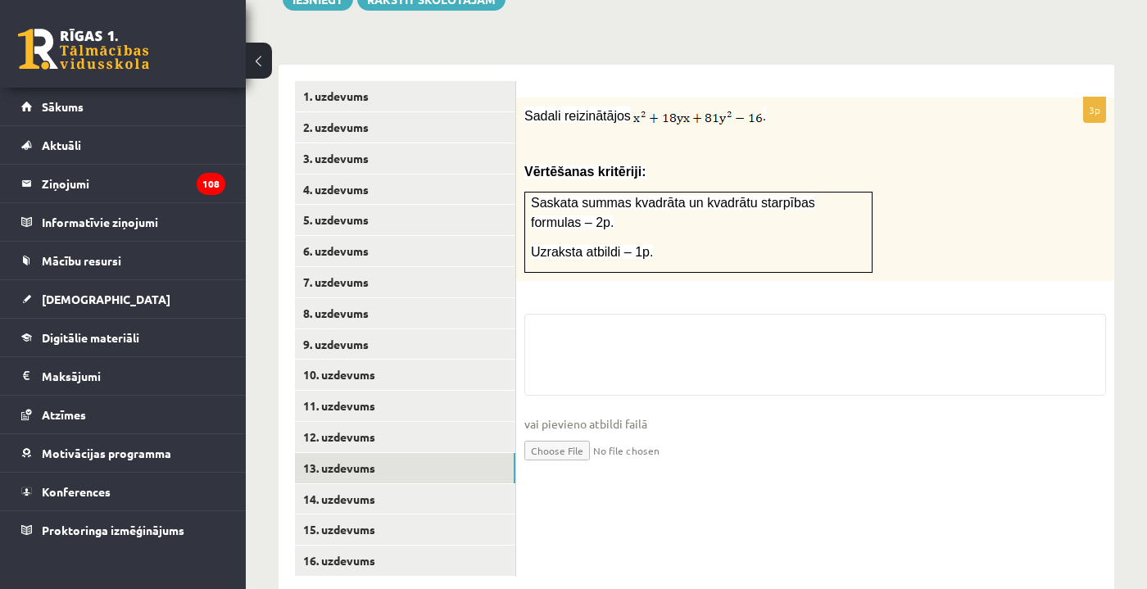
click at [570, 433] on input "file" at bounding box center [815, 450] width 582 height 34
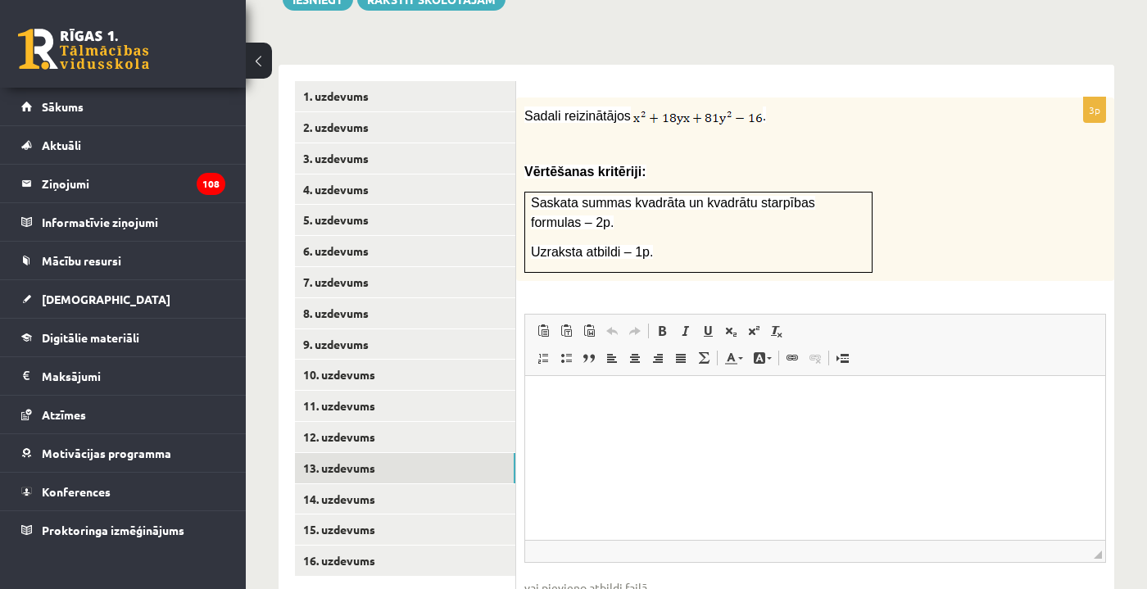
scroll to position [0, 0]
type input "**********"
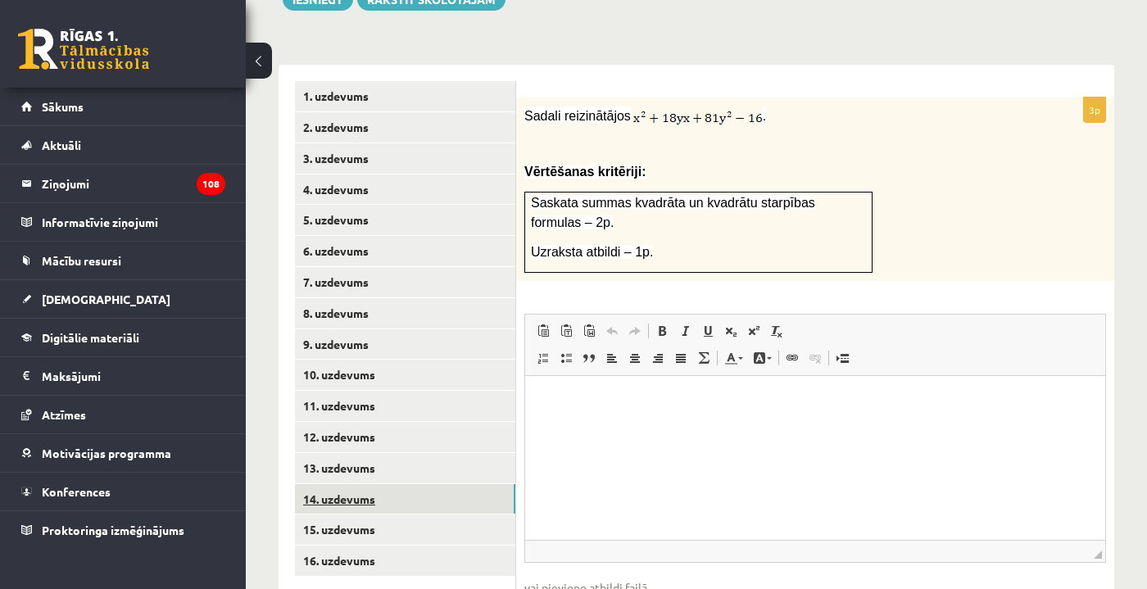
click at [395, 484] on link "14. uzdevums" at bounding box center [405, 499] width 220 height 30
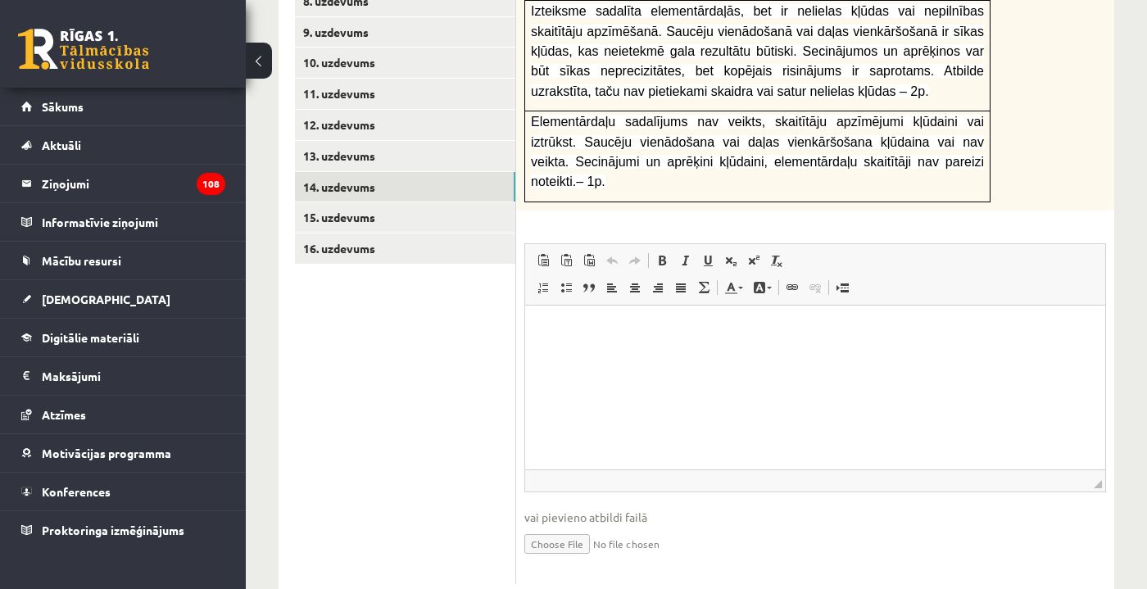
scroll to position [966, 0]
click at [574, 527] on input "file" at bounding box center [815, 544] width 582 height 34
type input "**********"
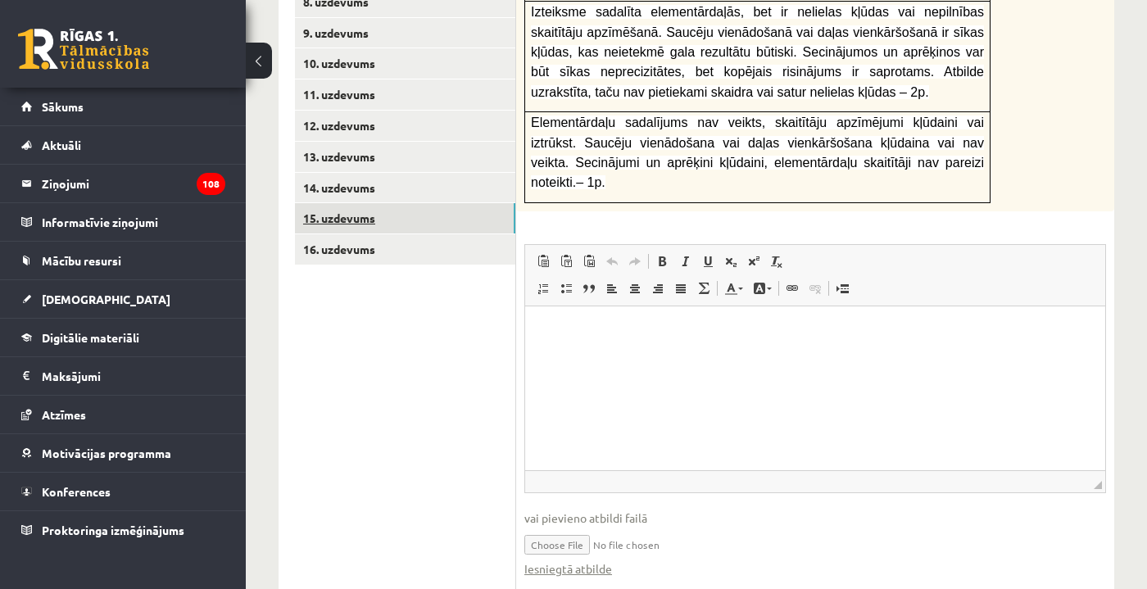
click at [435, 203] on link "15. uzdevums" at bounding box center [405, 218] width 220 height 30
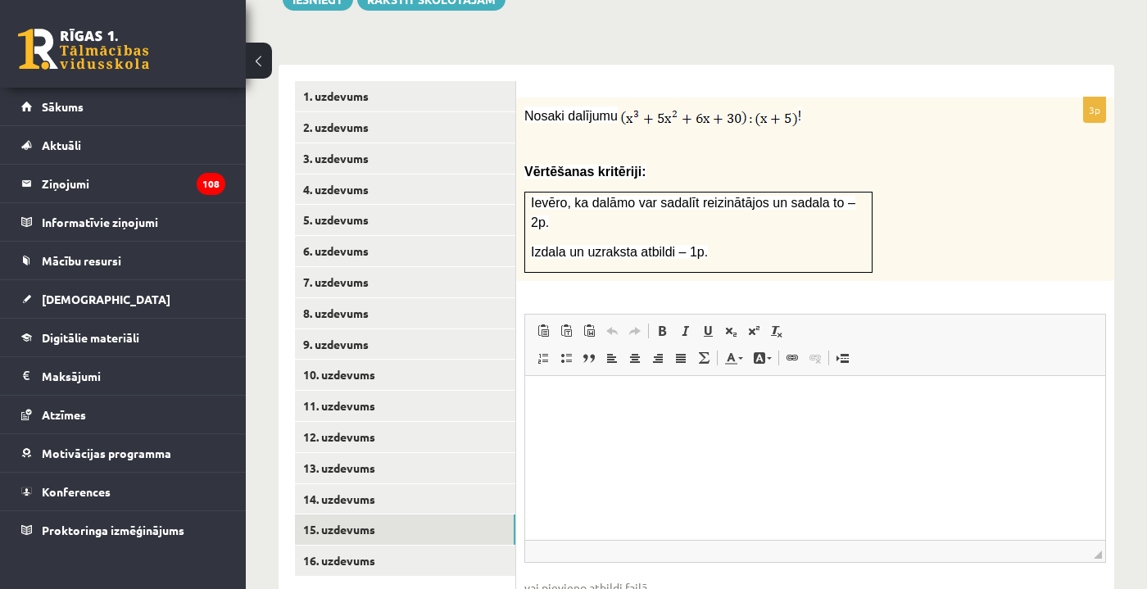
scroll to position [0, 0]
type input "**********"
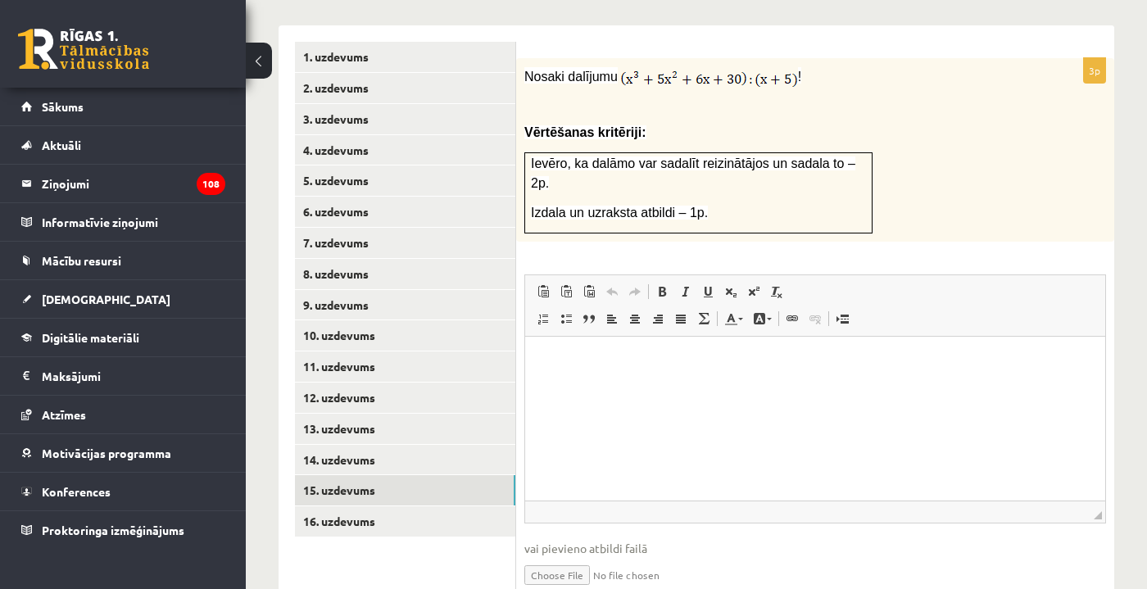
scroll to position [704, 0]
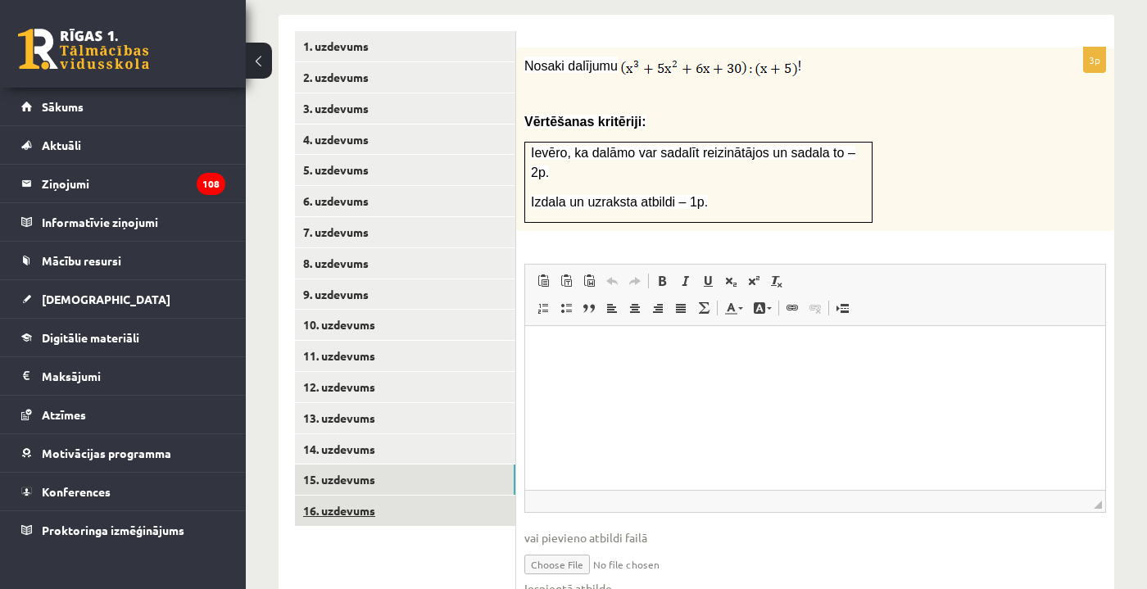
click at [431, 496] on link "16. uzdevums" at bounding box center [405, 511] width 220 height 30
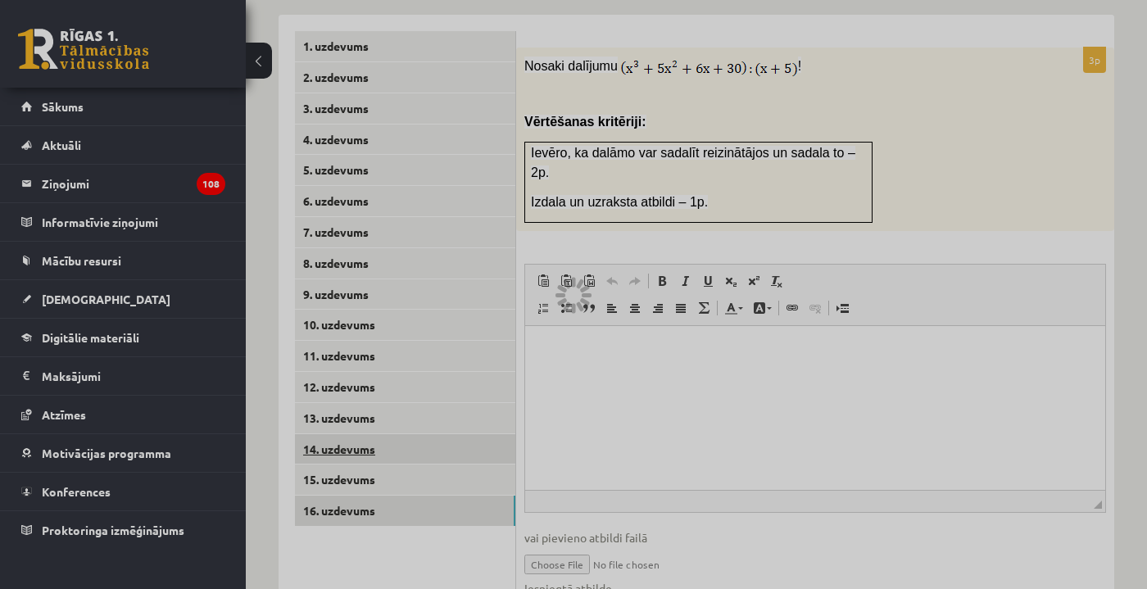
scroll to position [668, 0]
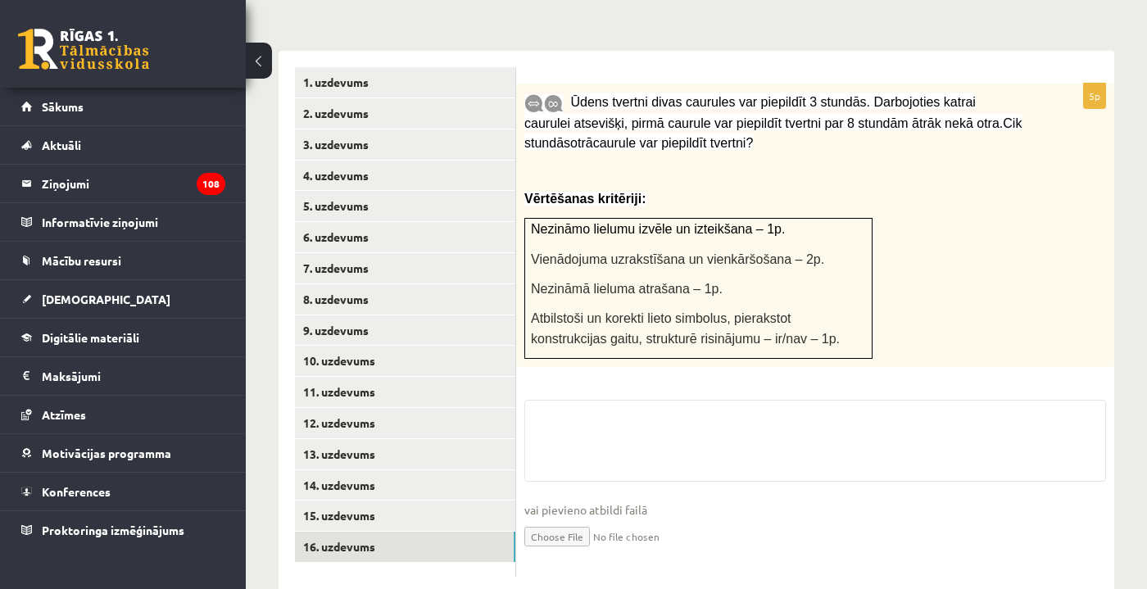
click at [581, 519] on input "file" at bounding box center [815, 536] width 582 height 34
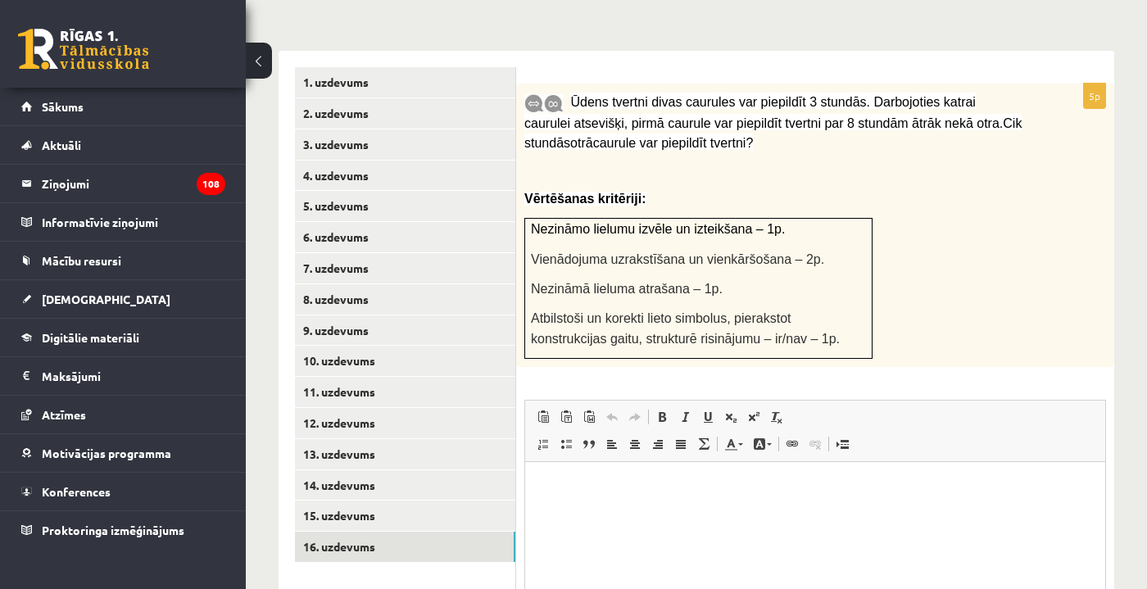
scroll to position [0, 0]
type input "**********"
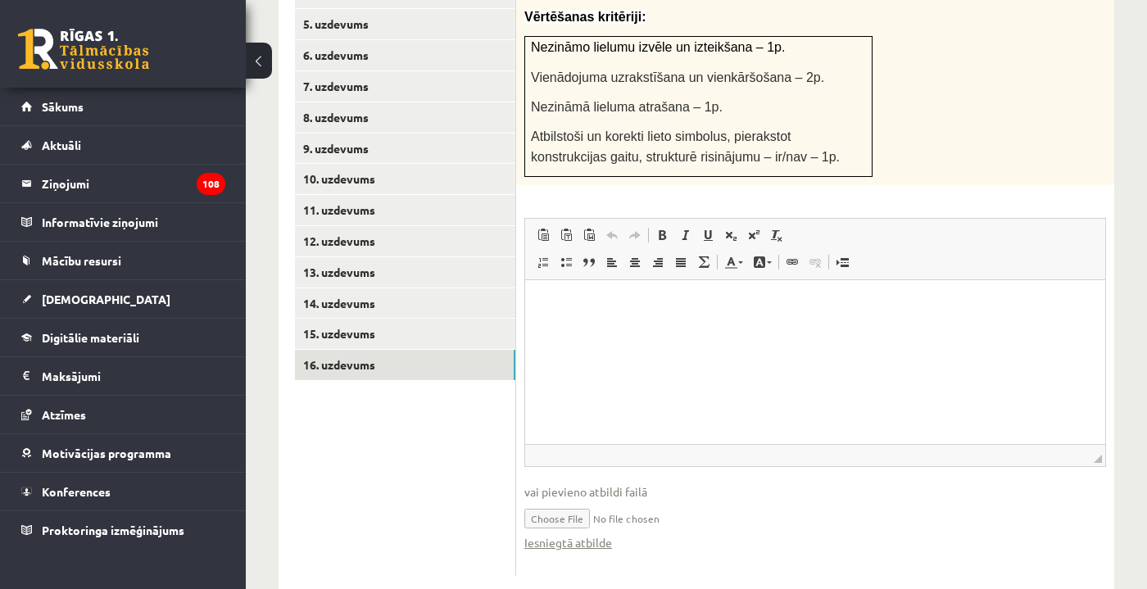
scroll to position [849, 0]
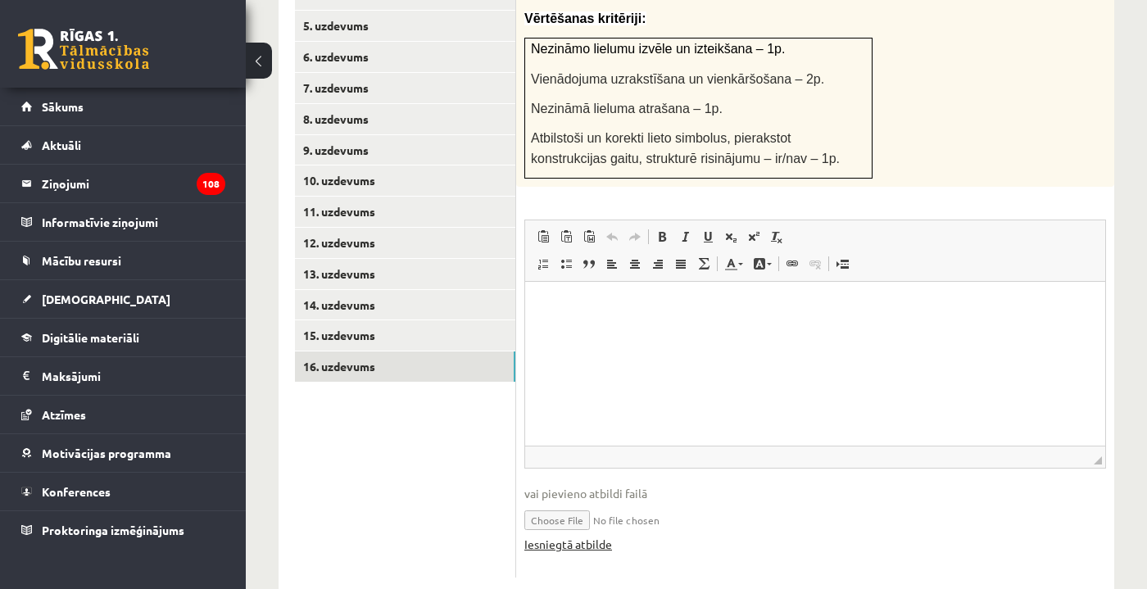
click at [591, 536] on link "Iesniegtā atbilde" at bounding box center [568, 544] width 88 height 17
click at [423, 320] on link "15. uzdevums" at bounding box center [405, 335] width 220 height 30
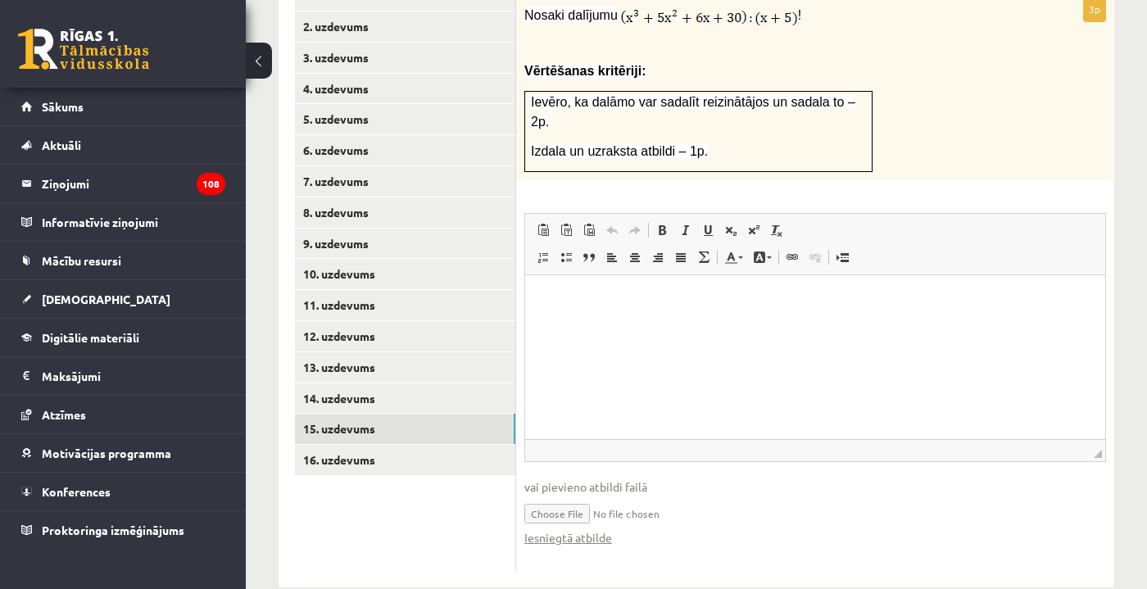
scroll to position [753, 0]
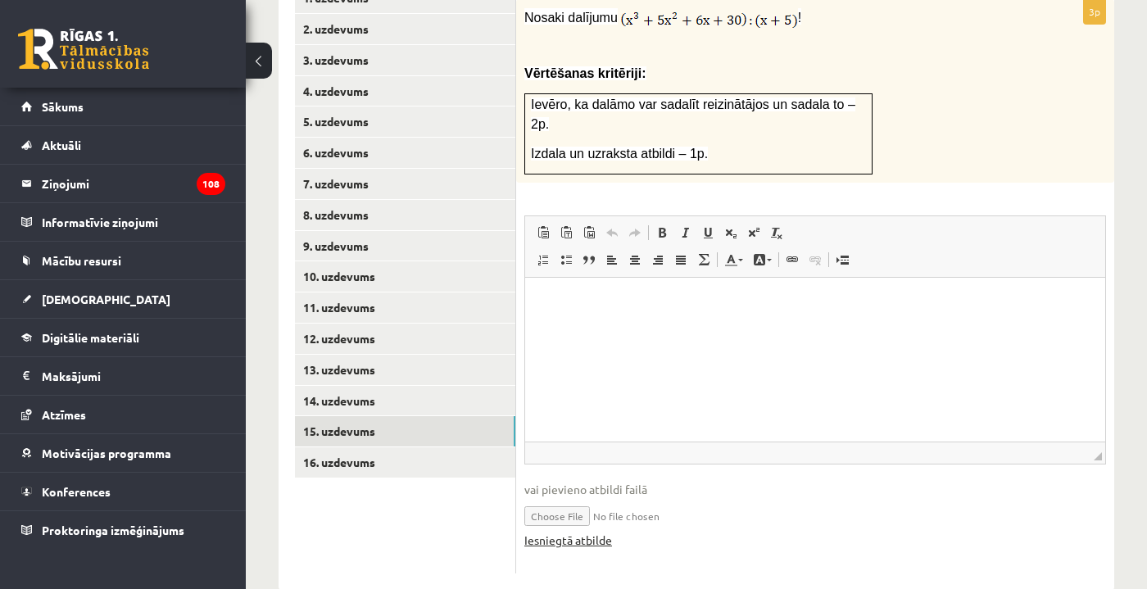
click at [580, 532] on link "Iesniegtā atbilde" at bounding box center [568, 540] width 88 height 17
click at [414, 386] on link "14. uzdevums" at bounding box center [405, 401] width 220 height 30
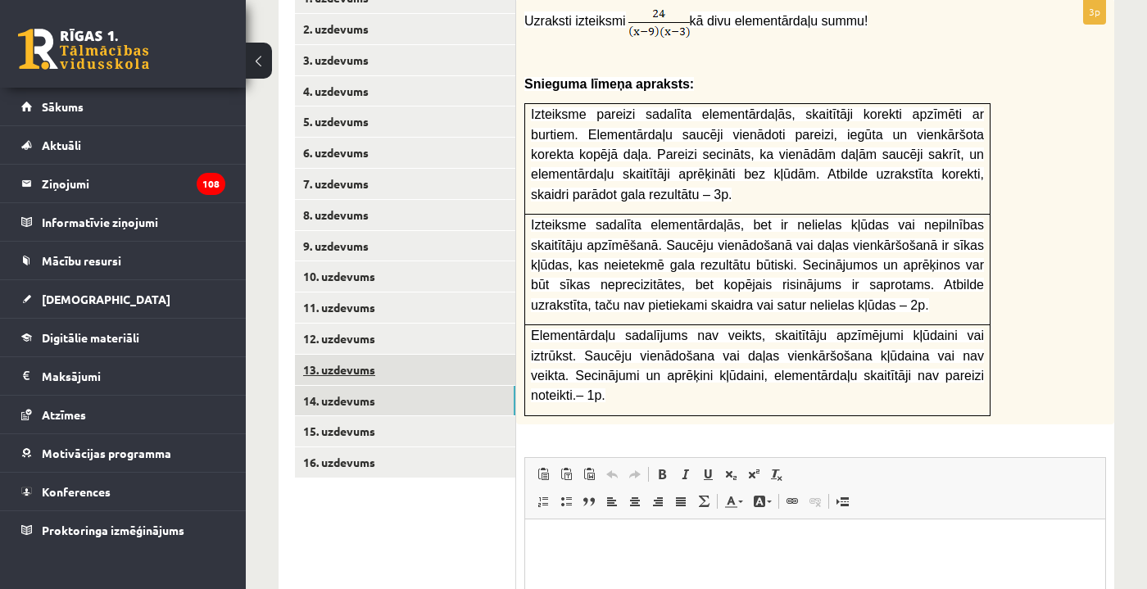
scroll to position [0, 0]
click at [417, 355] on link "13. uzdevums" at bounding box center [405, 370] width 220 height 30
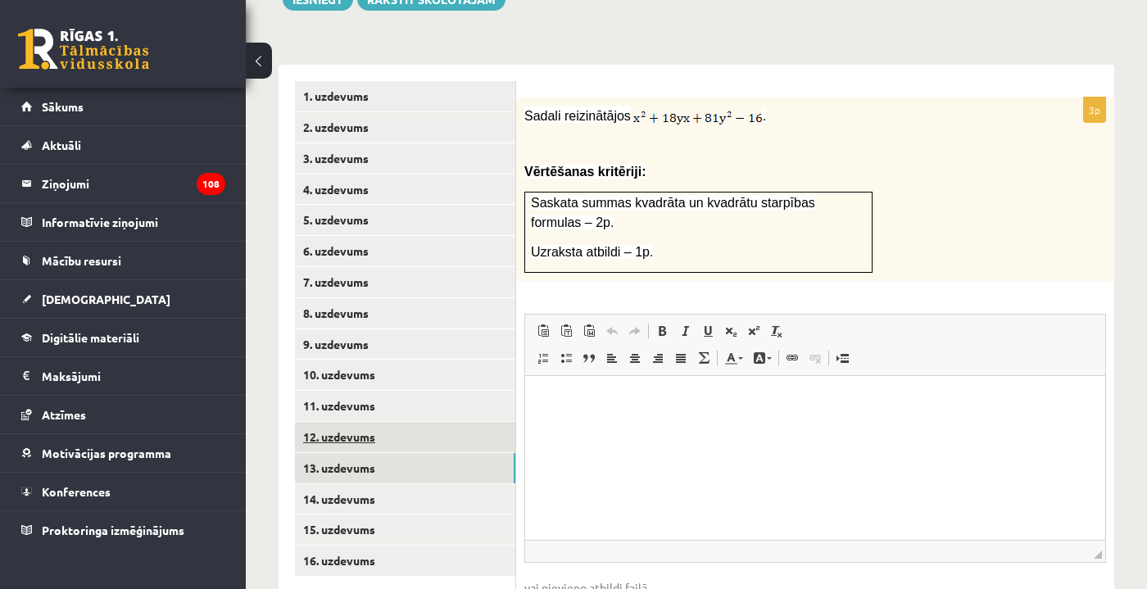
click at [398, 422] on link "12. uzdevums" at bounding box center [405, 437] width 220 height 30
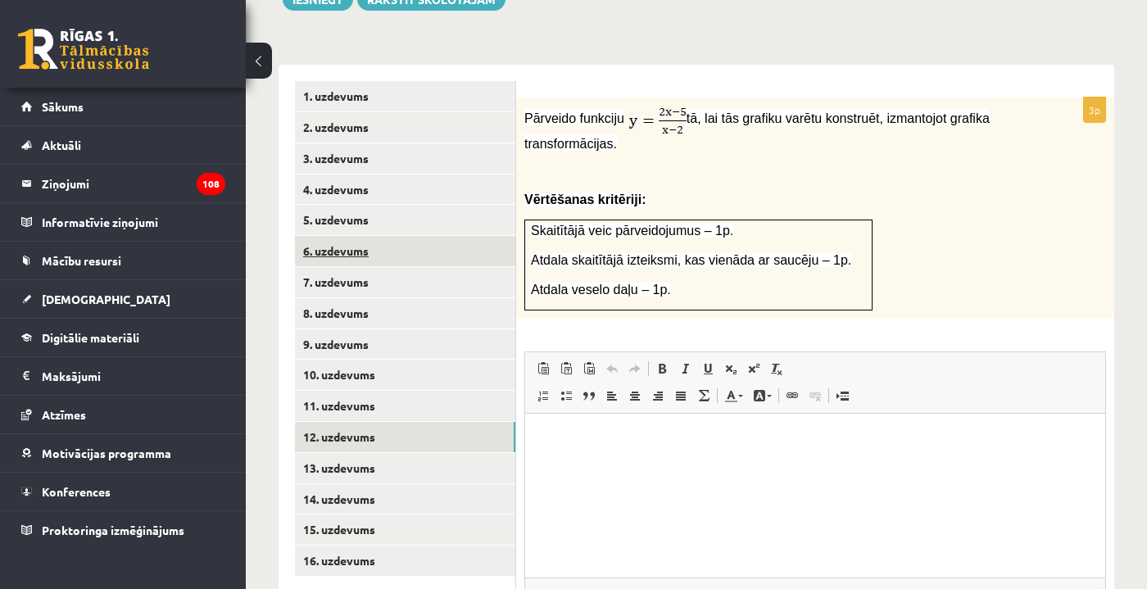
click at [421, 236] on link "6. uzdevums" at bounding box center [405, 251] width 220 height 30
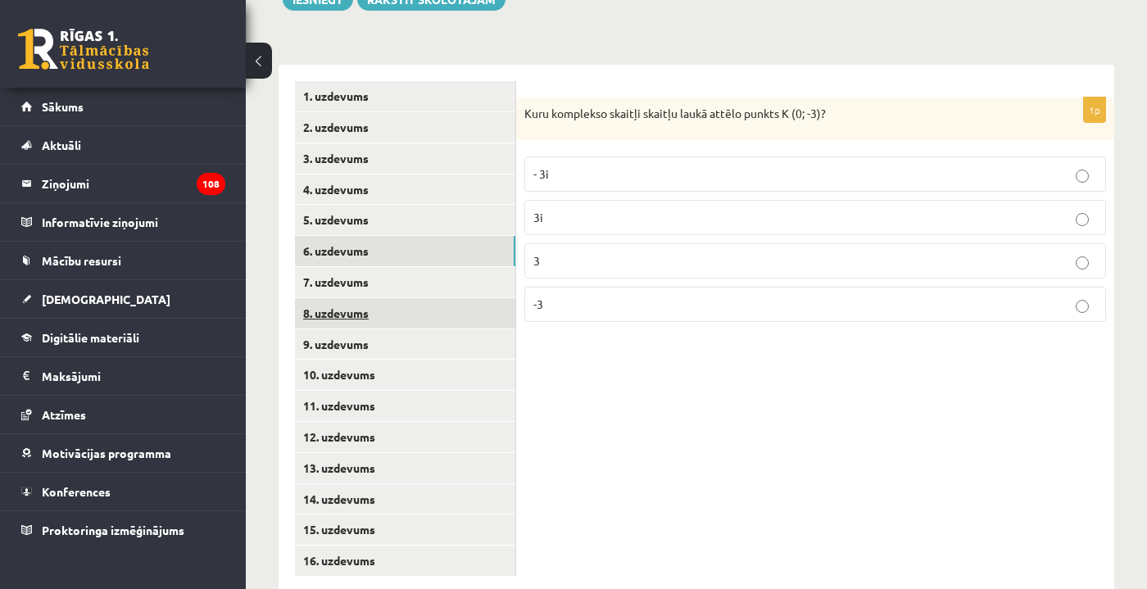
click at [427, 298] on link "8. uzdevums" at bounding box center [405, 313] width 220 height 30
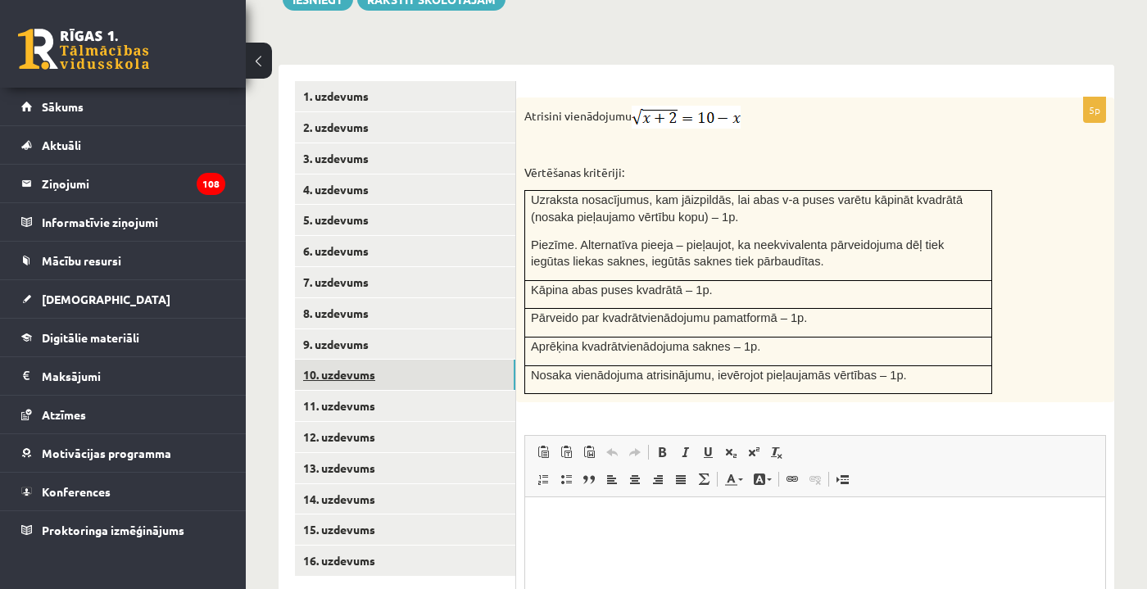
click at [409, 360] on link "10. uzdevums" at bounding box center [405, 375] width 220 height 30
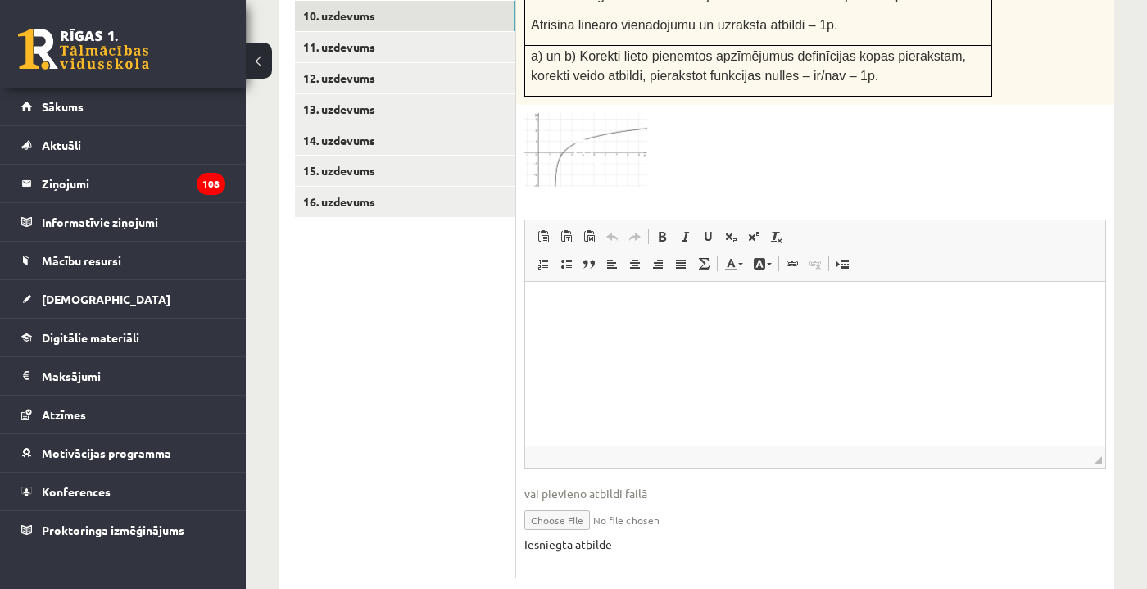
scroll to position [1012, 0]
click at [578, 537] on link "Iesniegtā atbilde" at bounding box center [568, 545] width 88 height 17
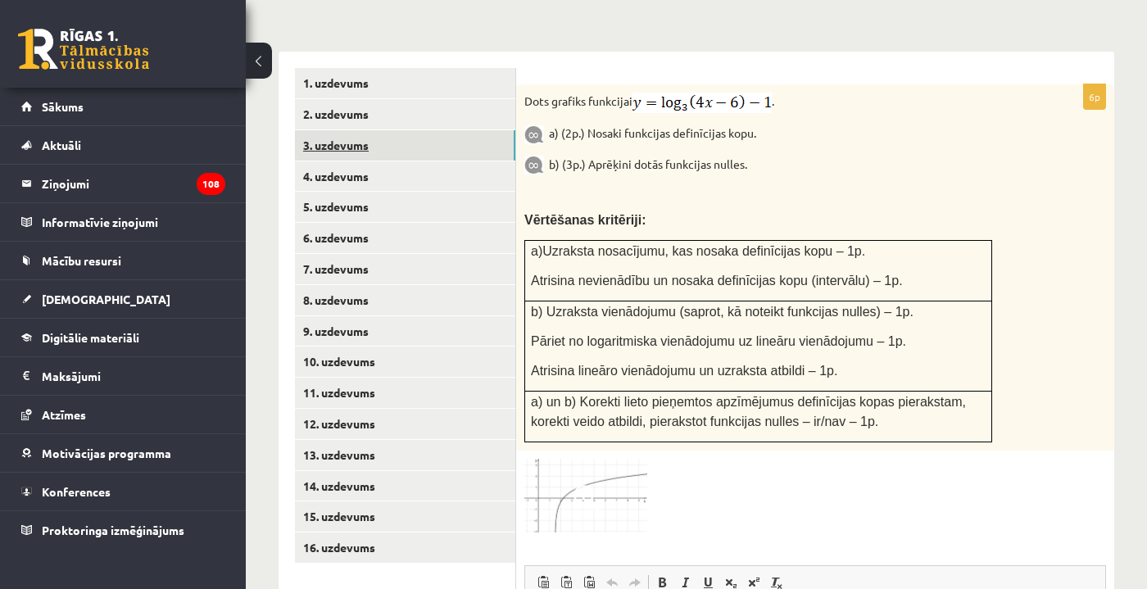
click at [367, 130] on link "3. uzdevums" at bounding box center [405, 145] width 220 height 30
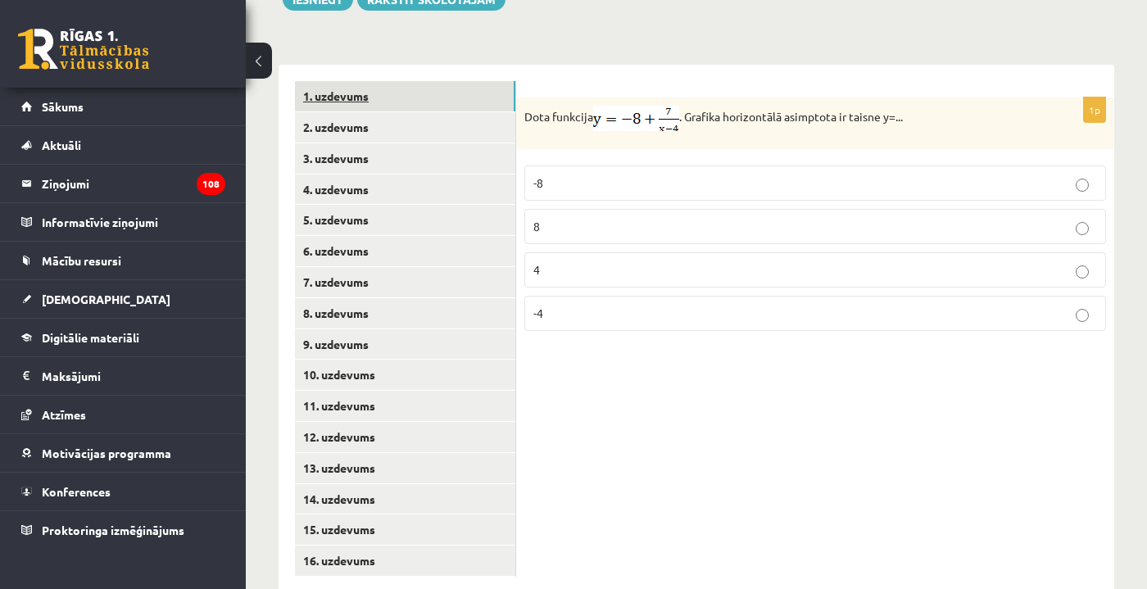
click at [387, 81] on link "1. uzdevums" at bounding box center [405, 96] width 220 height 30
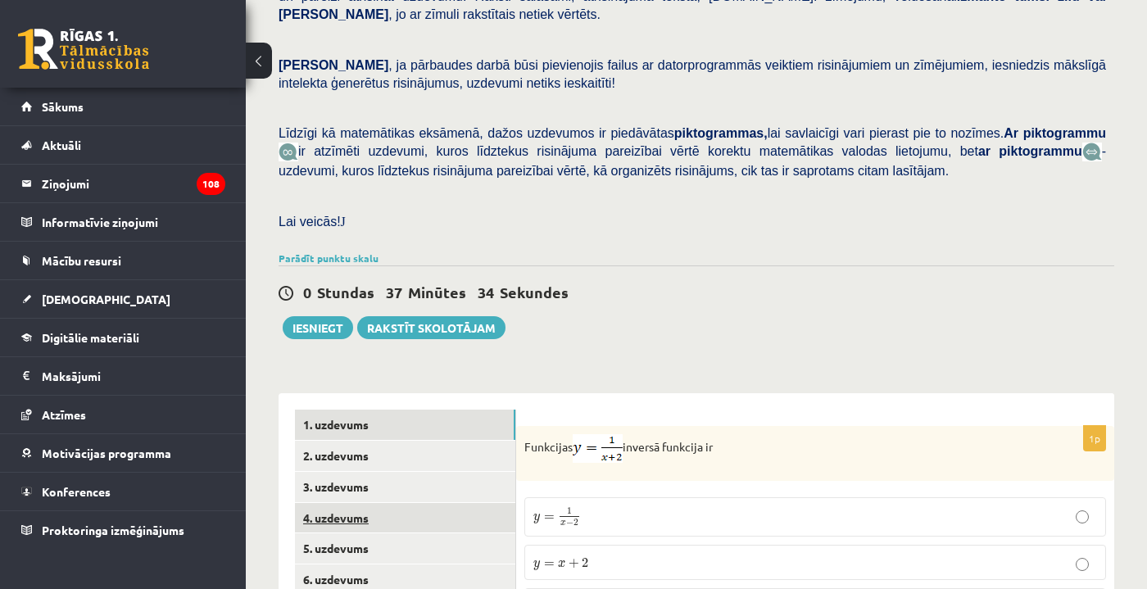
scroll to position [276, 0]
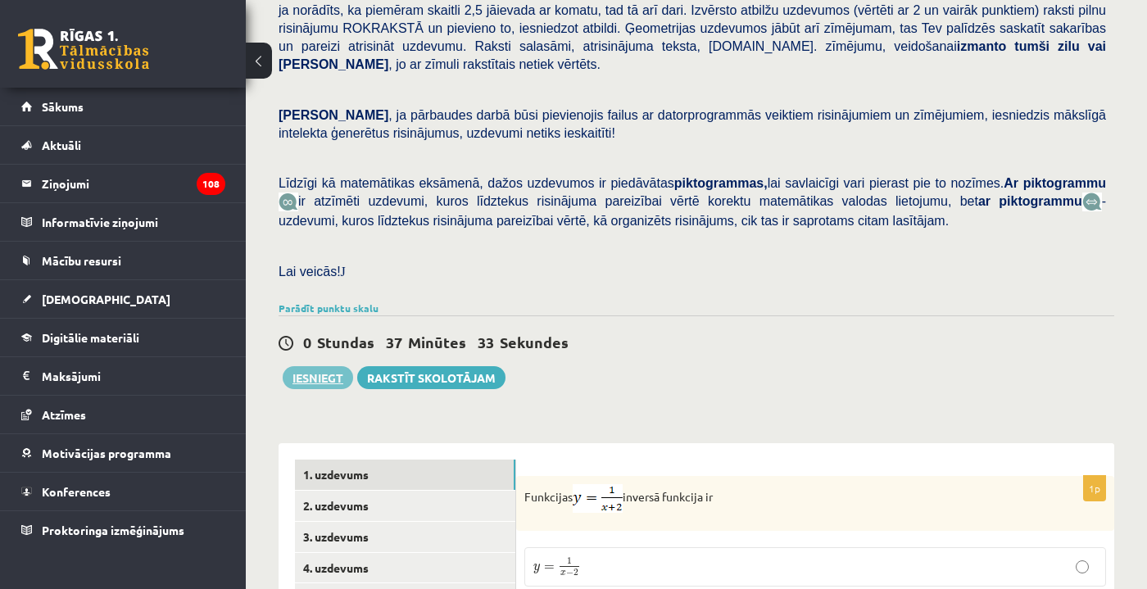
click at [321, 366] on button "Iesniegt" at bounding box center [318, 377] width 70 height 23
